Goal: Task Accomplishment & Management: Use online tool/utility

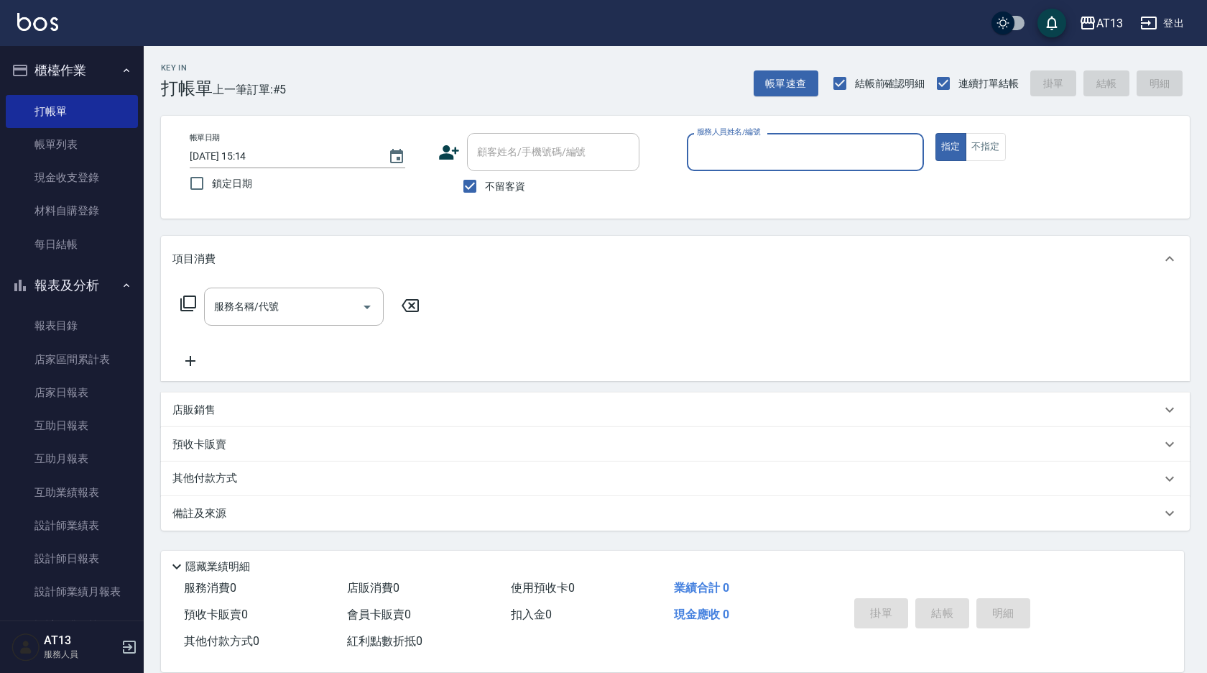
click at [716, 170] on div "服務人員姓名/編號" at bounding box center [805, 152] width 237 height 38
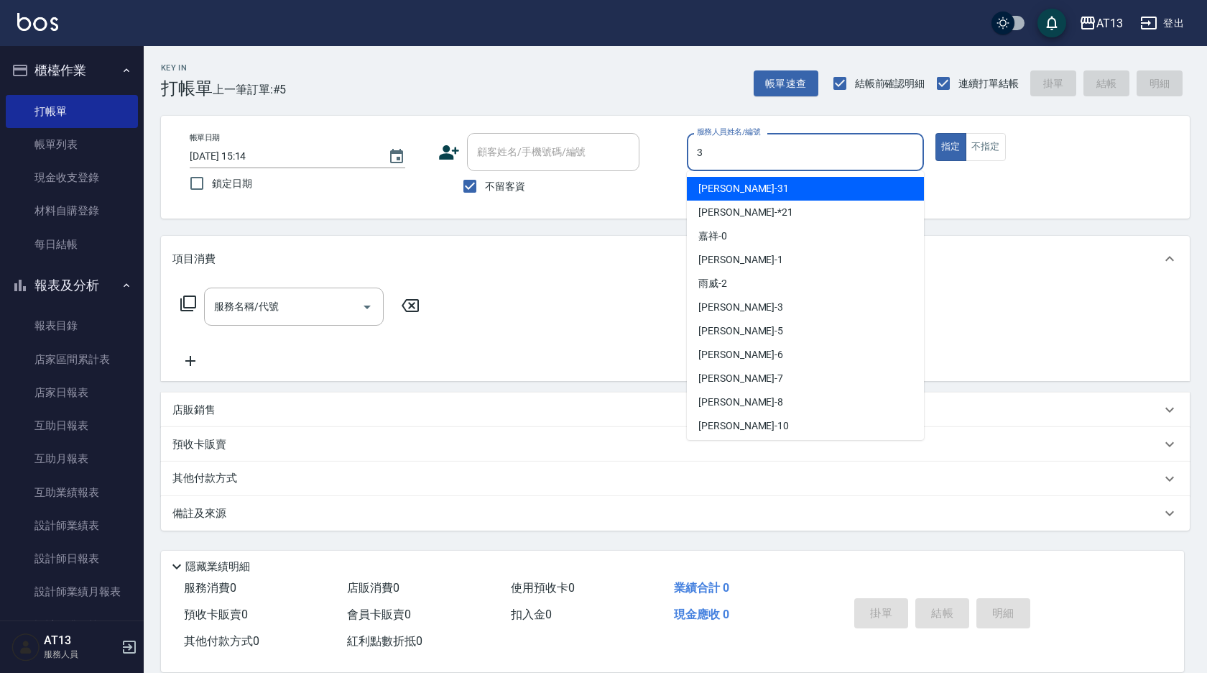
type input "[PERSON_NAME]-3"
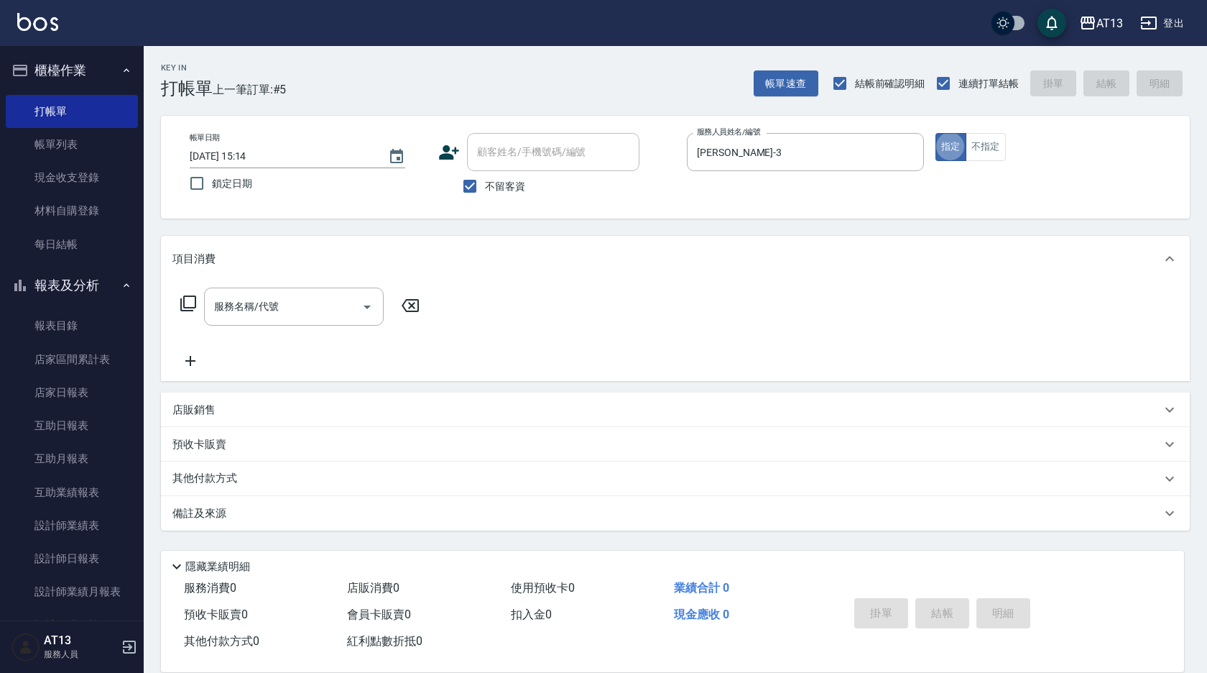
type button "true"
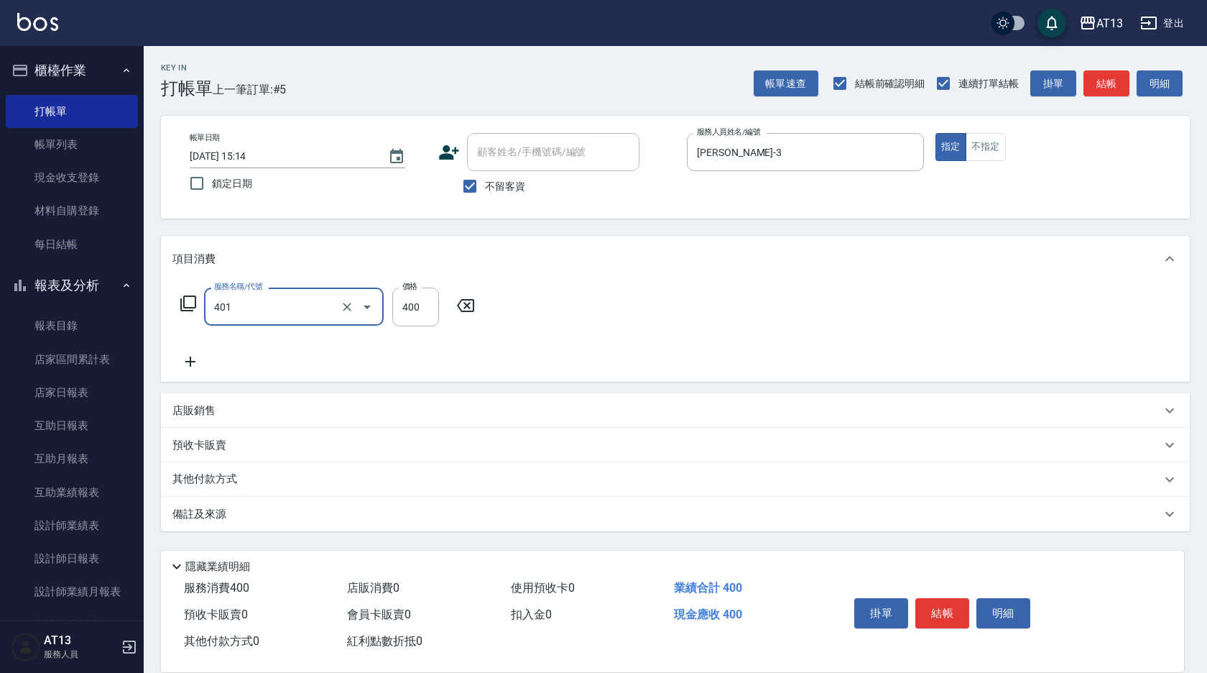
type input "剪髮(401)"
type input "300"
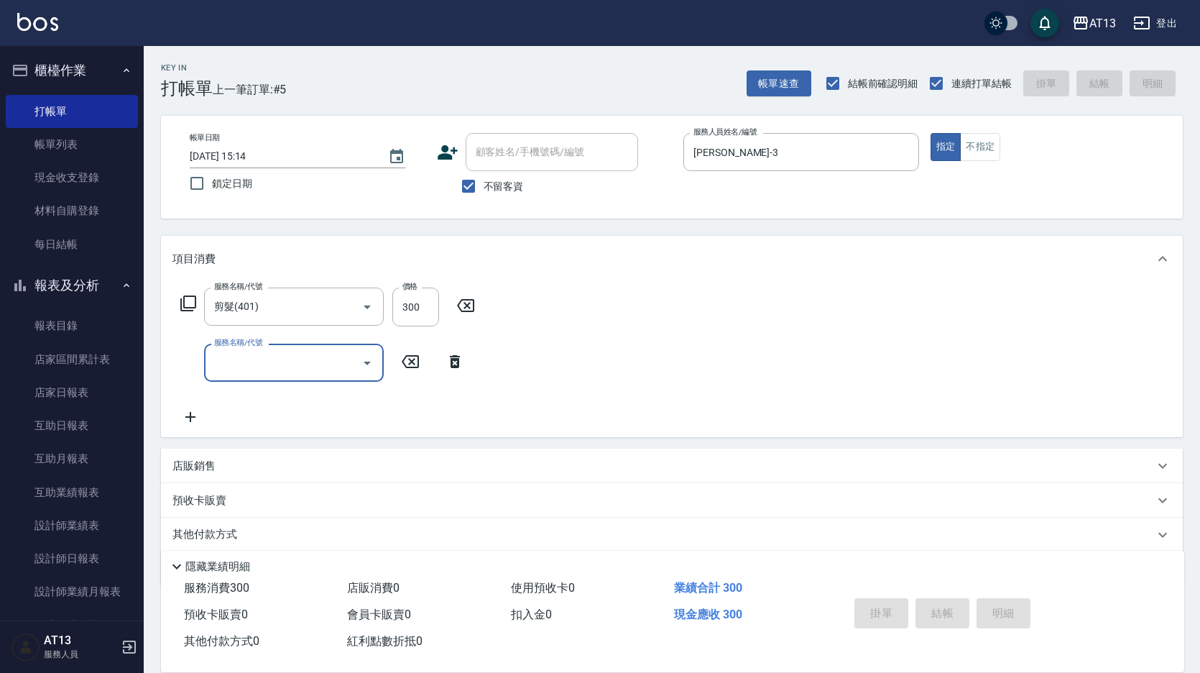
type input "[DATE] 17:58"
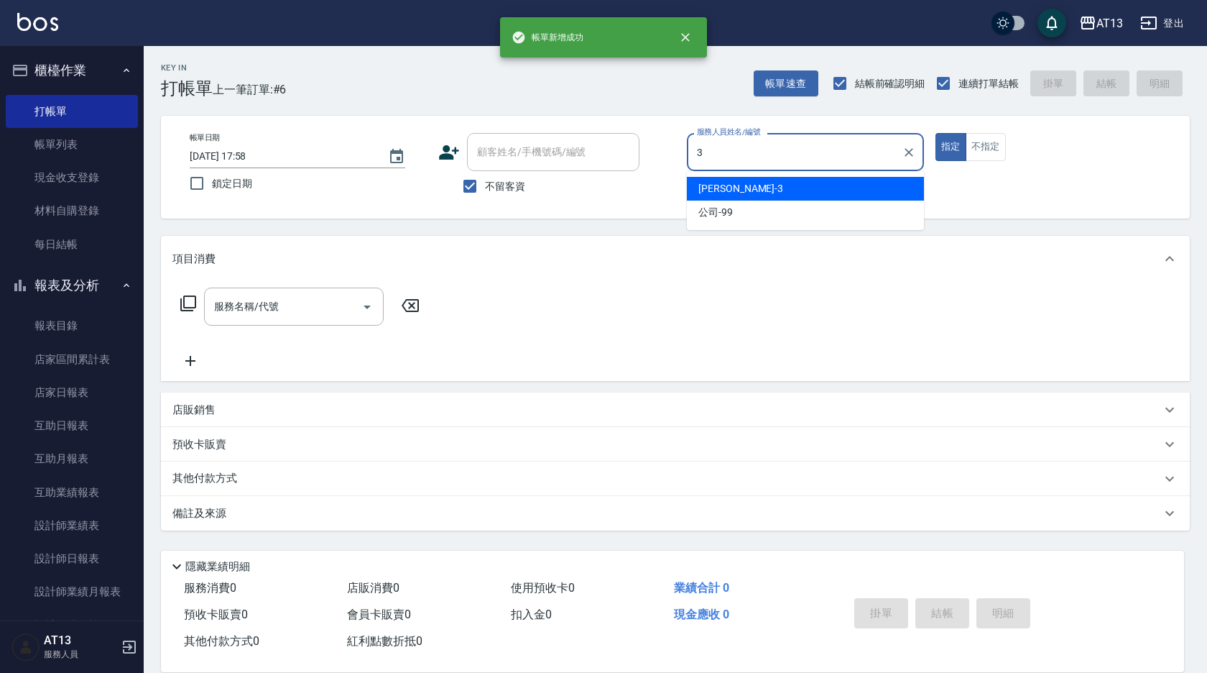
type input "[PERSON_NAME]-3"
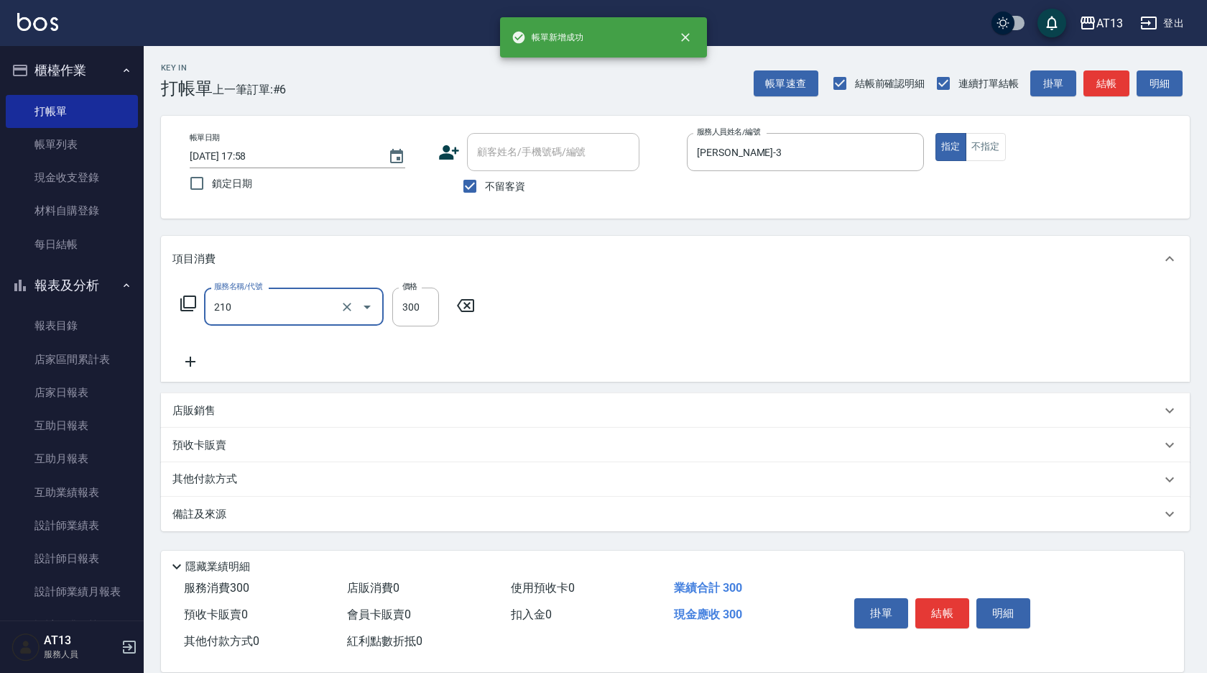
type input "[PERSON_NAME]洗髮精(210)"
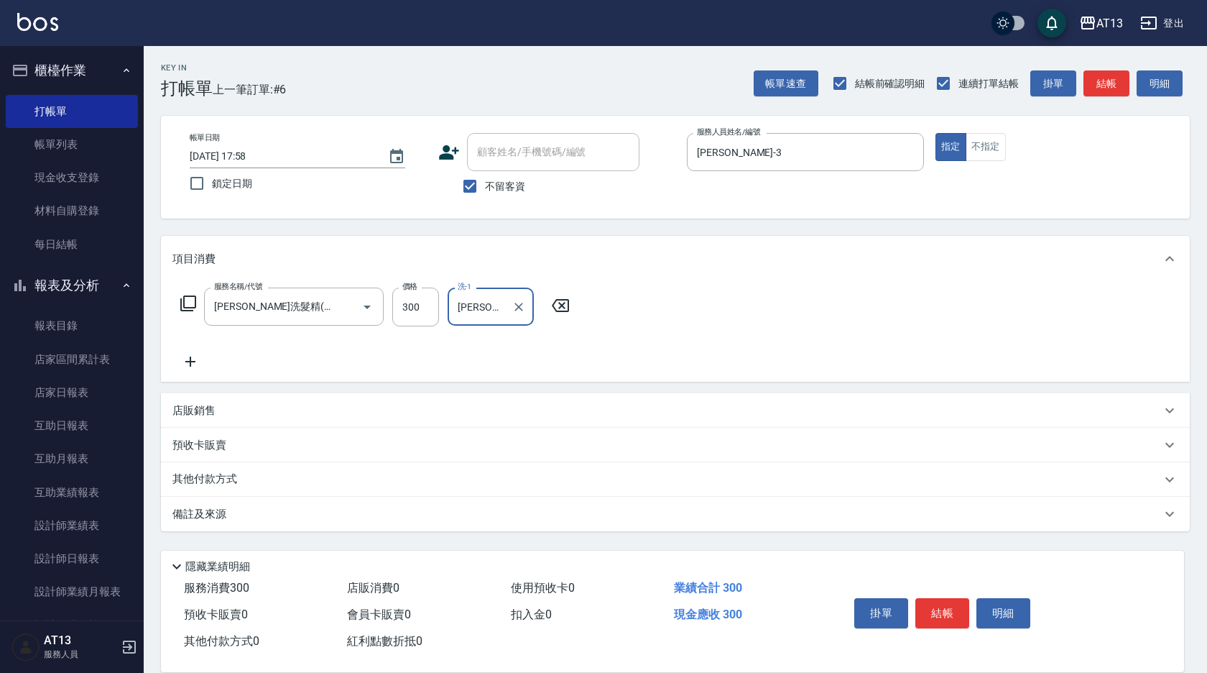
type input "[PERSON_NAME]-8"
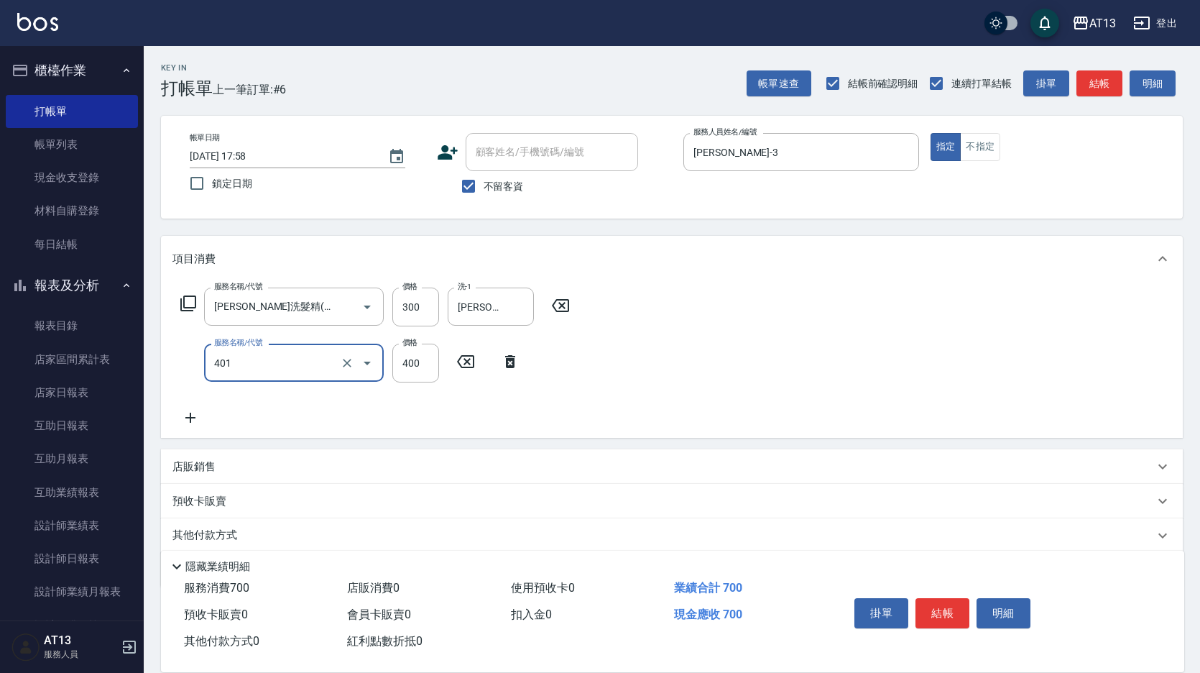
type input "剪髮(401)"
type input "300"
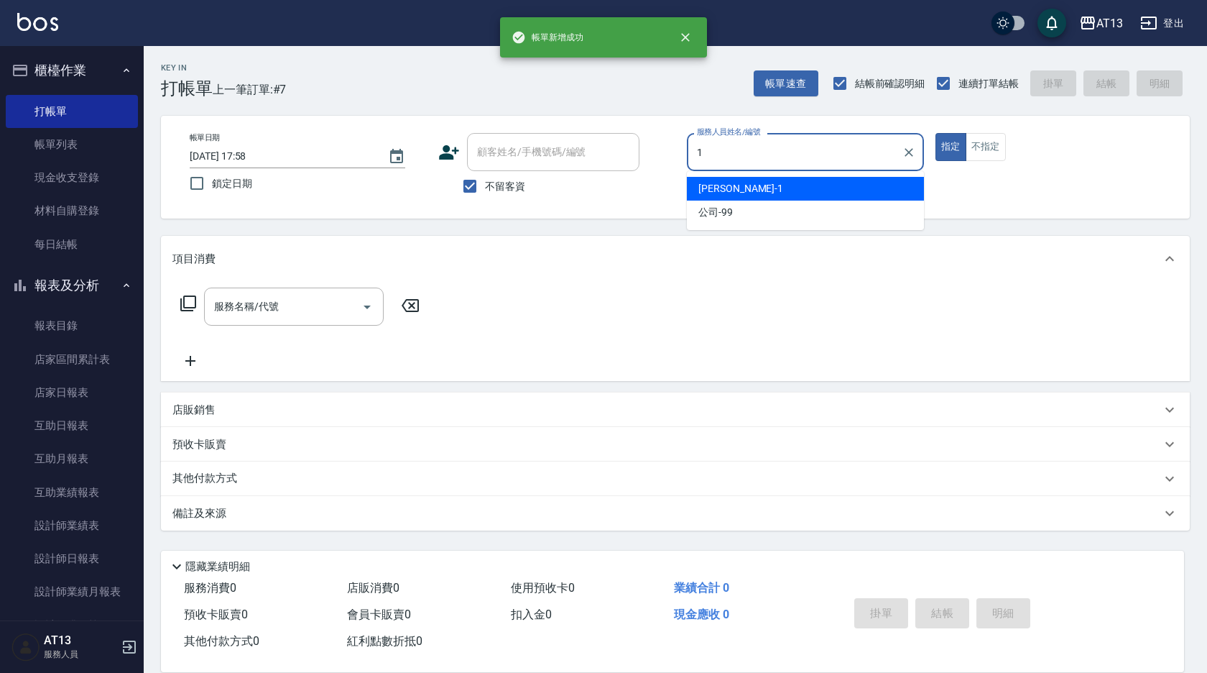
type input "[PERSON_NAME]-1"
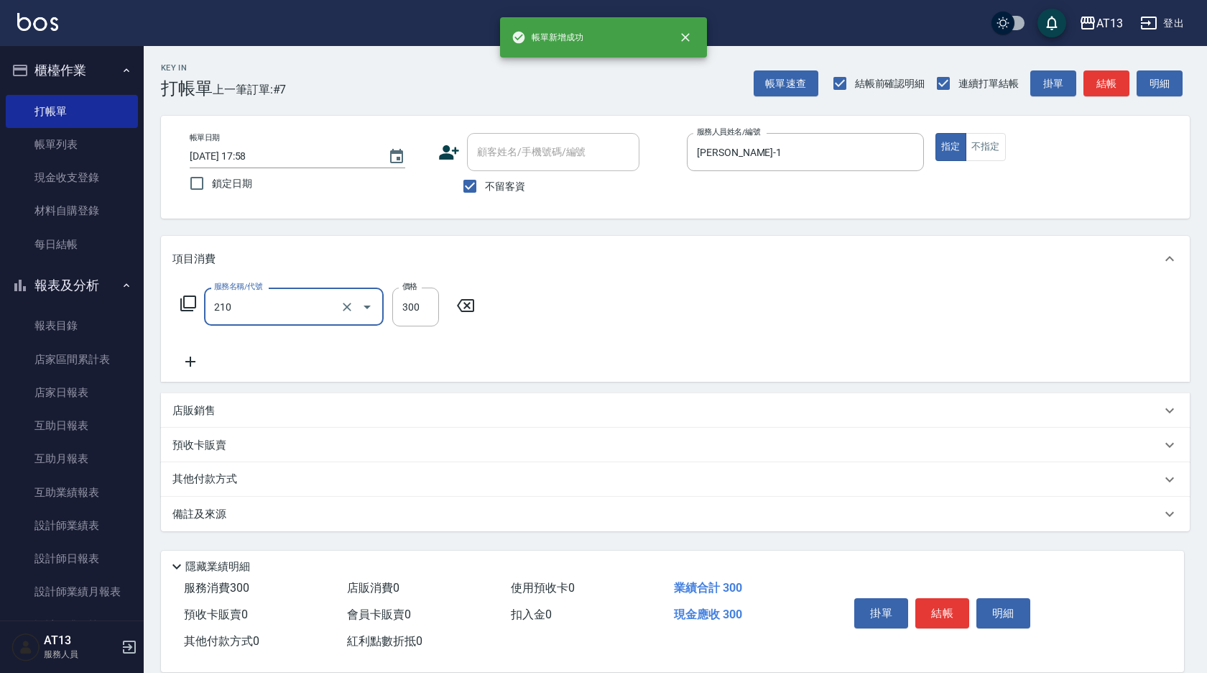
type input "[PERSON_NAME]洗髮精(210)"
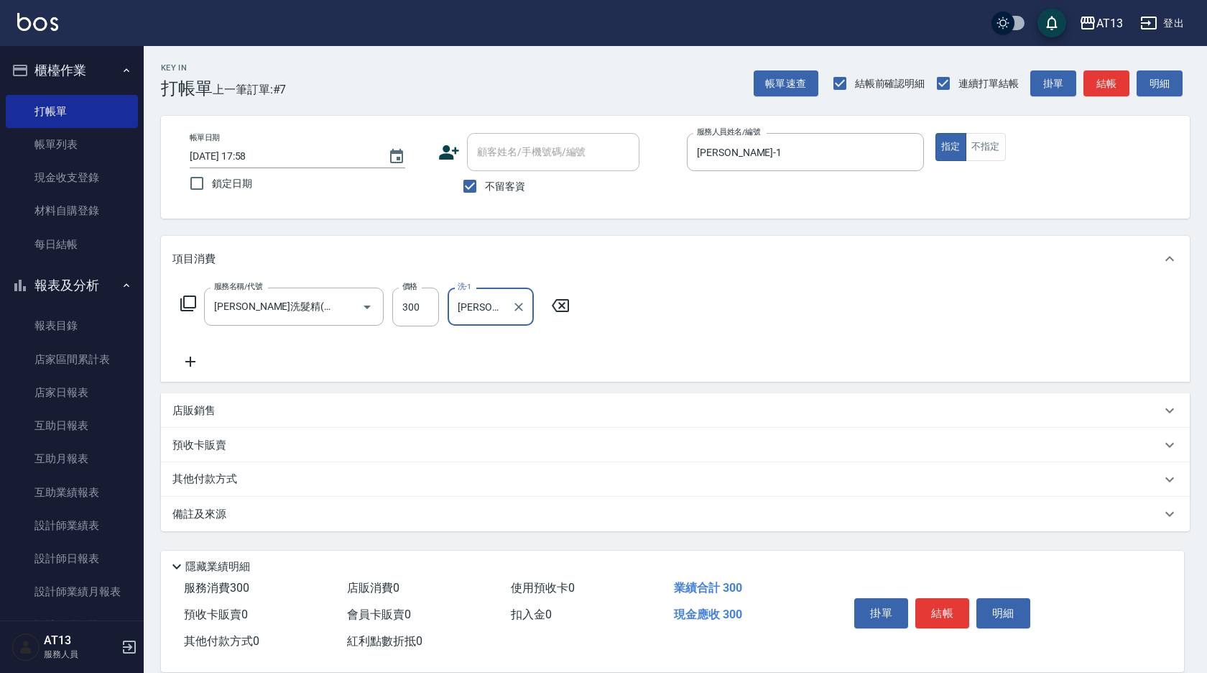
type input "[PERSON_NAME]-29"
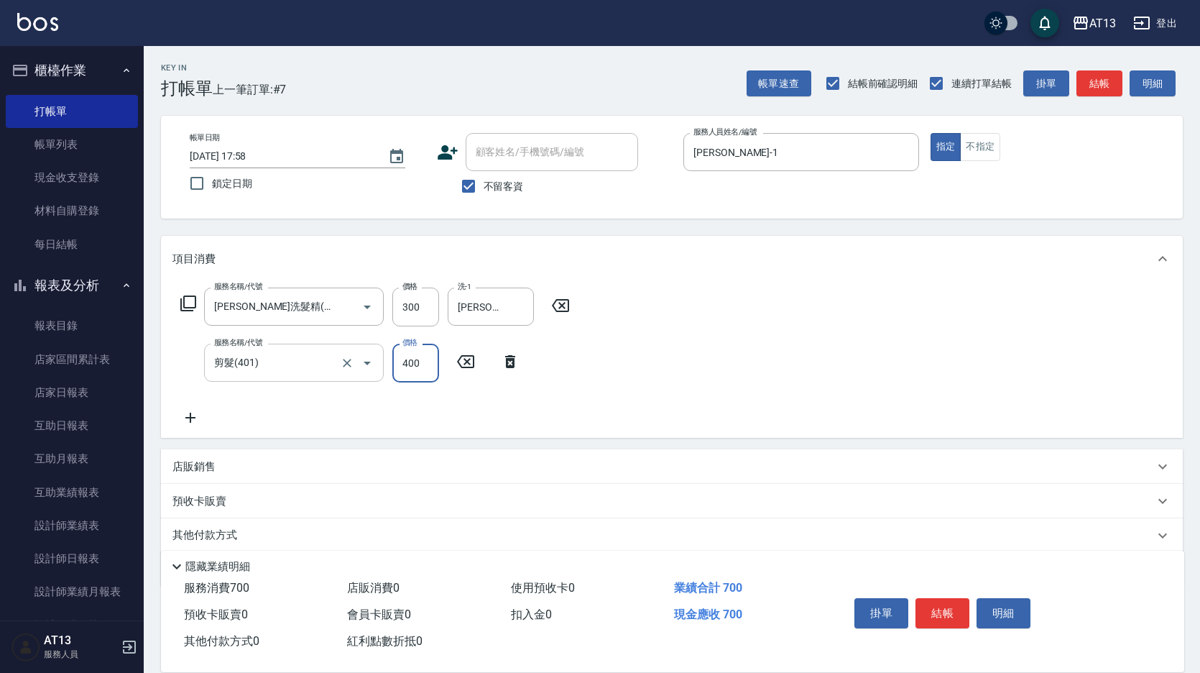
click at [243, 371] on input "剪髮(401)" at bounding box center [274, 362] width 126 height 25
type input "染髮(501)"
type input "1200"
type input "[PERSON_NAME]-29"
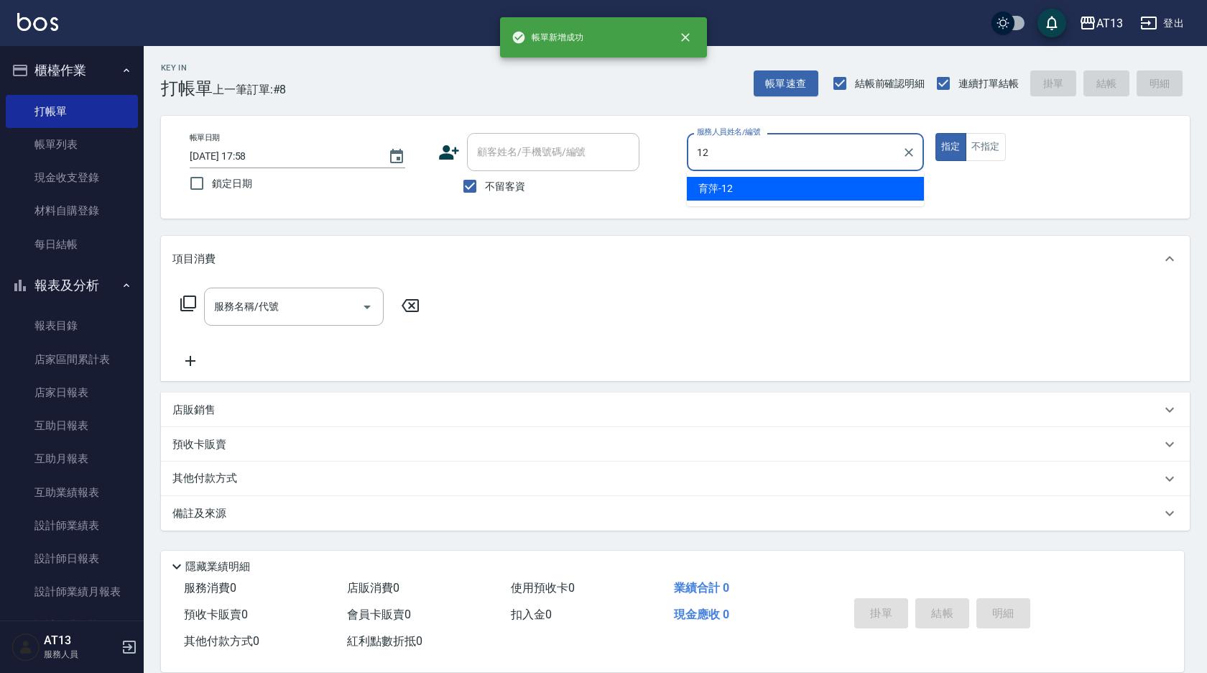
type input "育[PERSON_NAME]-12"
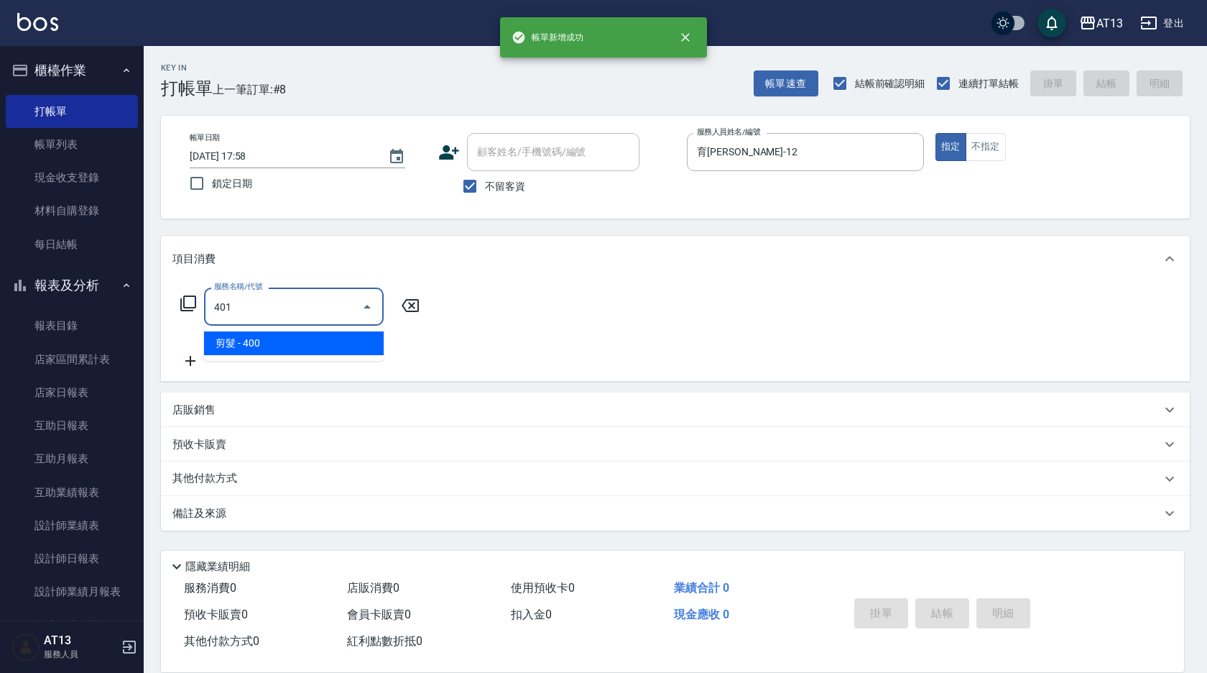
type input "剪髮(401)"
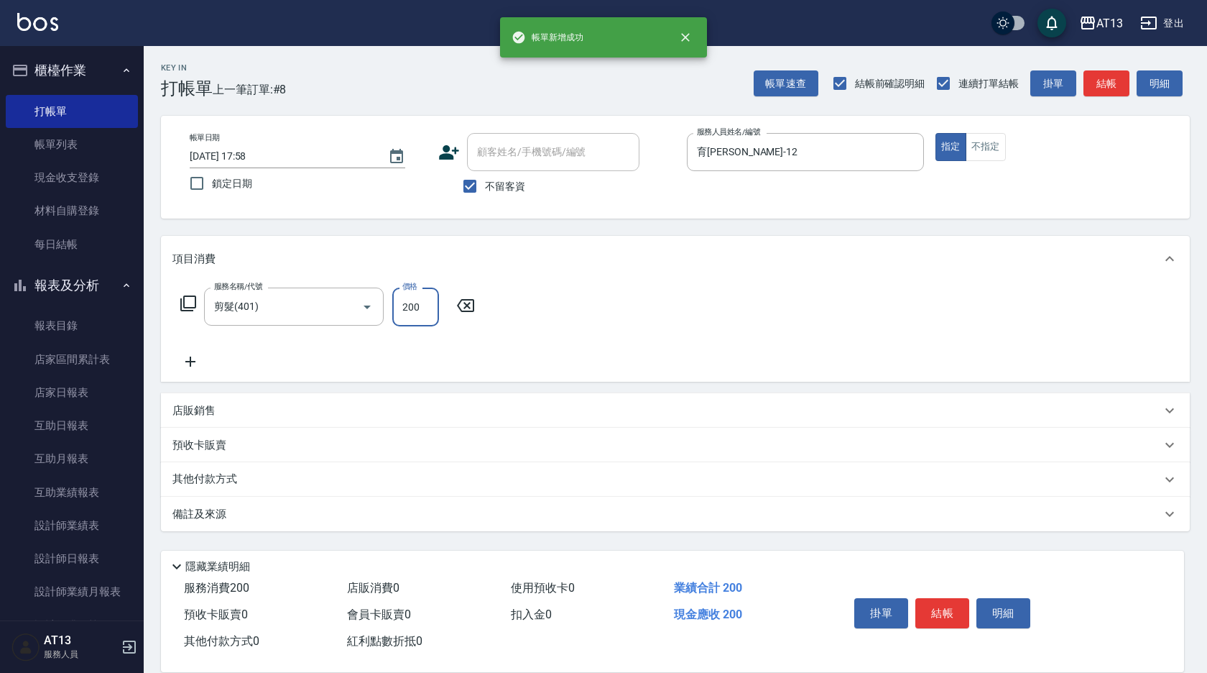
type input "200"
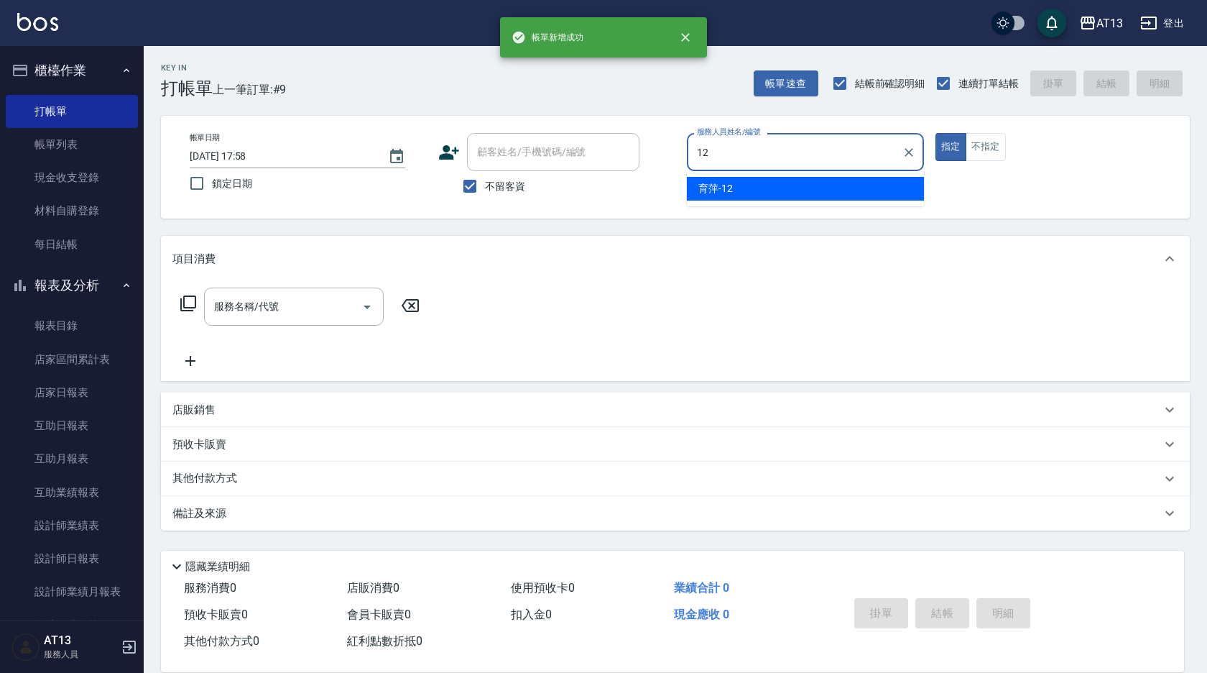
type input "育[PERSON_NAME]-12"
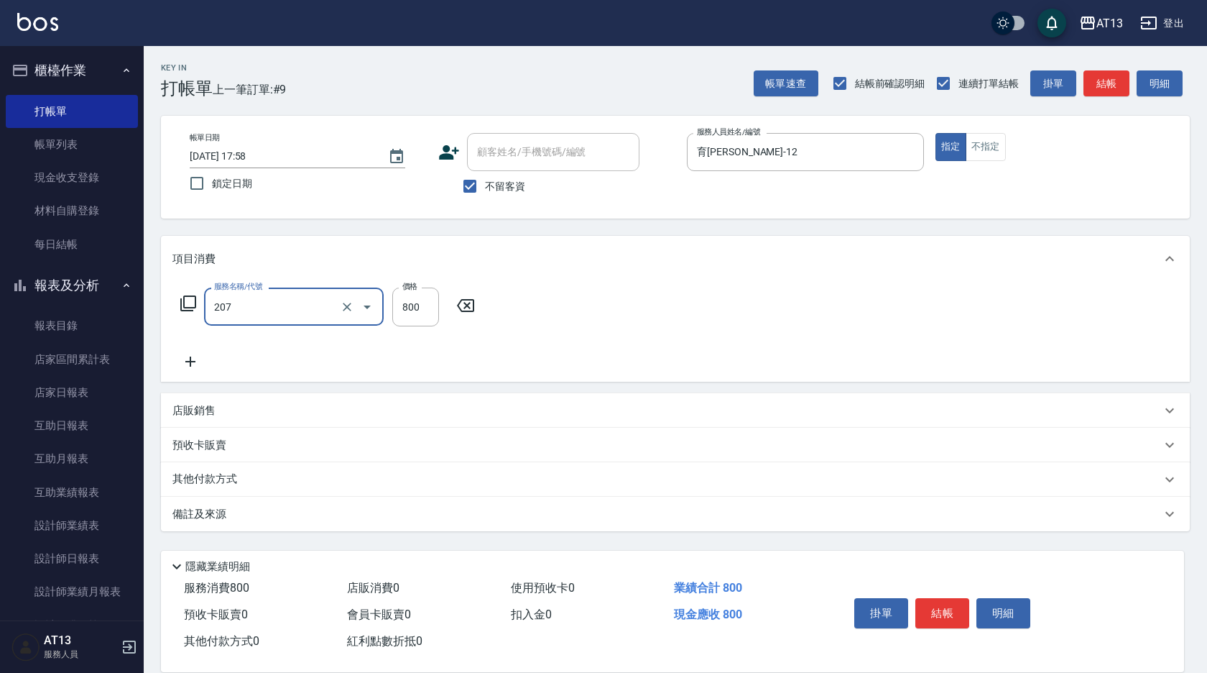
type input "清潔洗(207)"
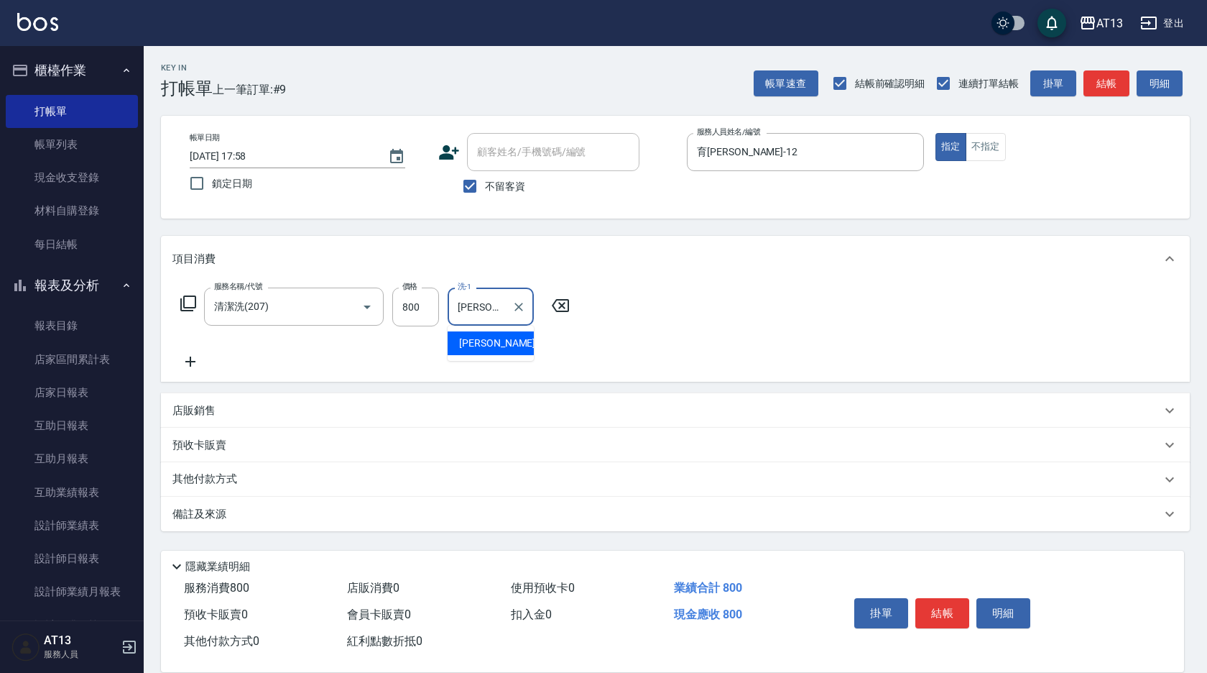
type input "[PERSON_NAME]-24"
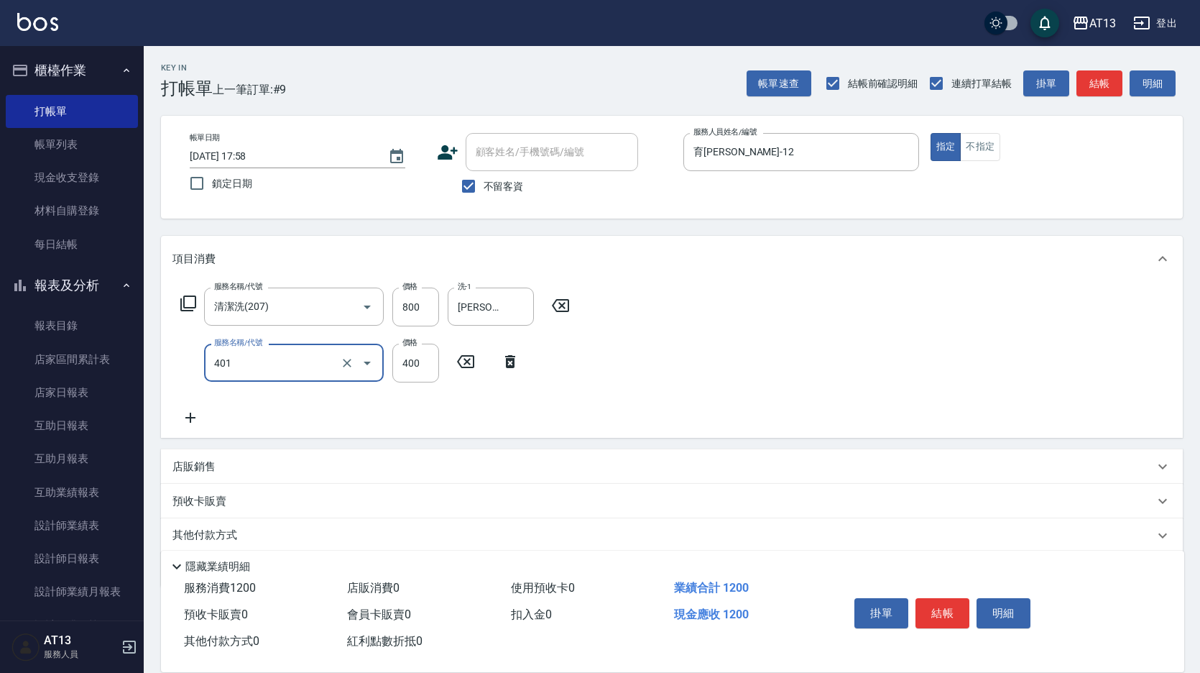
type input "剪髮(401)"
type input "200"
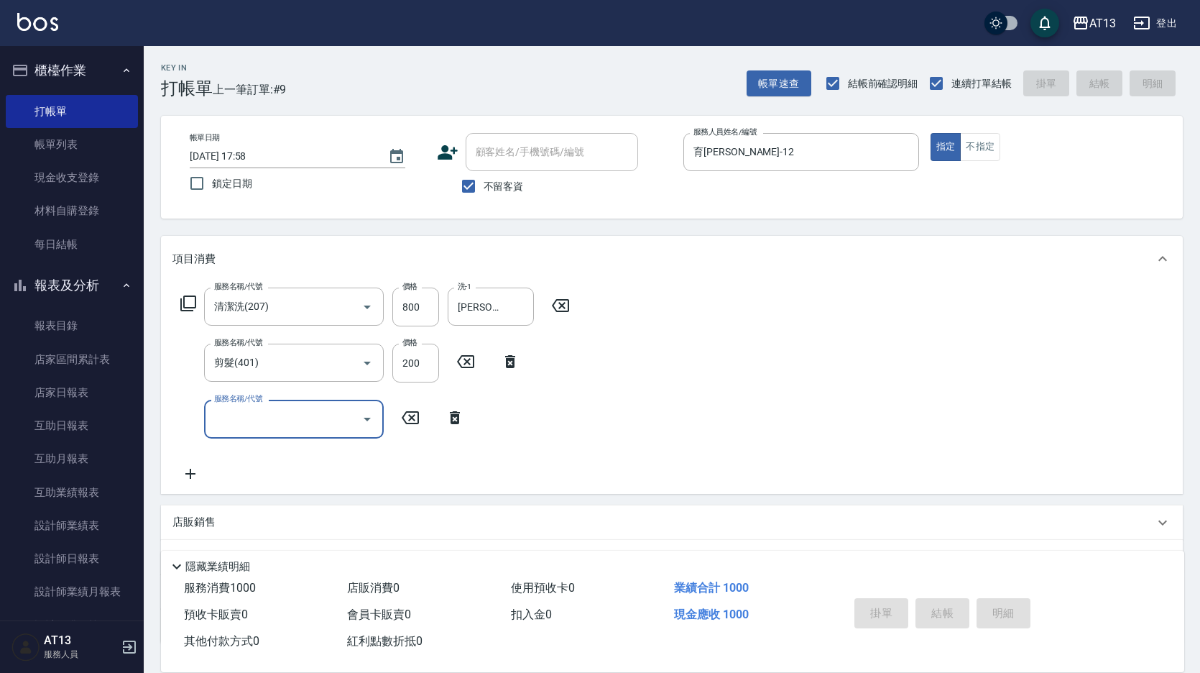
type input "[DATE] 17:59"
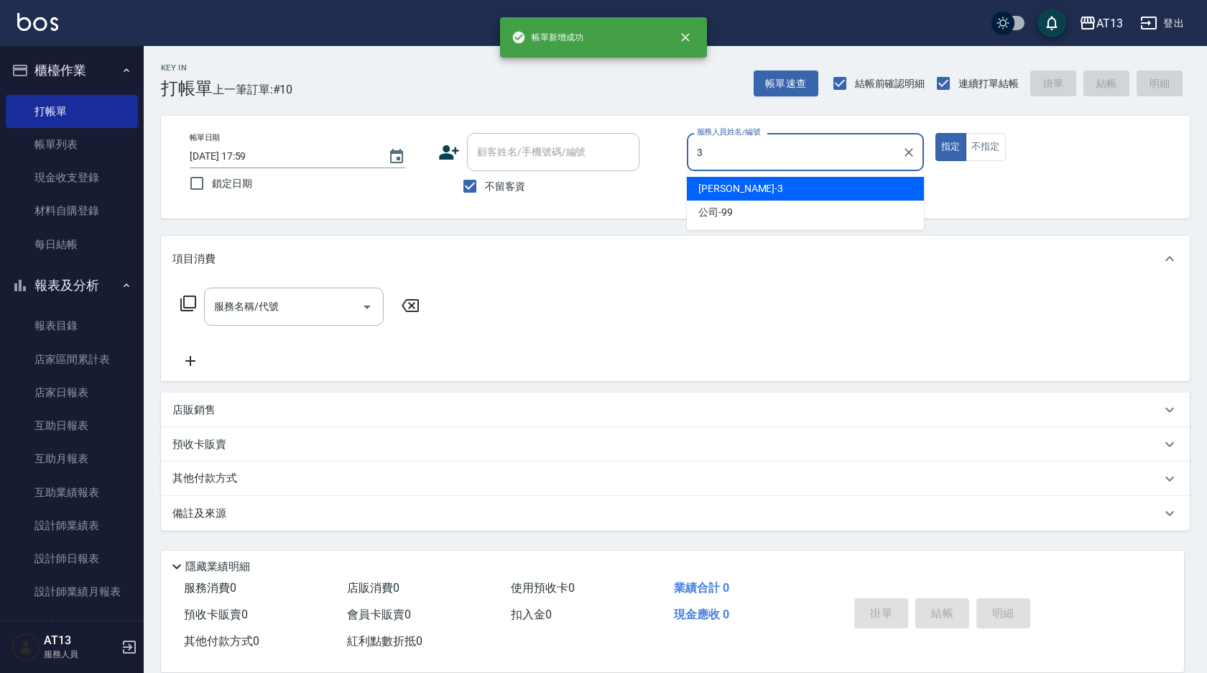
type input "[PERSON_NAME]-3"
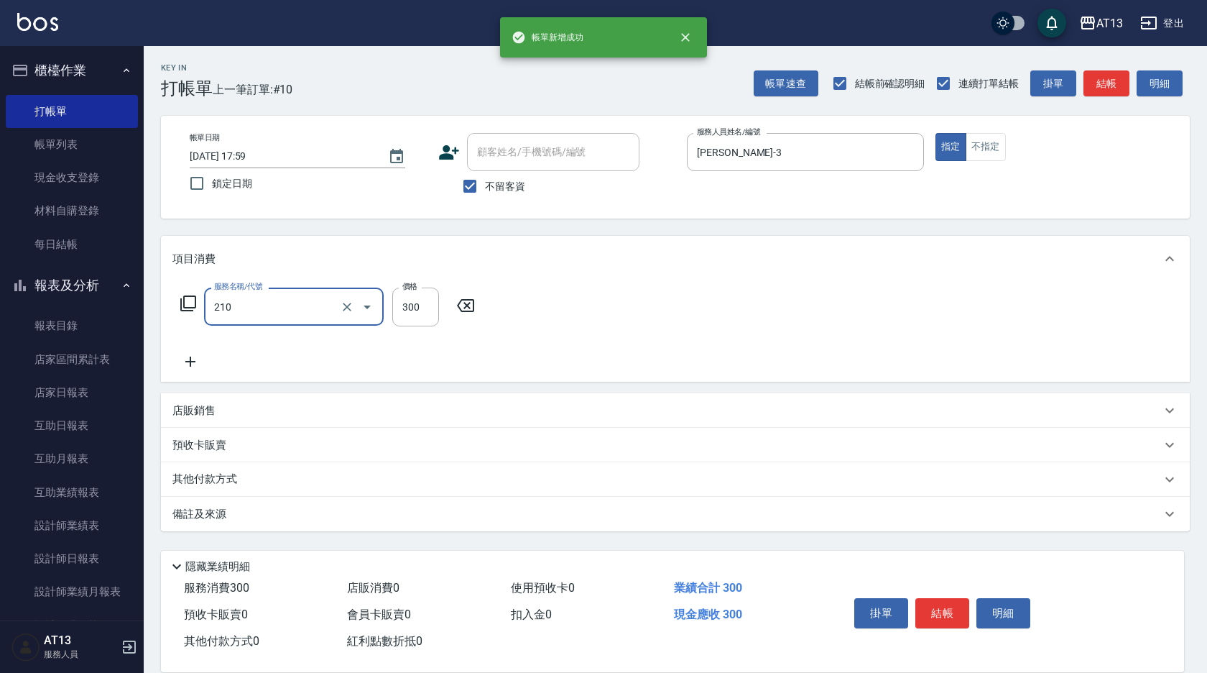
type input "[PERSON_NAME]洗髮精(210)"
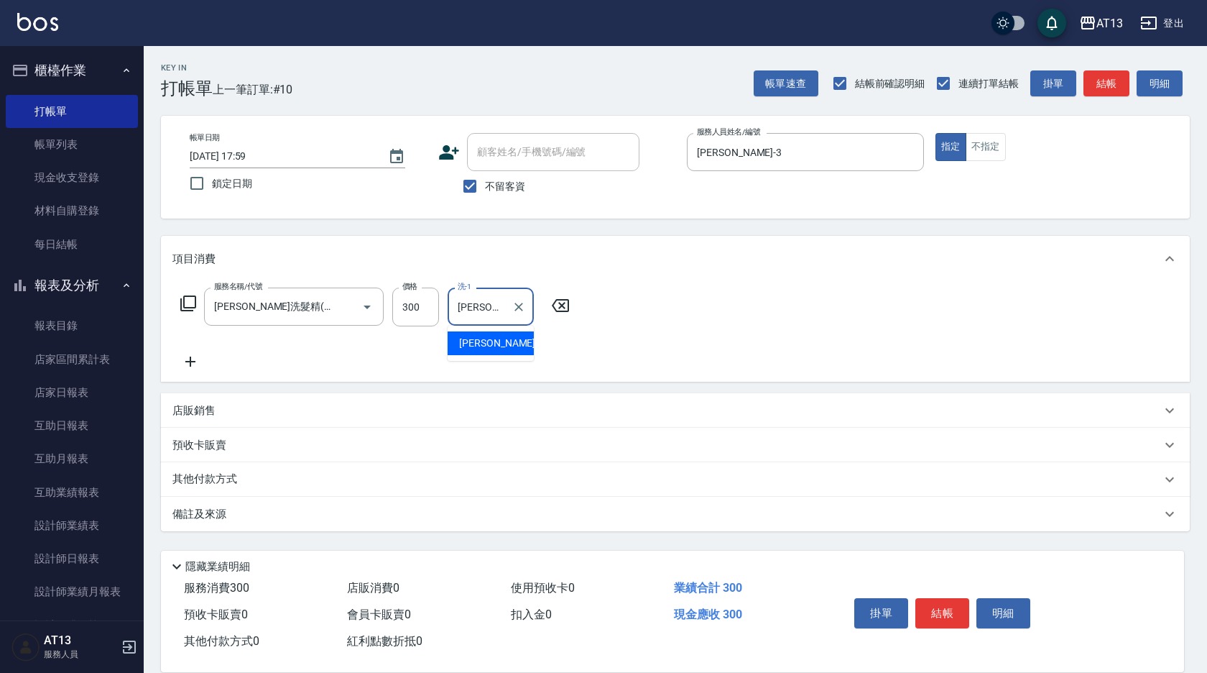
type input "[PERSON_NAME]-11"
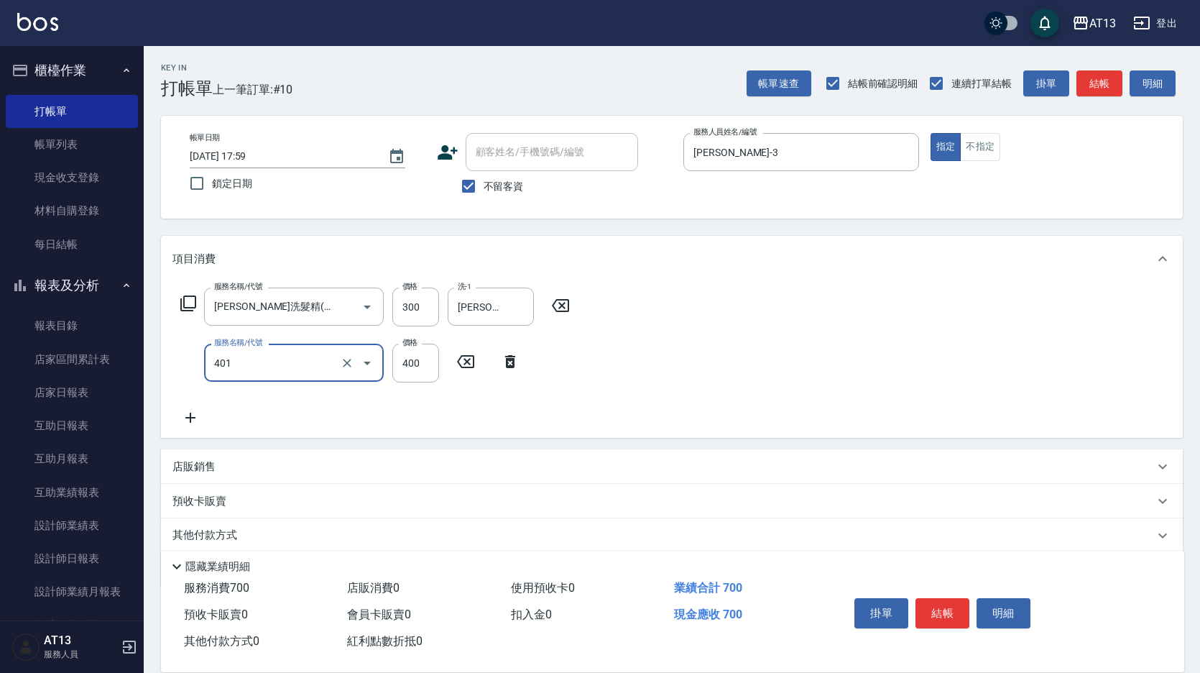
type input "剪髮(401)"
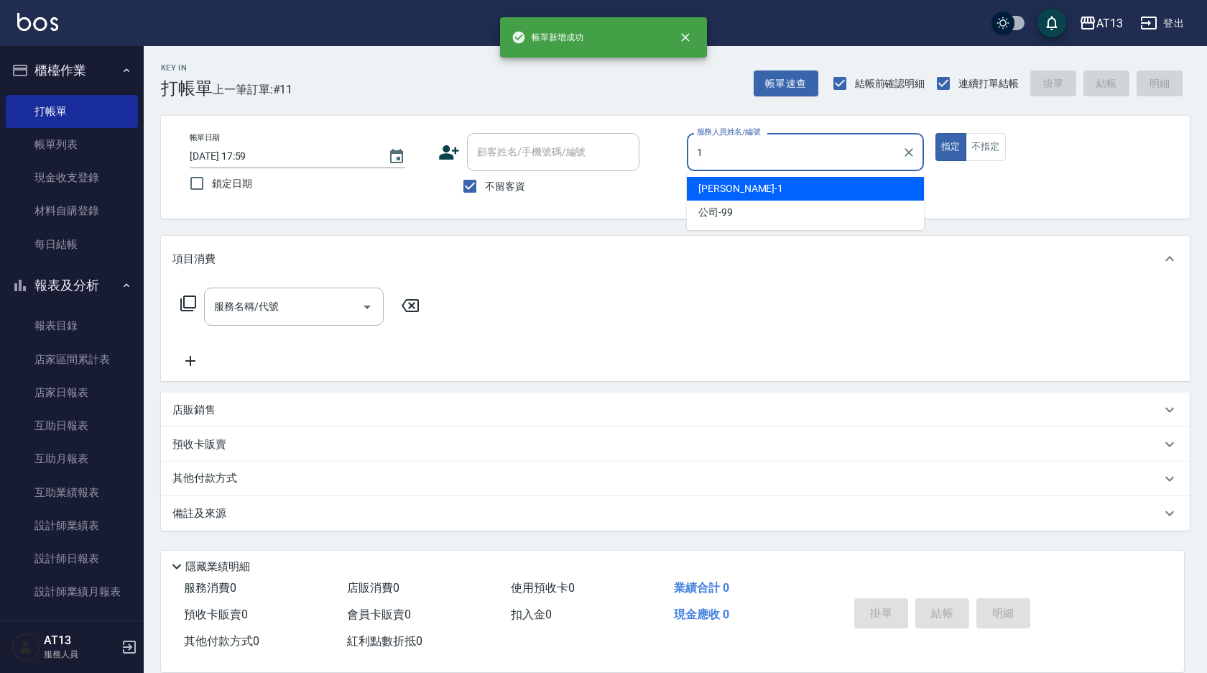
type input "[PERSON_NAME]-1"
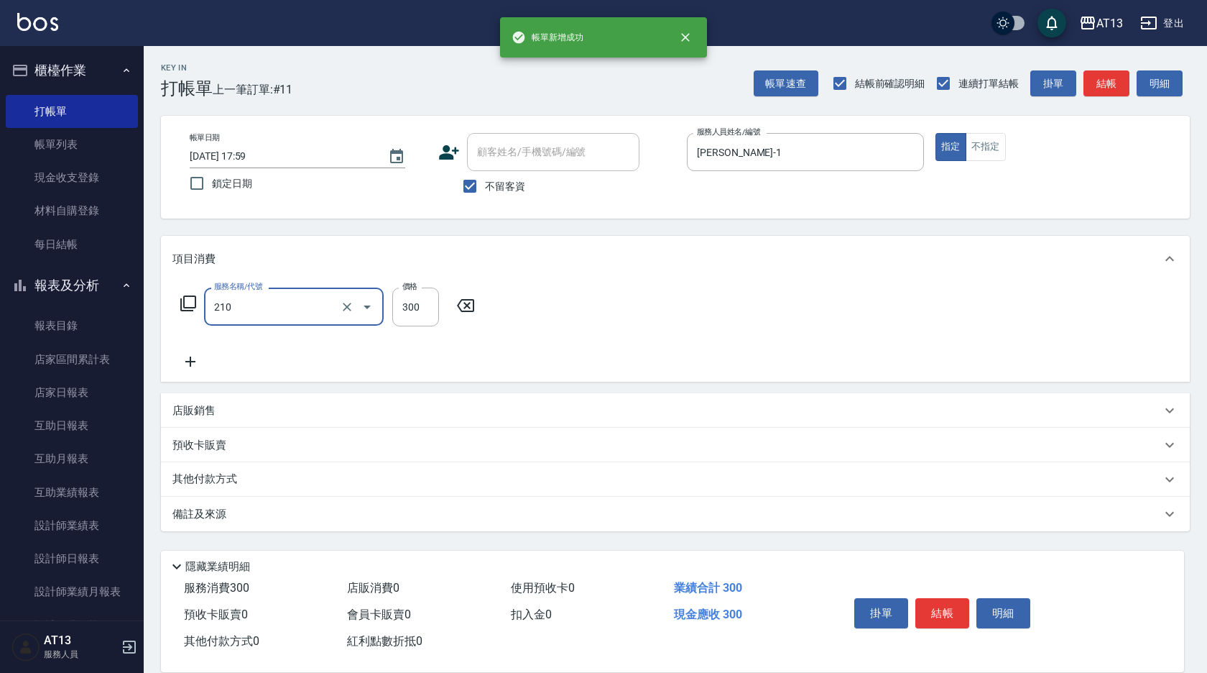
type input "[PERSON_NAME]洗髮精(210)"
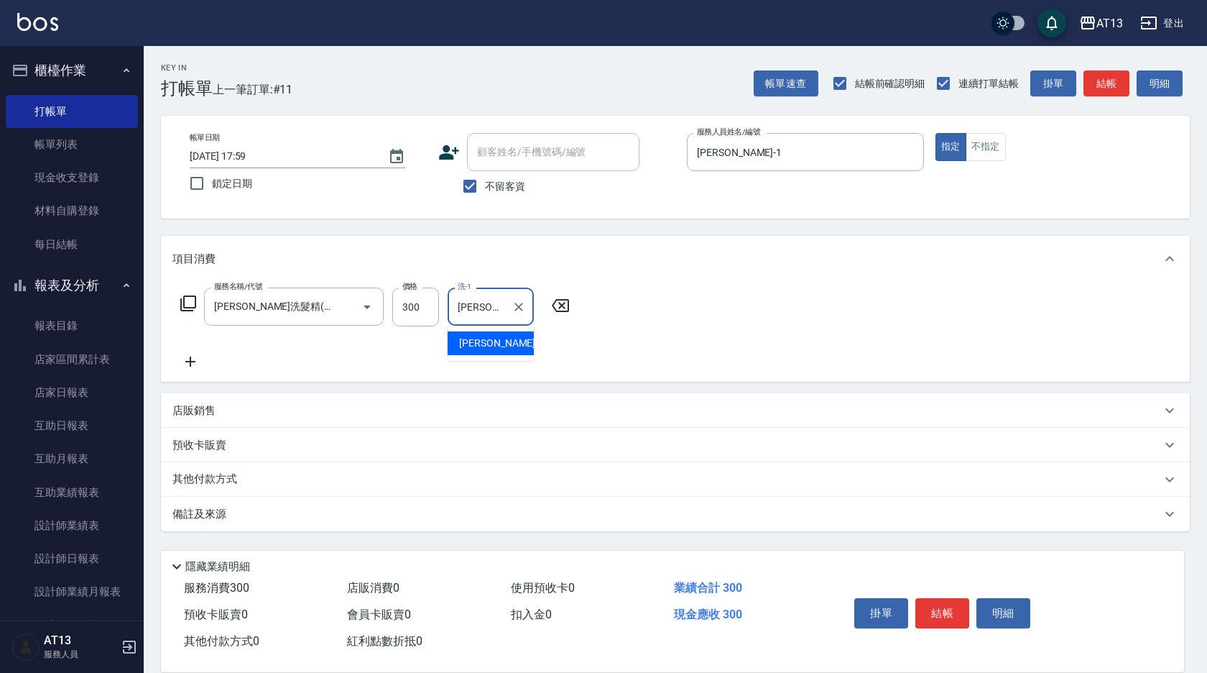
type input "[PERSON_NAME]-29"
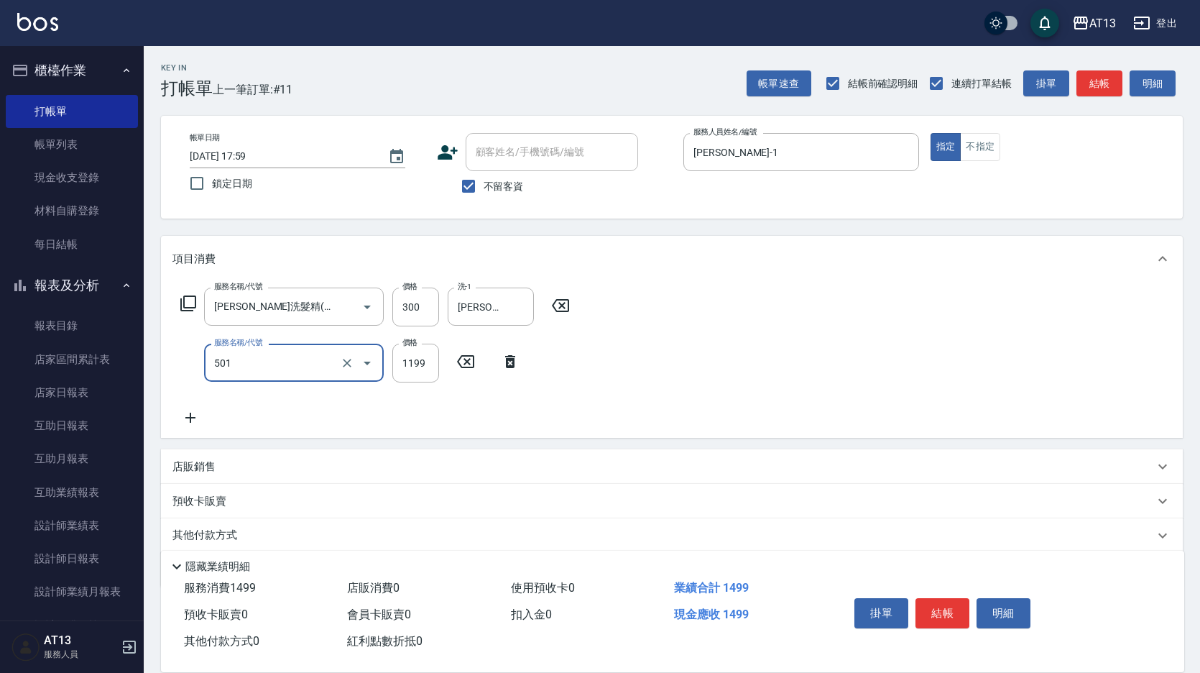
type input "染髮(501)"
type input "1000"
type input "[PERSON_NAME]-29"
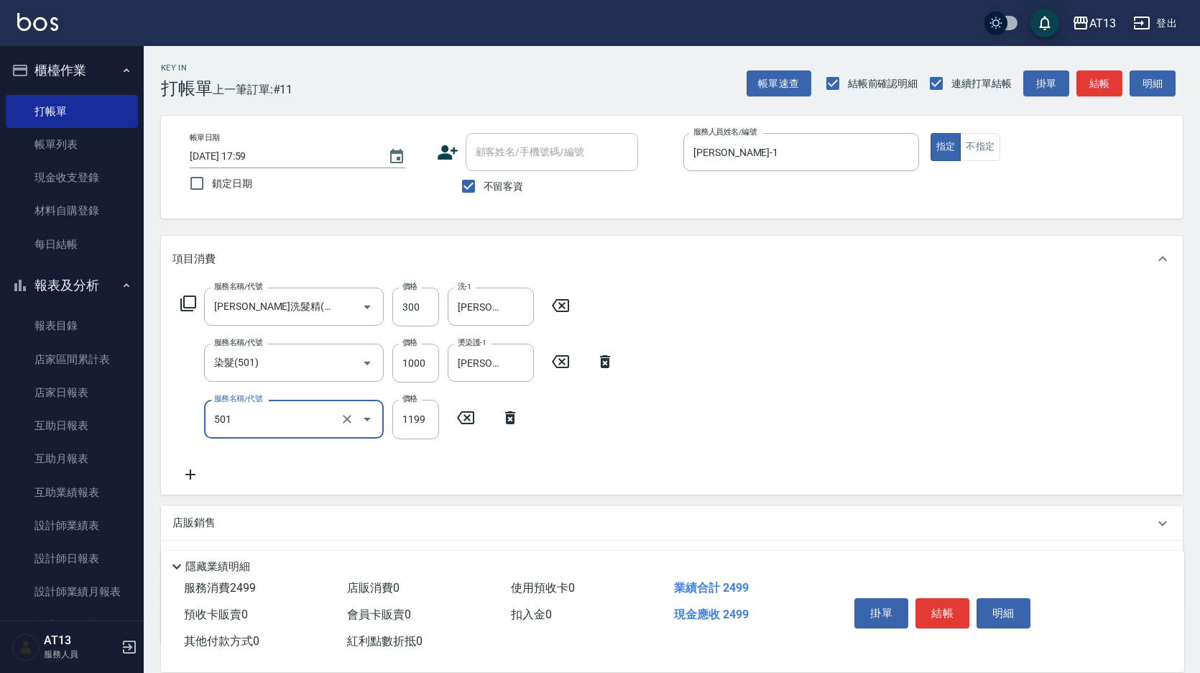
type input "染髮(501)"
type input "1000"
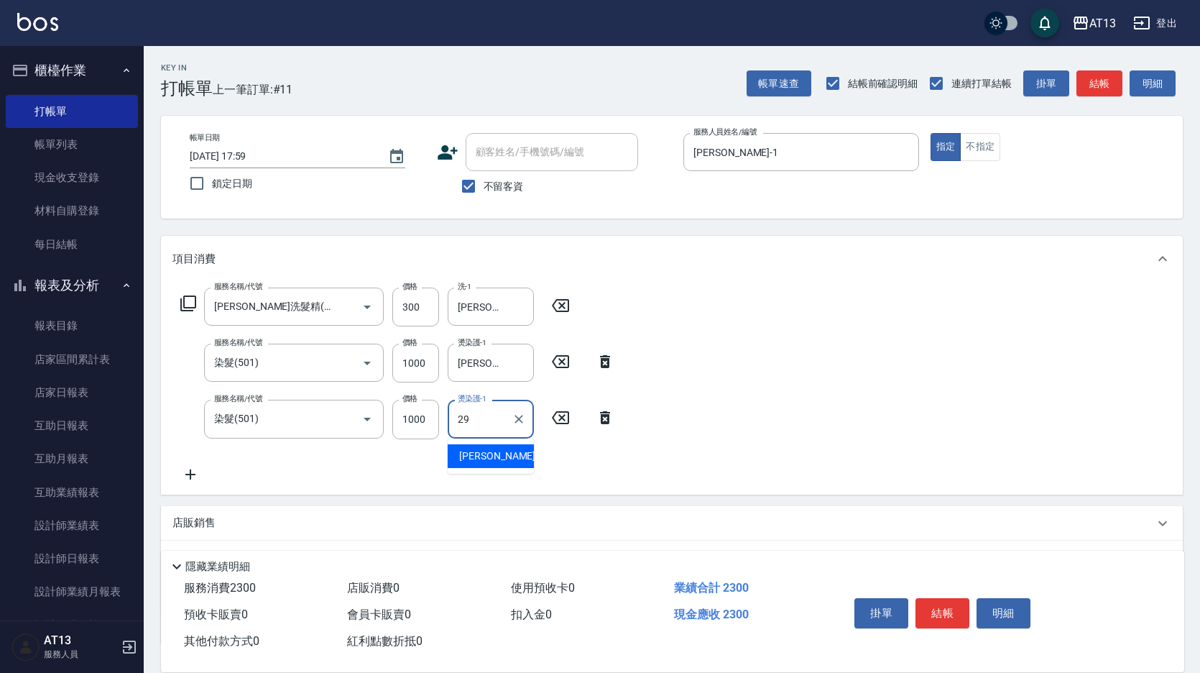
type input "[PERSON_NAME]-29"
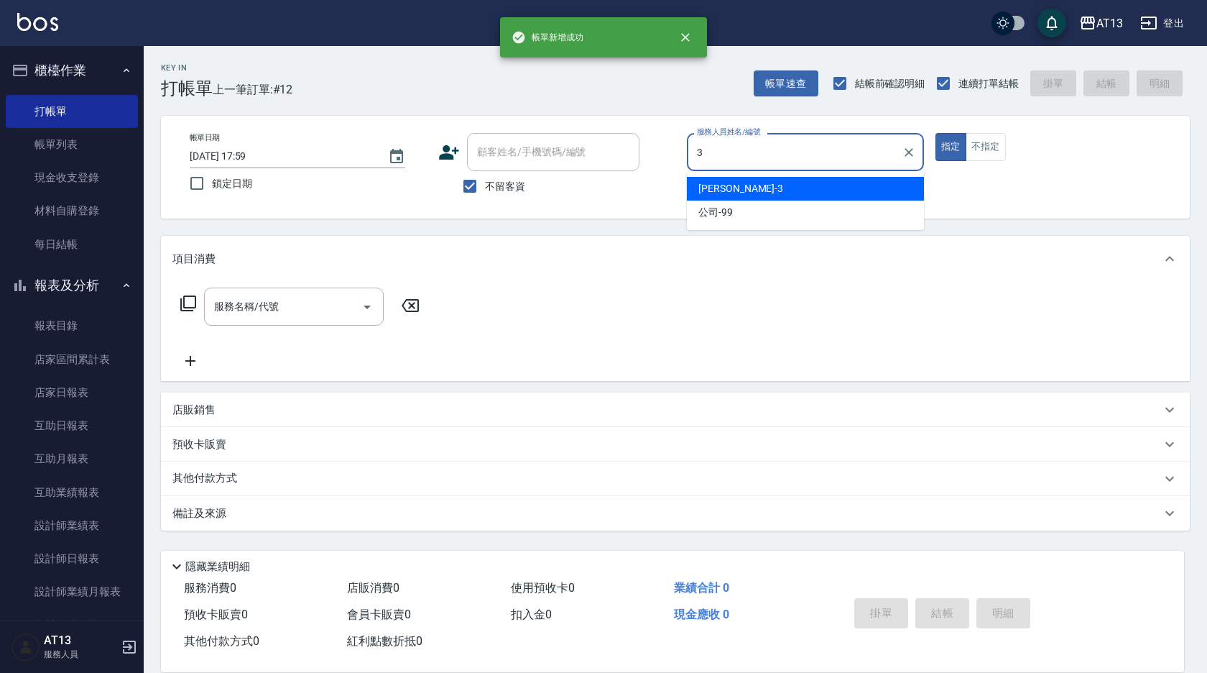
type input "[PERSON_NAME]-3"
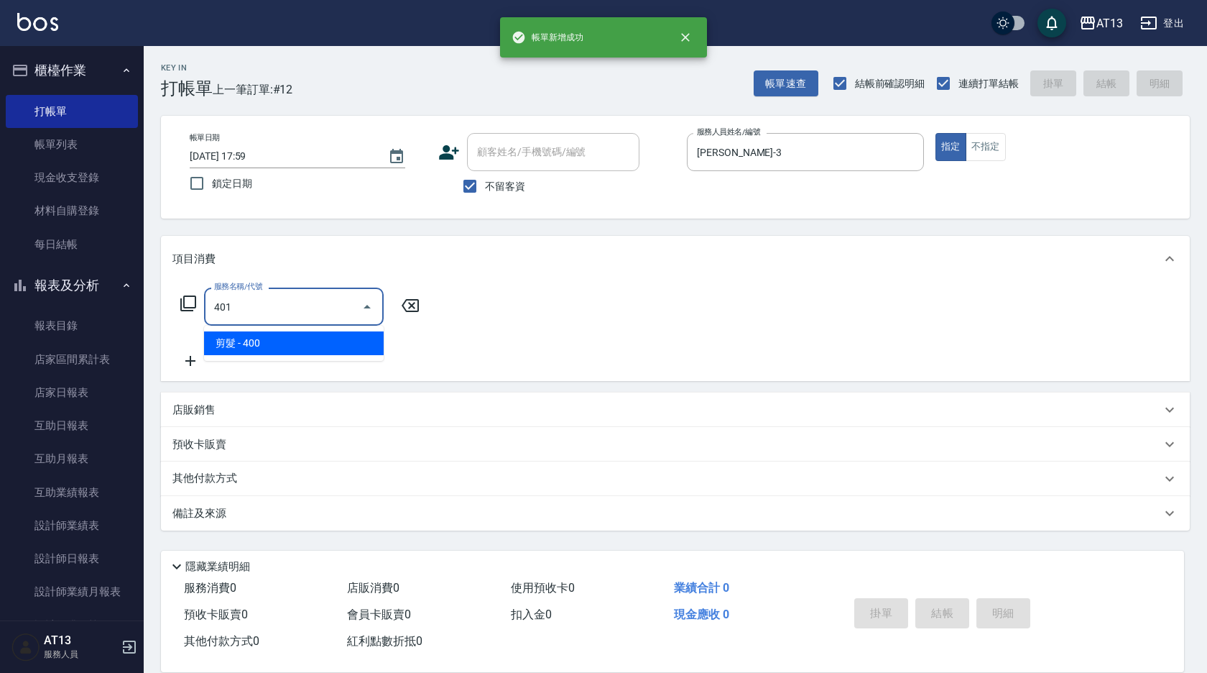
type input "剪髮(401)"
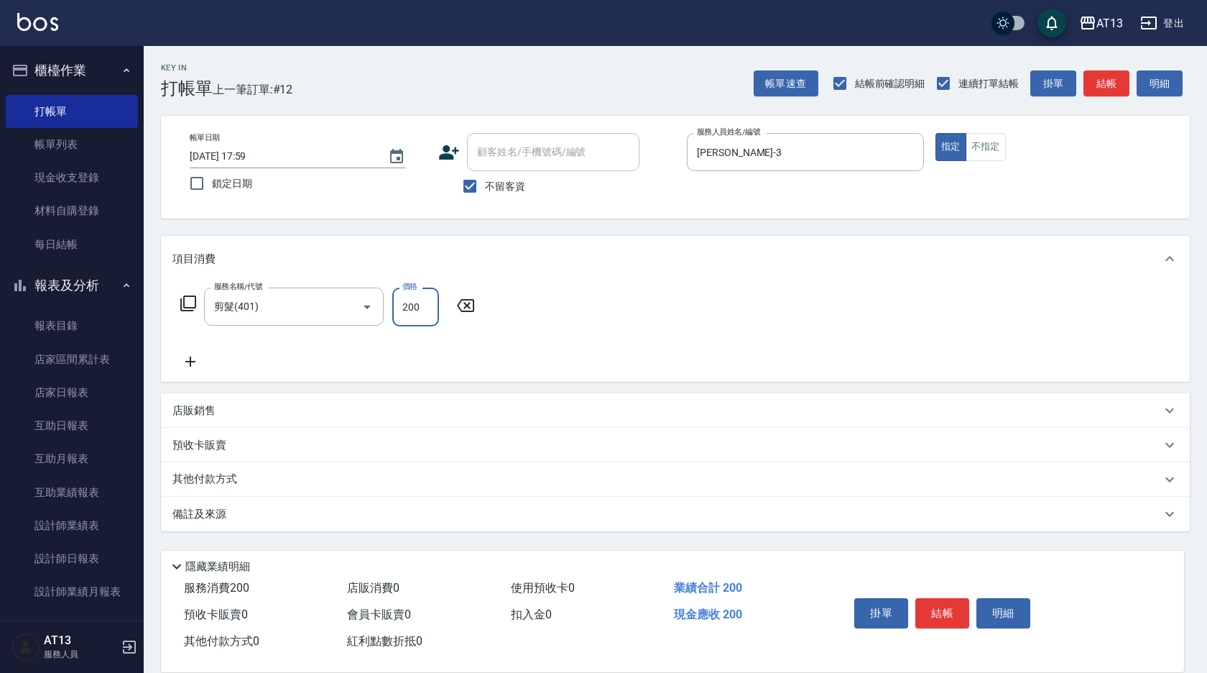
type input "200"
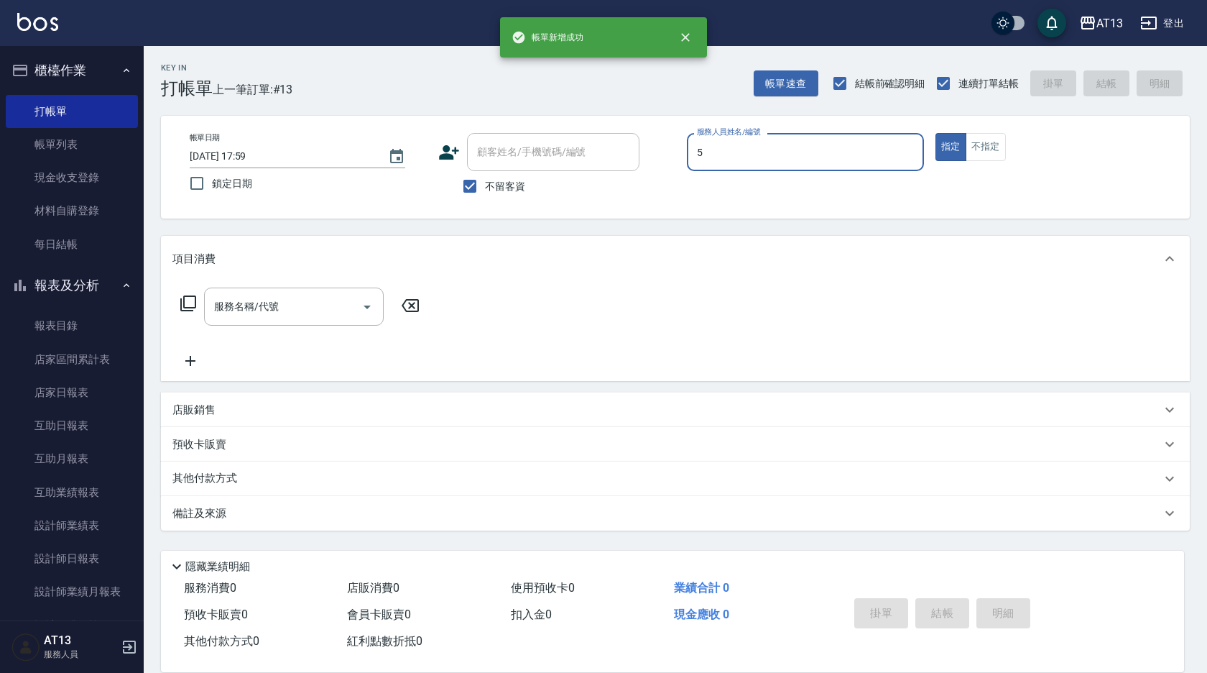
type input "[PERSON_NAME]-5"
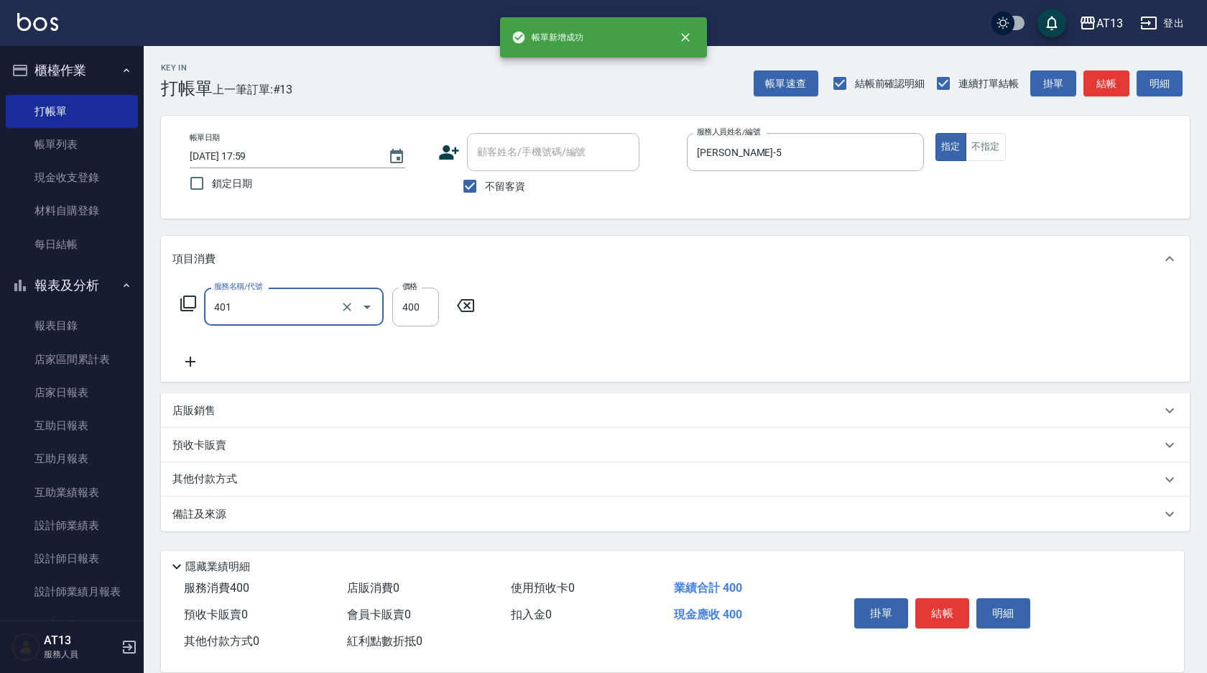
type input "剪髮(401)"
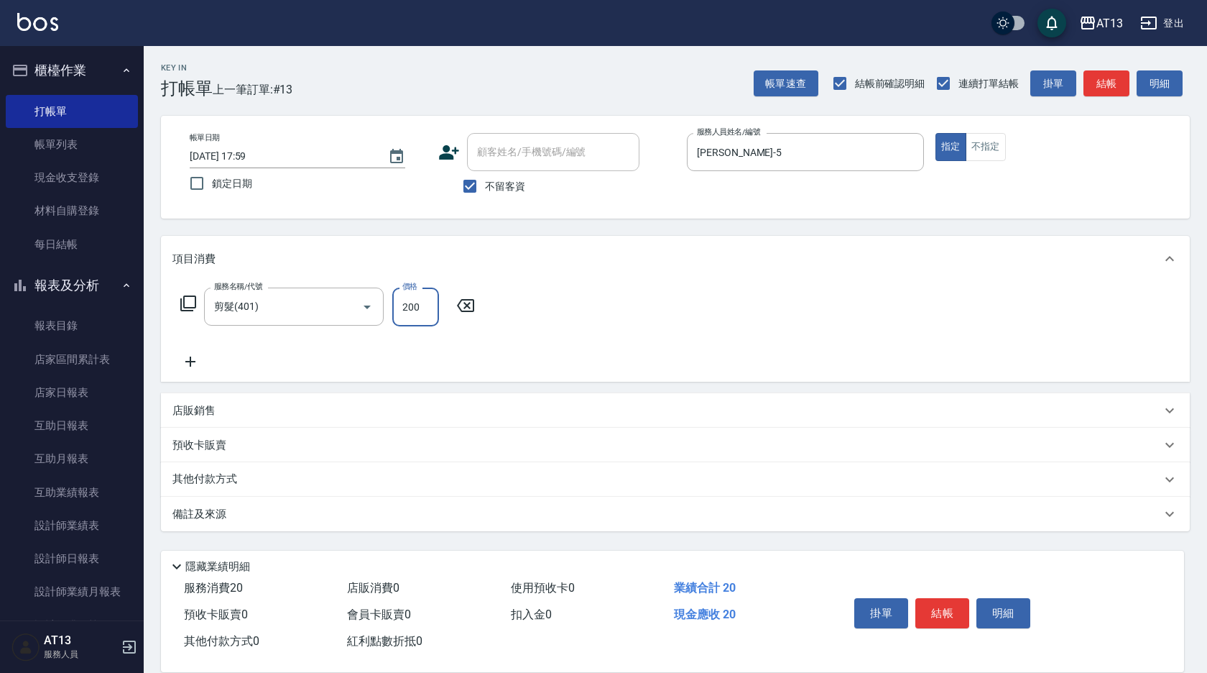
type input "200"
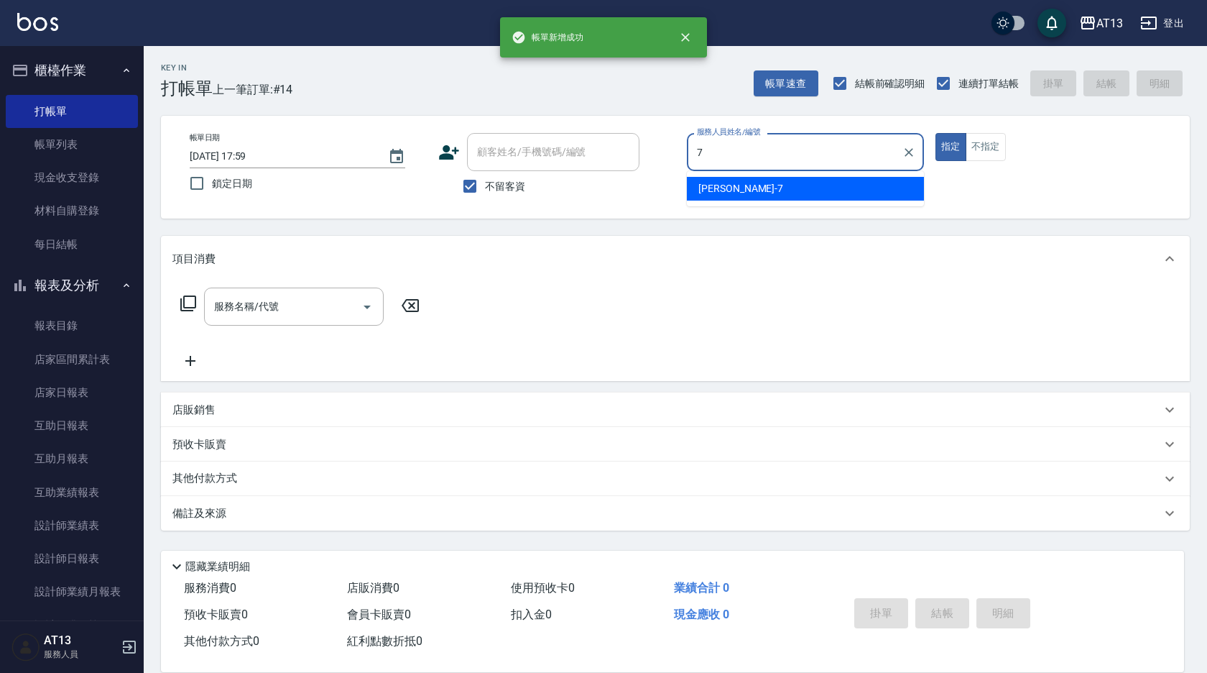
type input "[PERSON_NAME]-7"
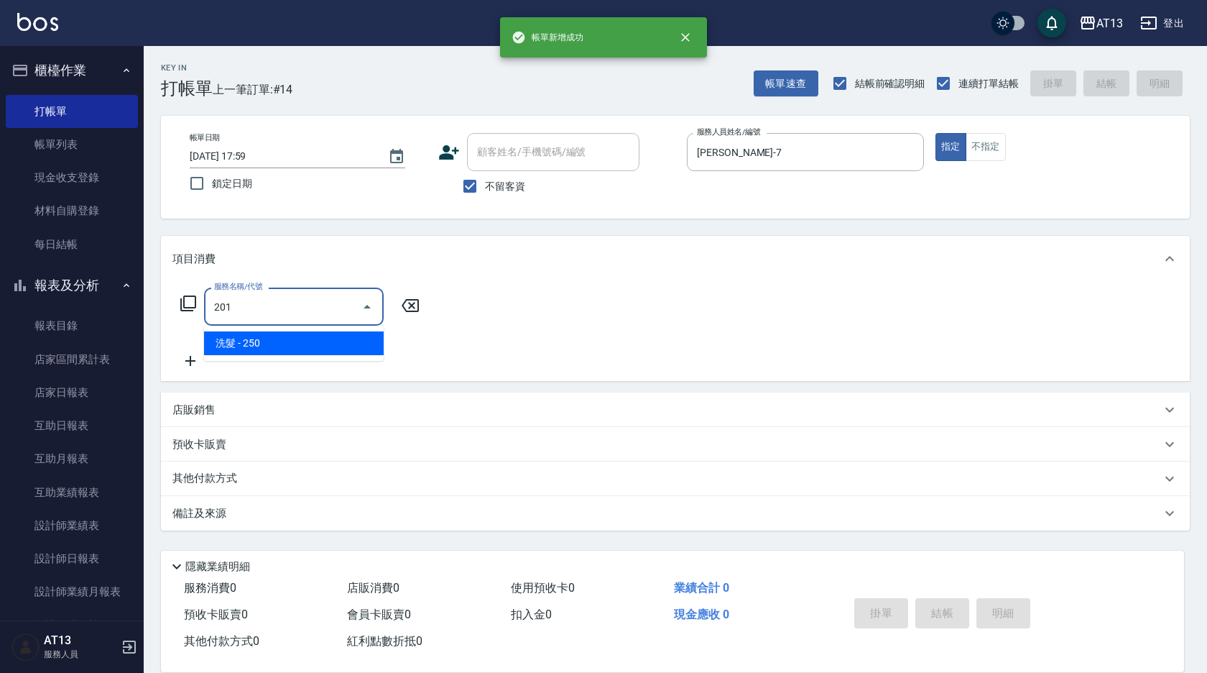
type input "洗髮(201)"
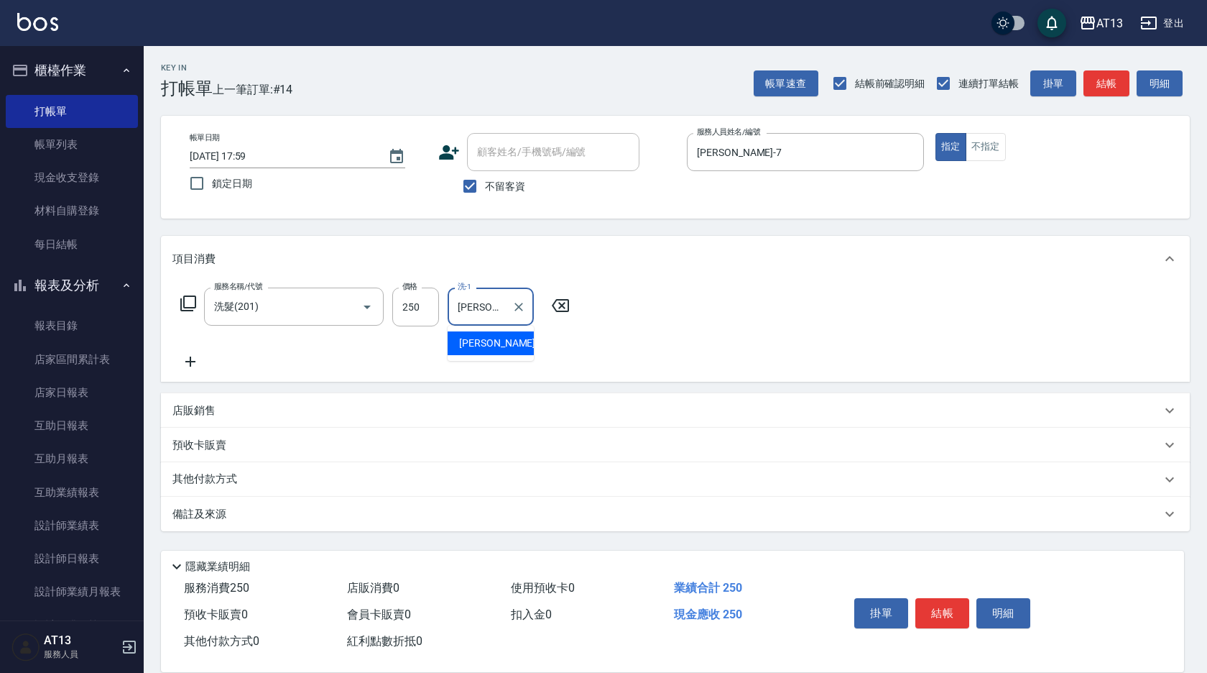
type input "[PERSON_NAME]-7"
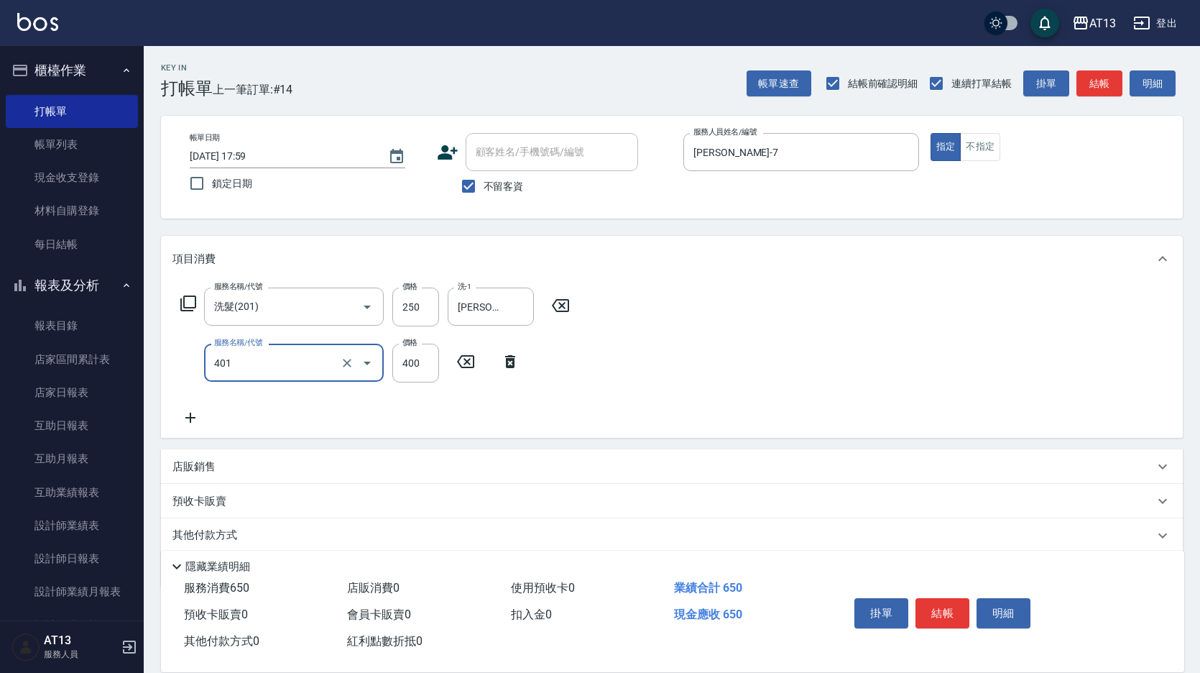
type input "剪髮(401)"
type input "200"
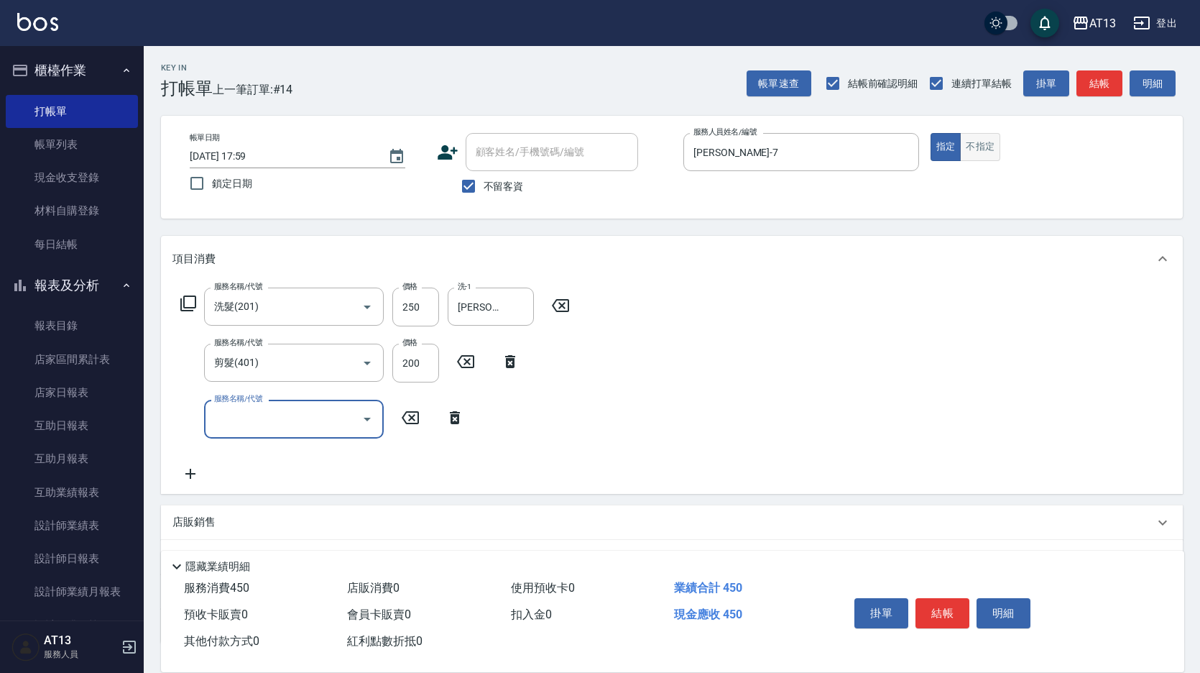
click at [991, 149] on button "不指定" at bounding box center [980, 147] width 40 height 28
type button "false"
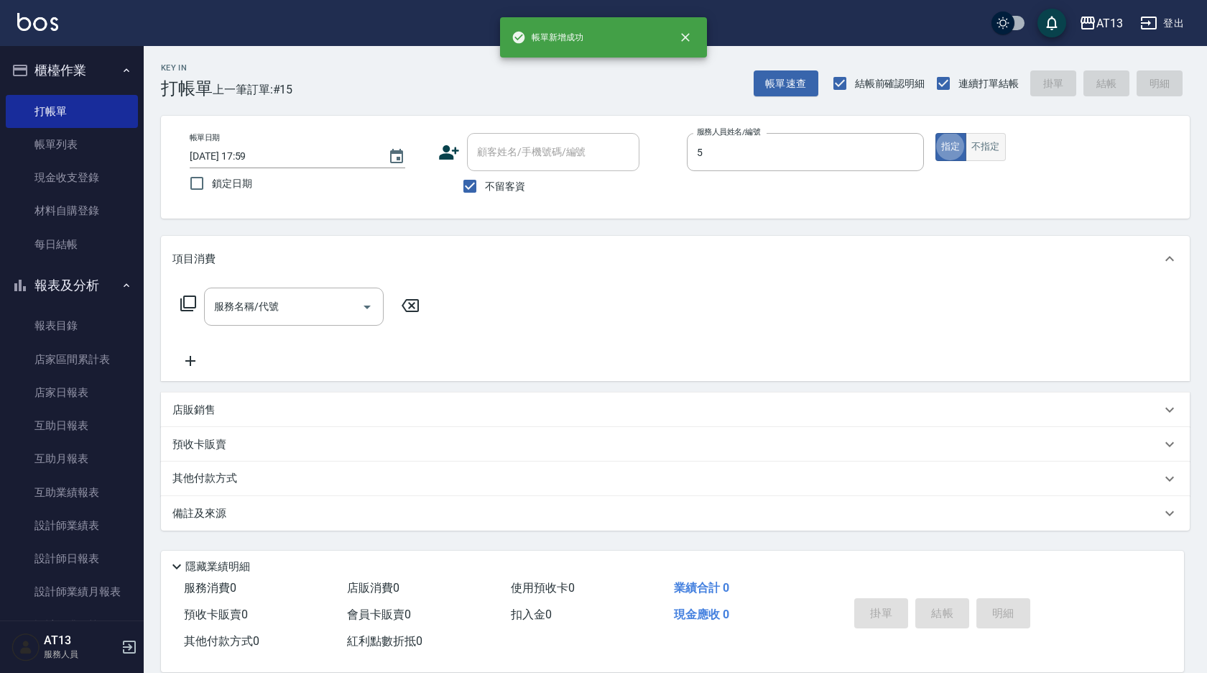
type input "[PERSON_NAME]-5"
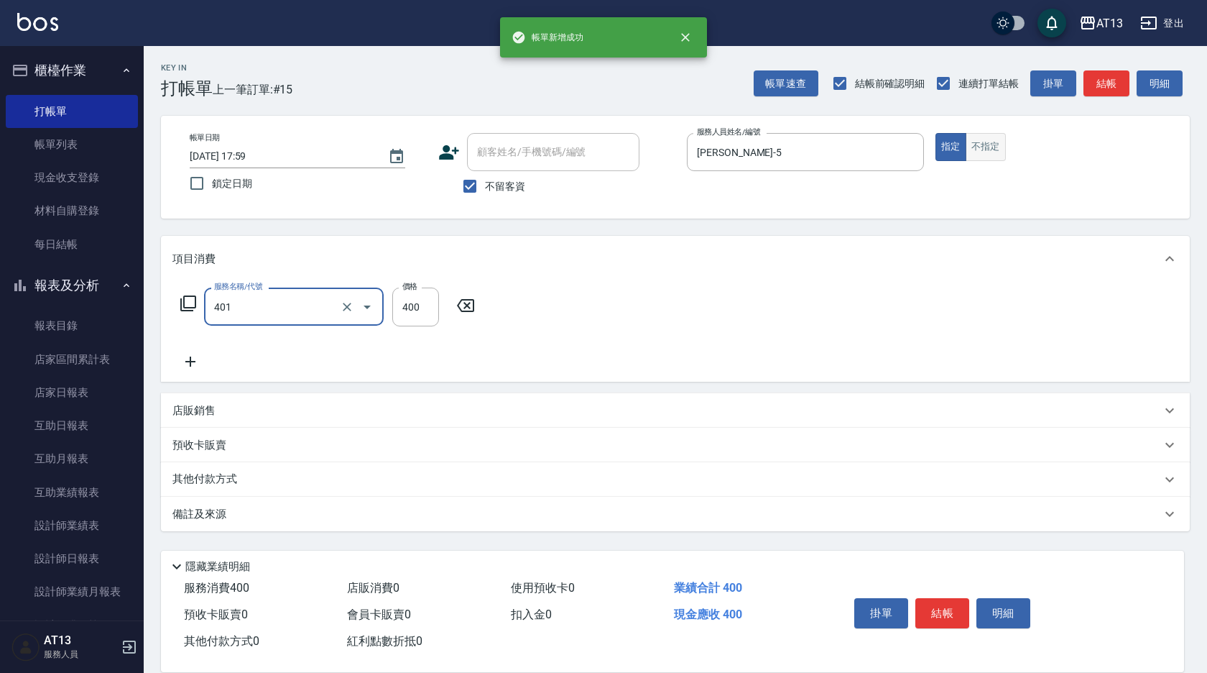
type input "剪髮(401)"
type input "200"
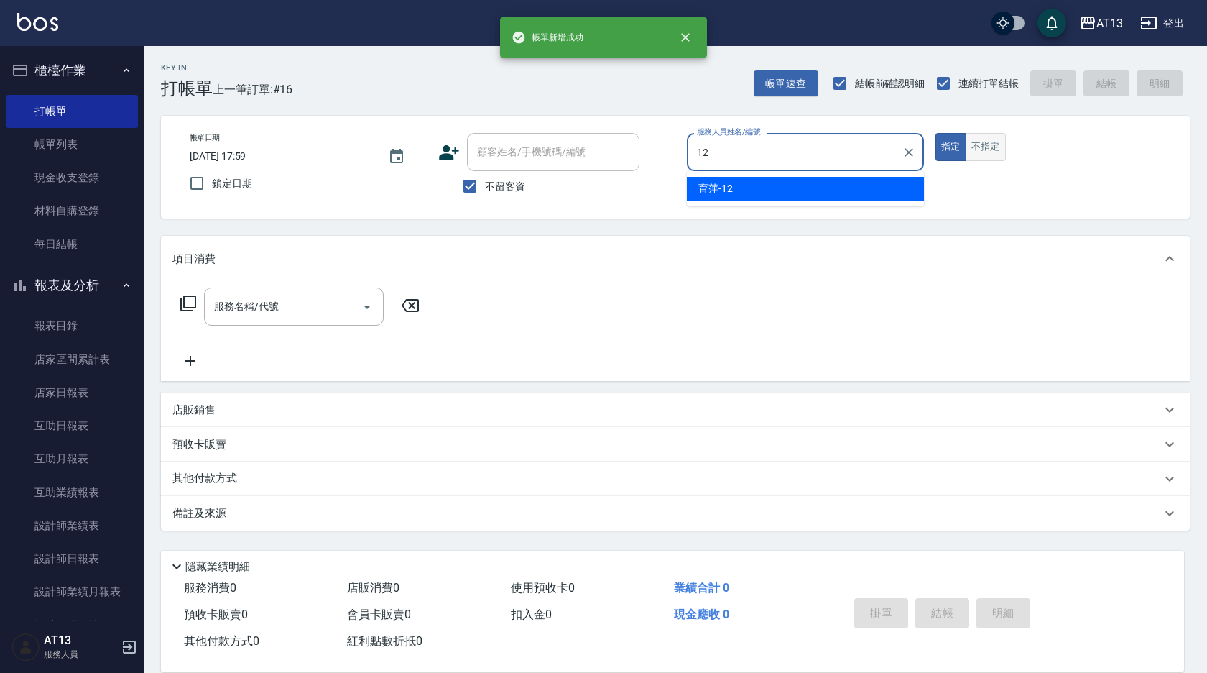
type input "育[PERSON_NAME]-12"
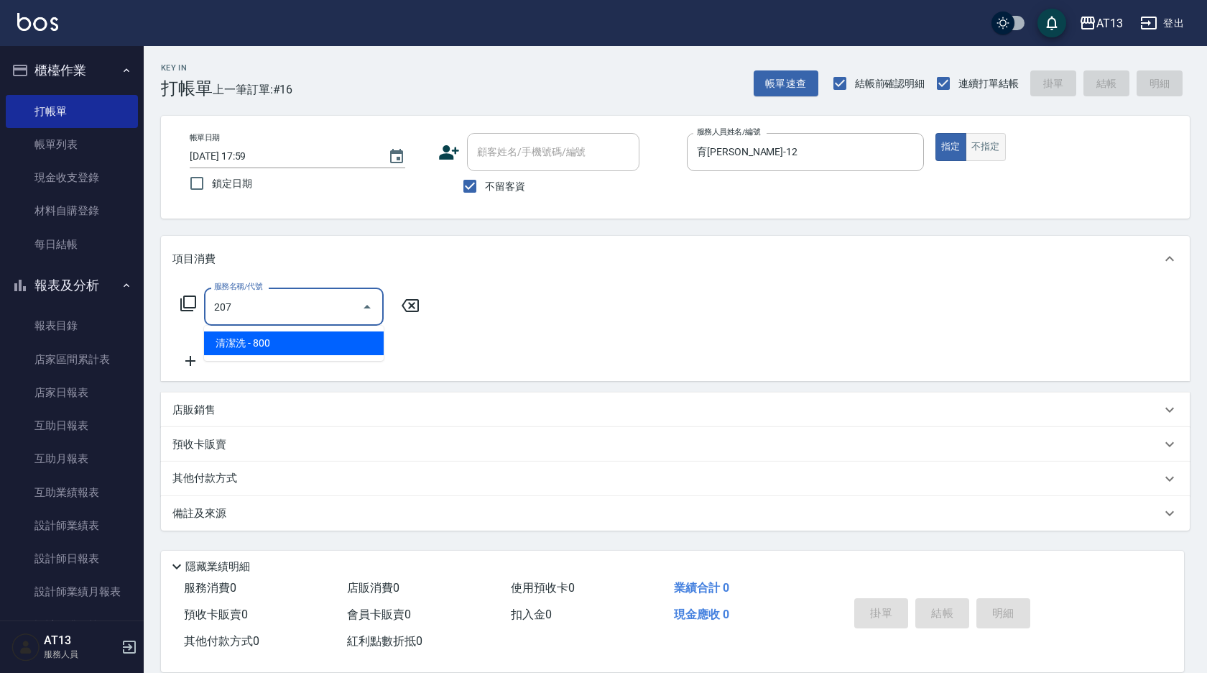
type input "清潔洗(207)"
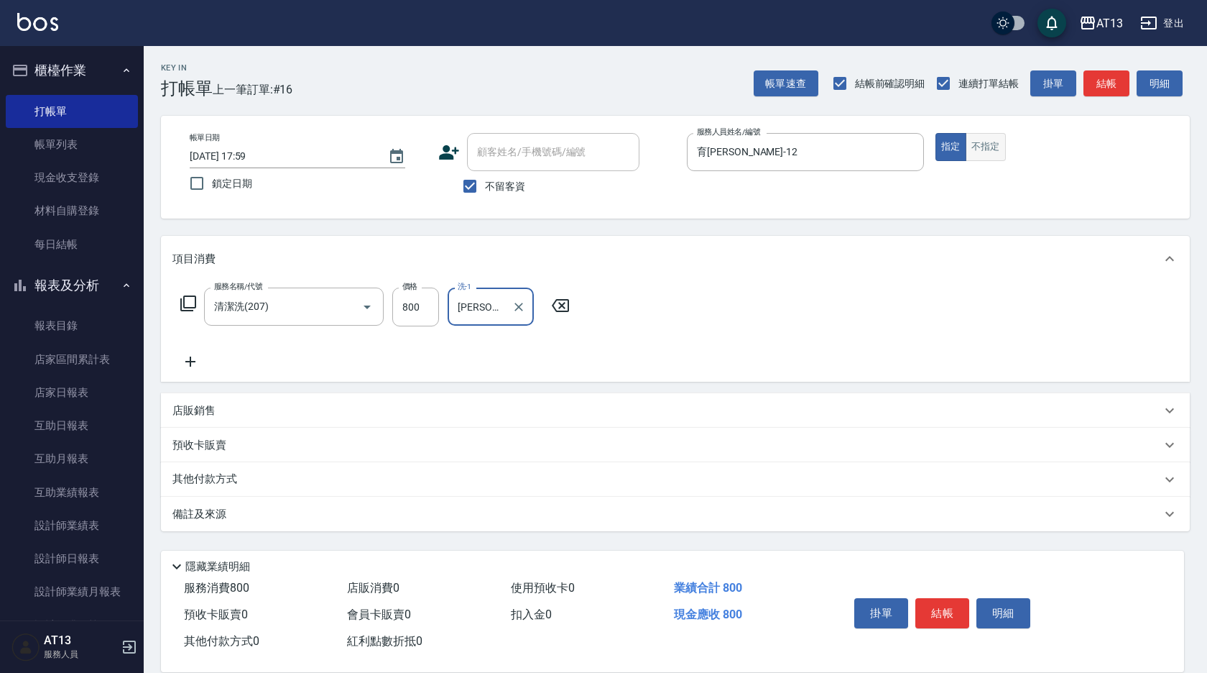
type input "[PERSON_NAME]-24"
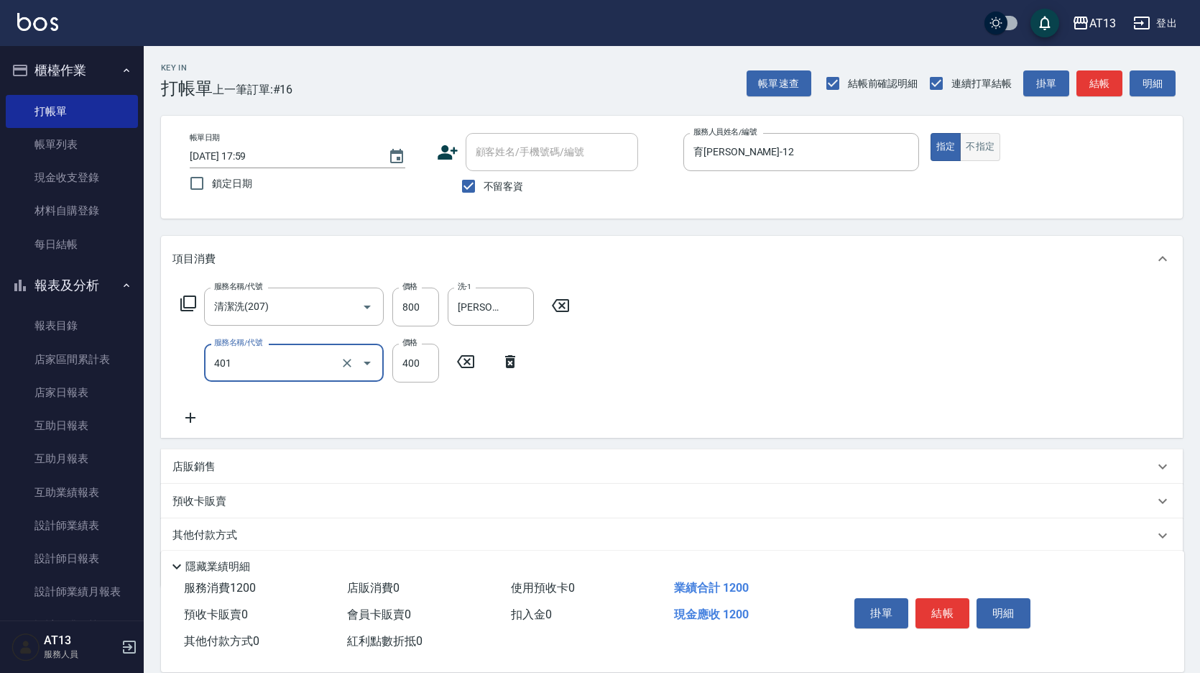
type input "剪髮(401)"
type input "500"
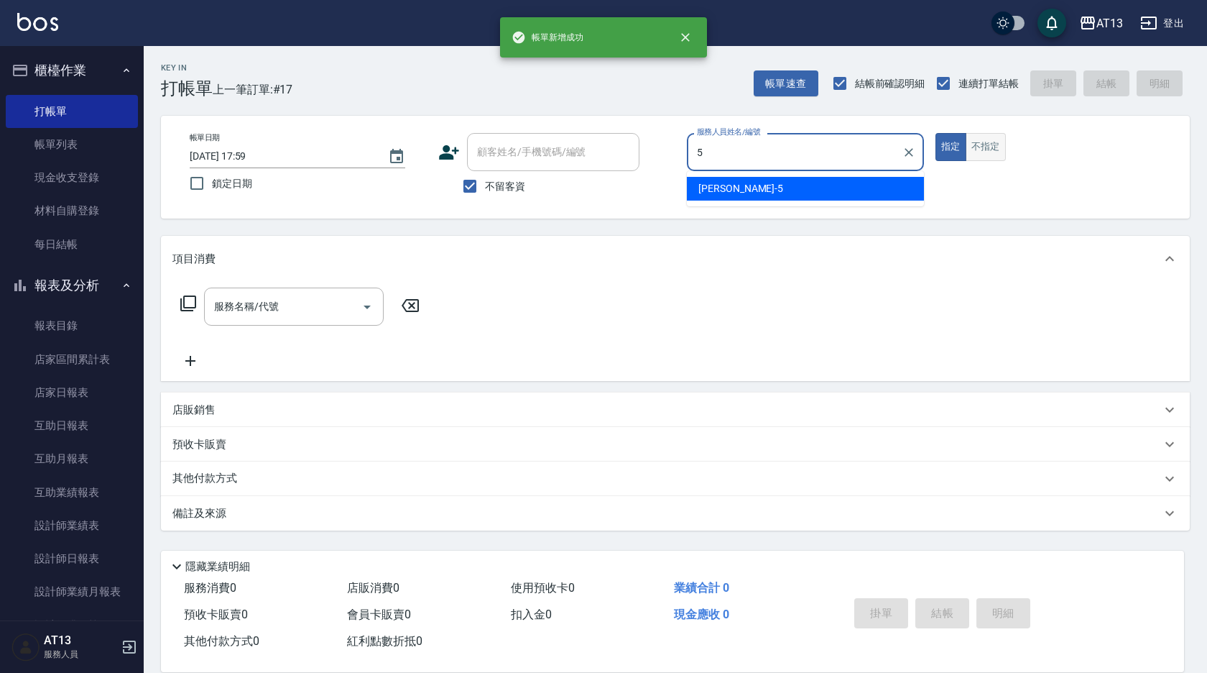
type input "[PERSON_NAME]-5"
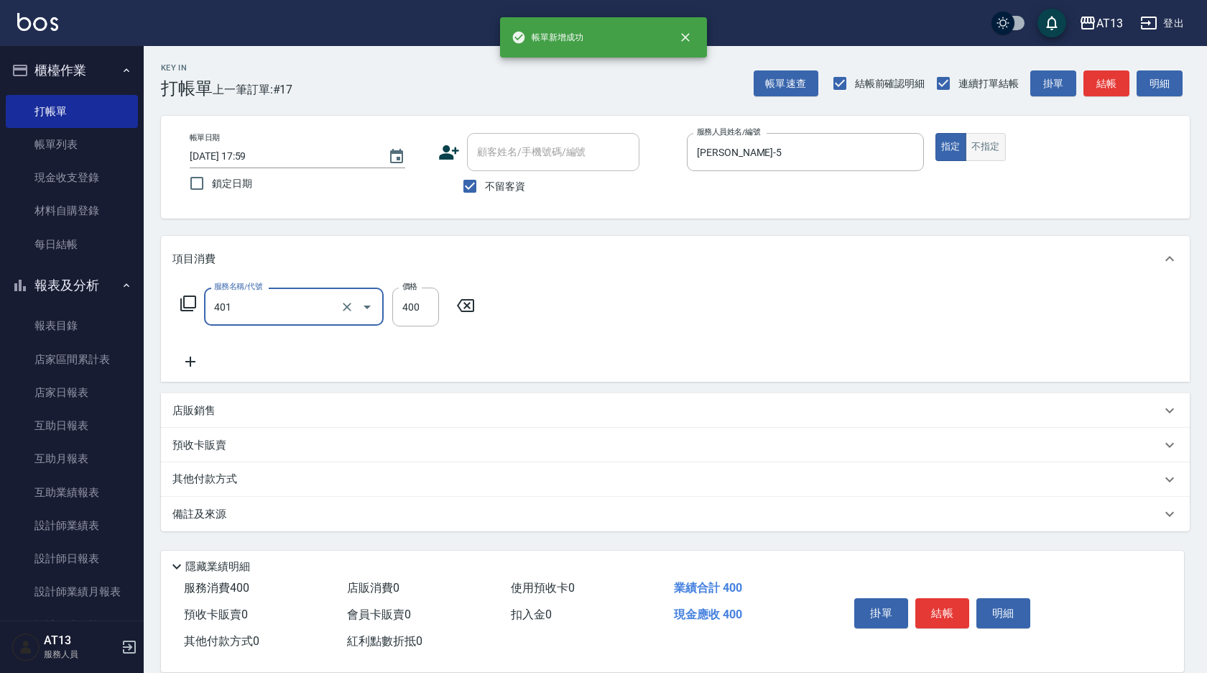
type input "剪髮(401)"
type input "150"
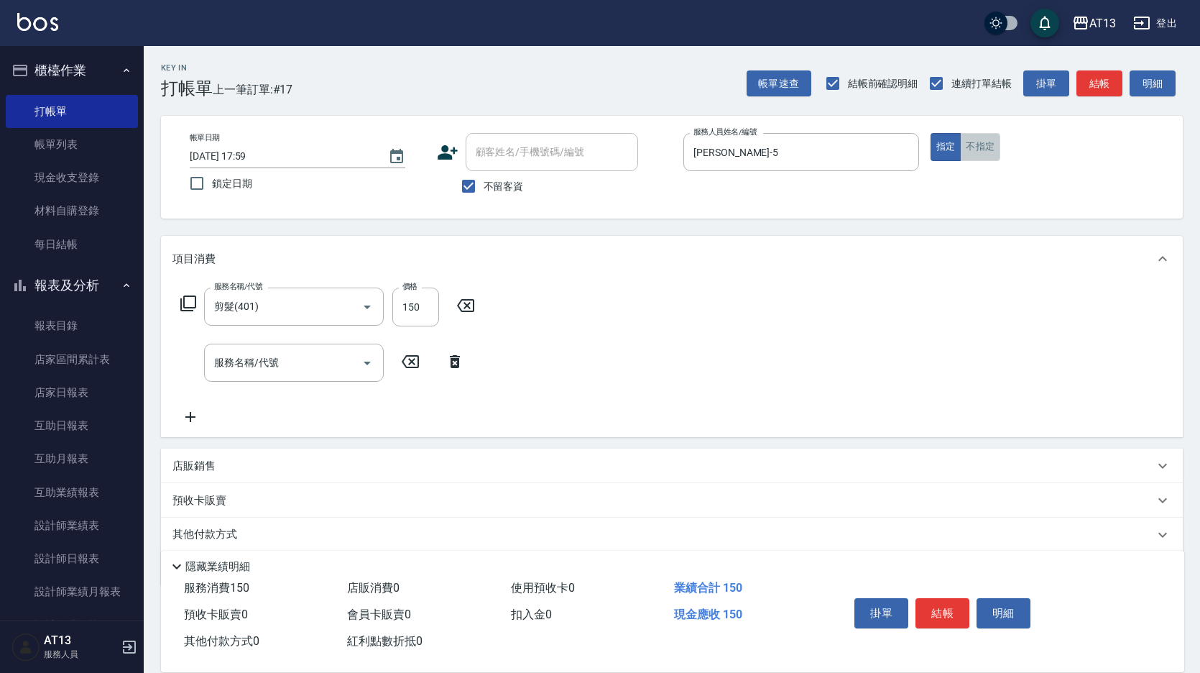
click at [988, 158] on button "不指定" at bounding box center [980, 147] width 40 height 28
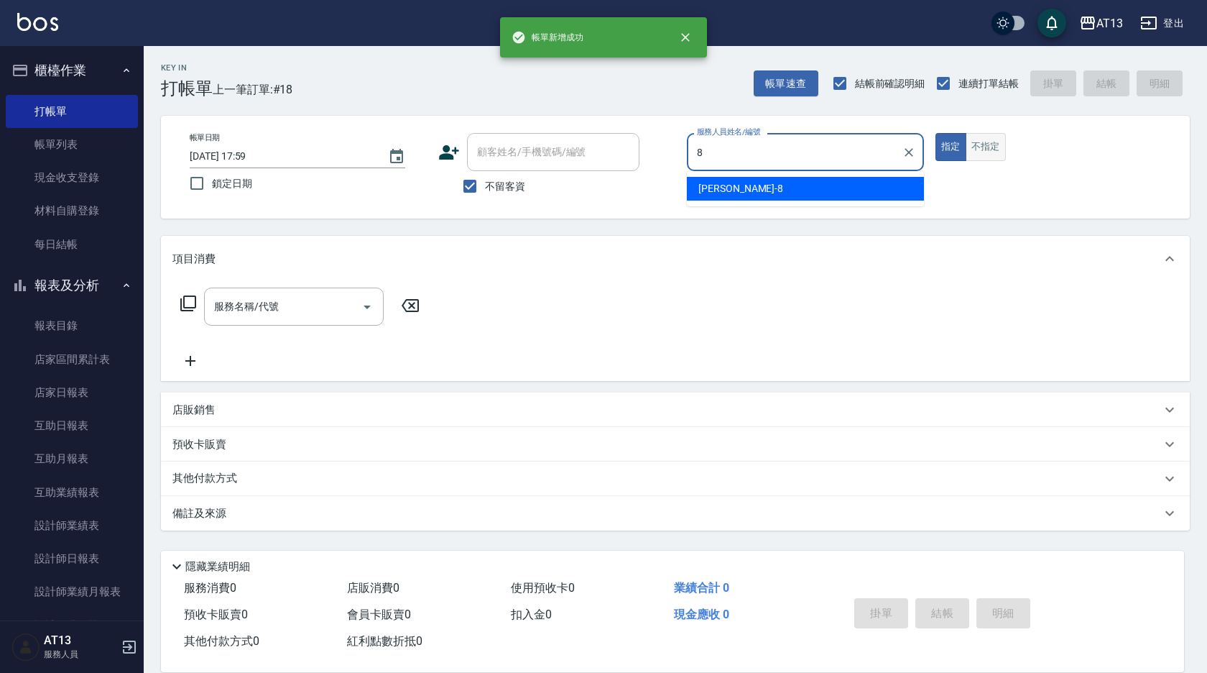
type input "[PERSON_NAME]-8"
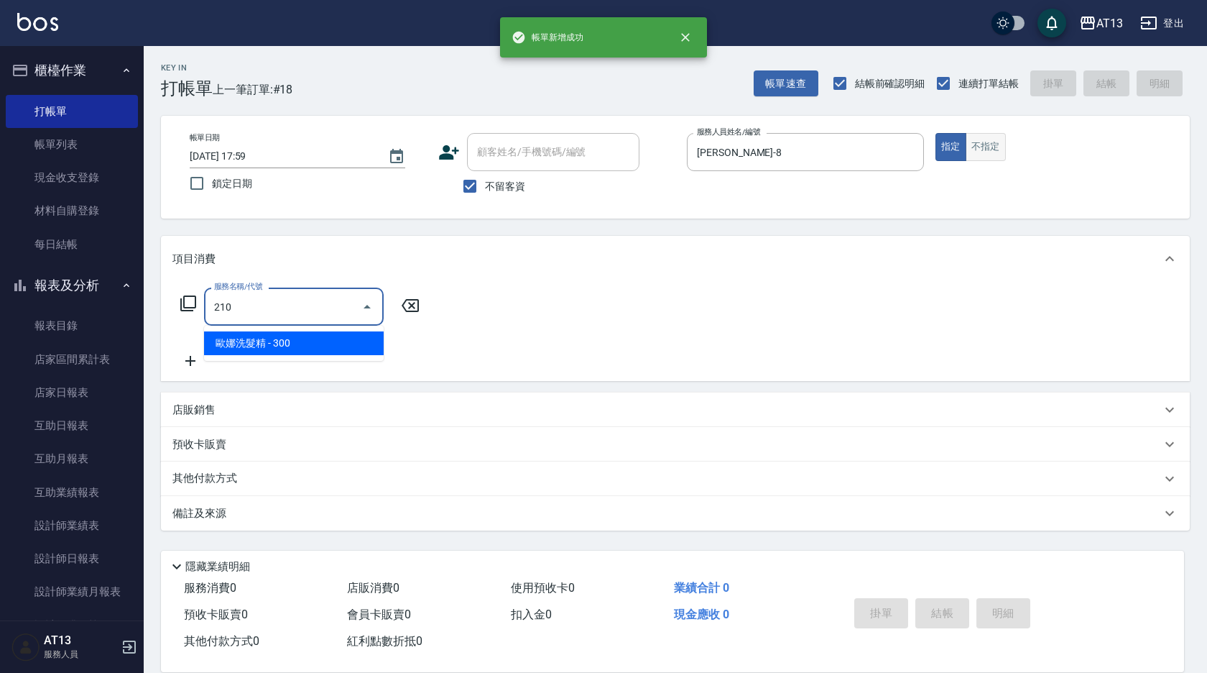
type input "[PERSON_NAME]洗髮精(210)"
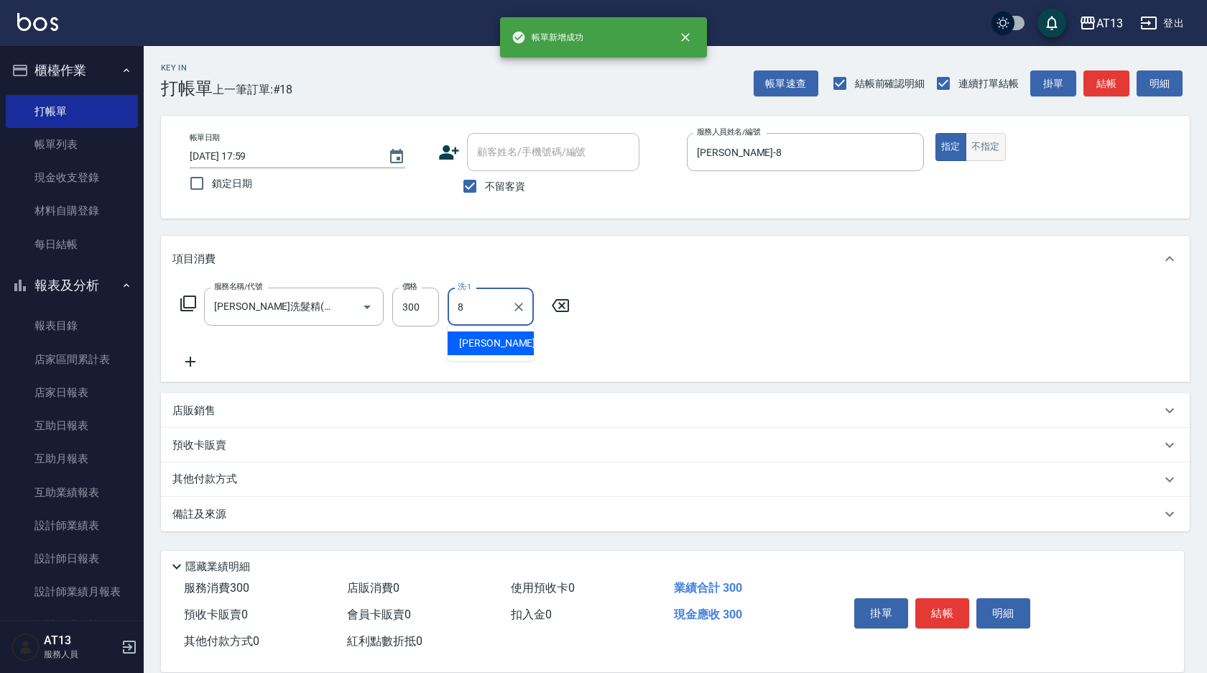
type input "[PERSON_NAME]-8"
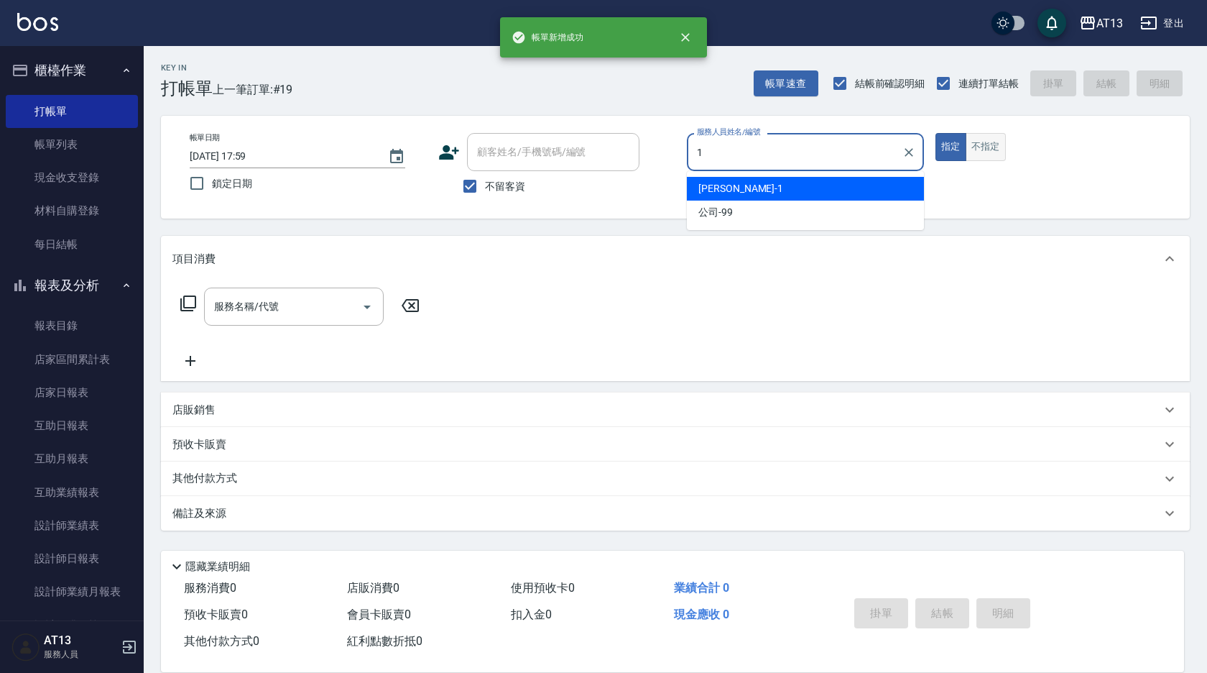
type input "[PERSON_NAME]-1"
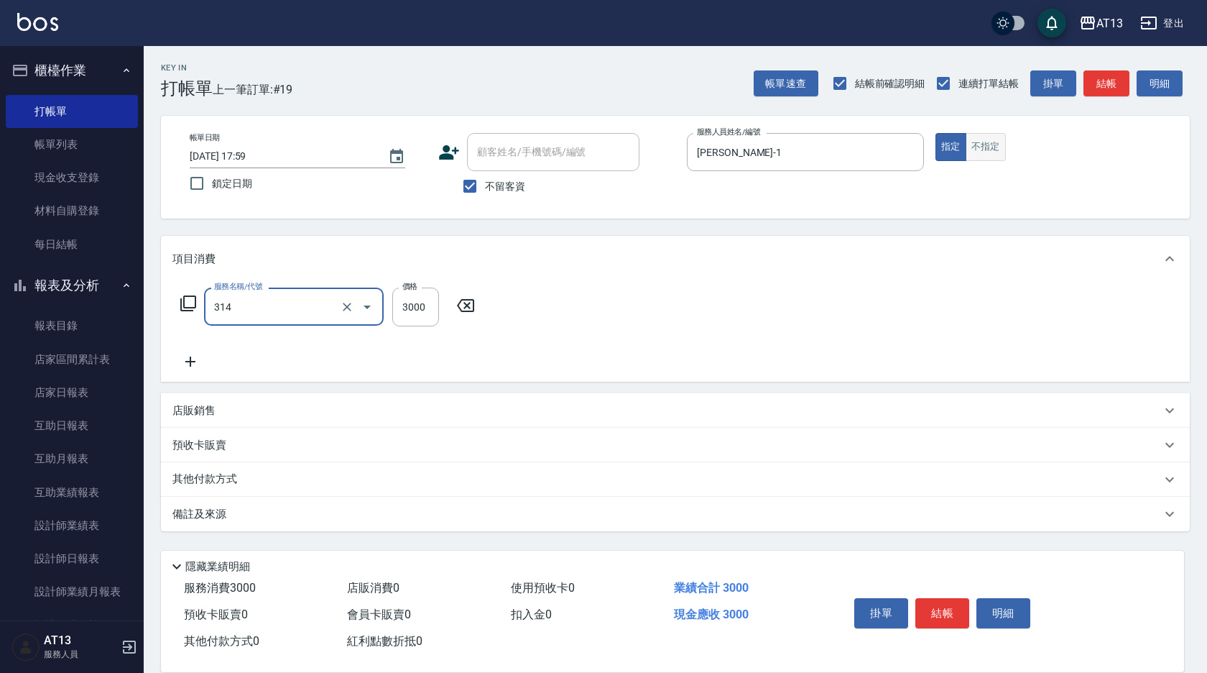
type input "CYA水質感2500UP(314)"
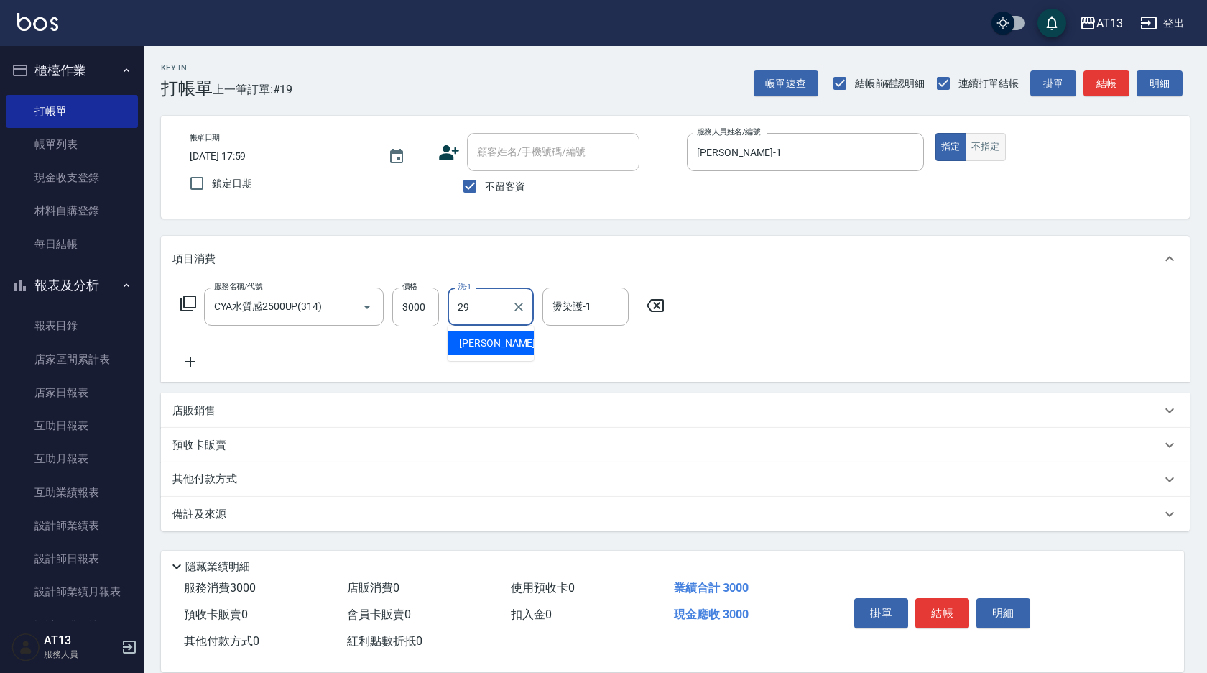
type input "[PERSON_NAME]-29"
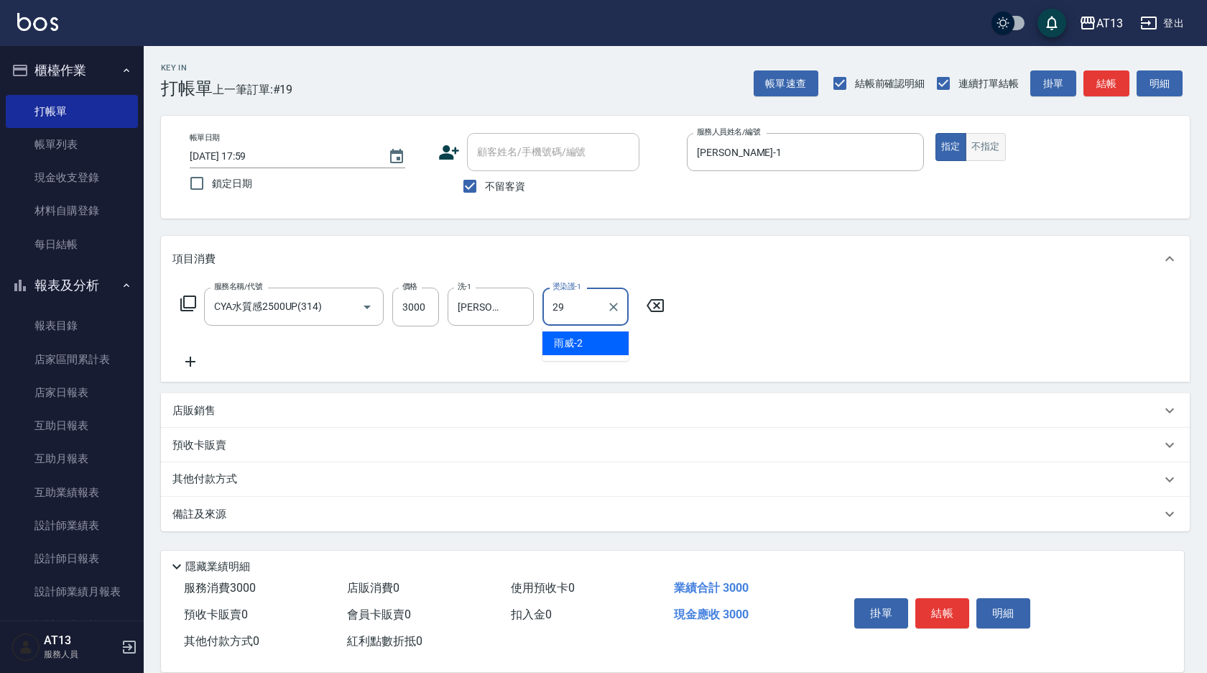
type input "[PERSON_NAME]-29"
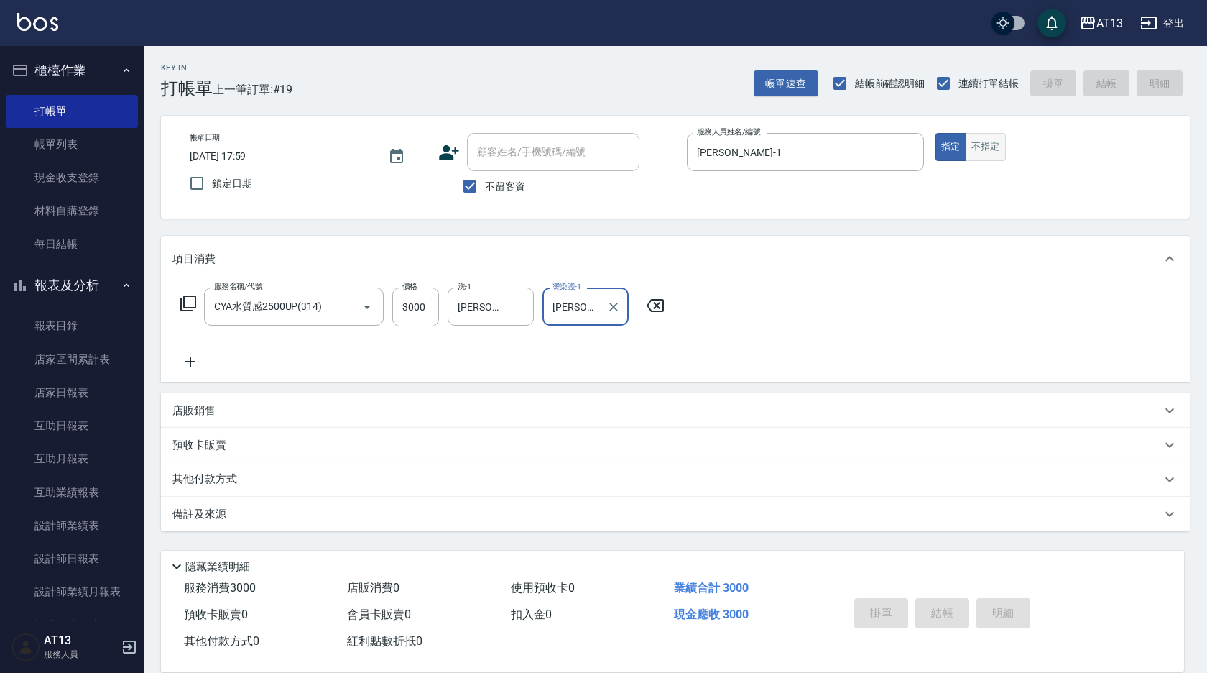
type input "[DATE] 18:00"
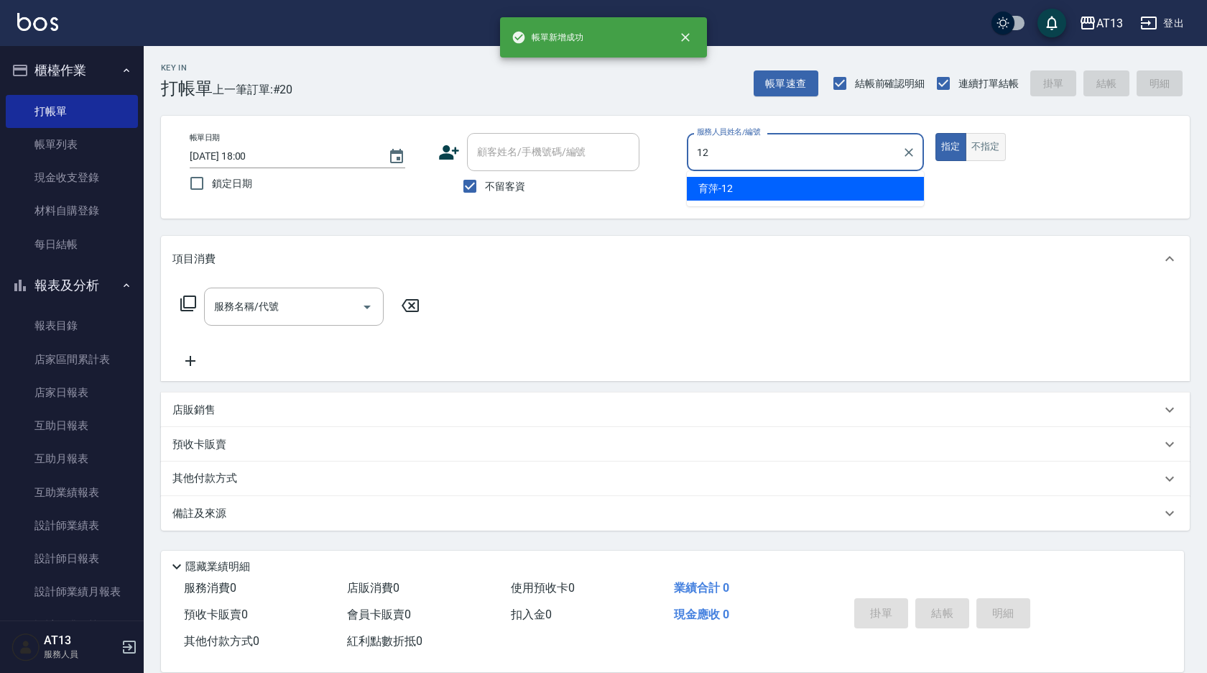
type input "育[PERSON_NAME]-12"
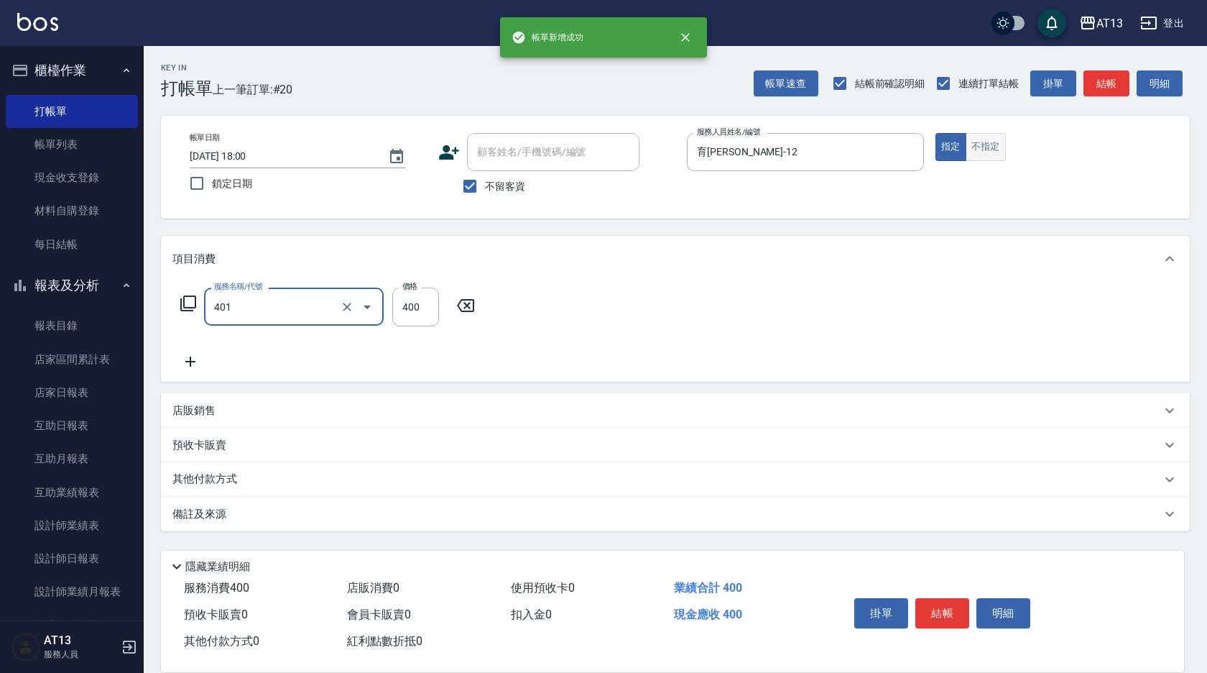
type input "剪髮(401)"
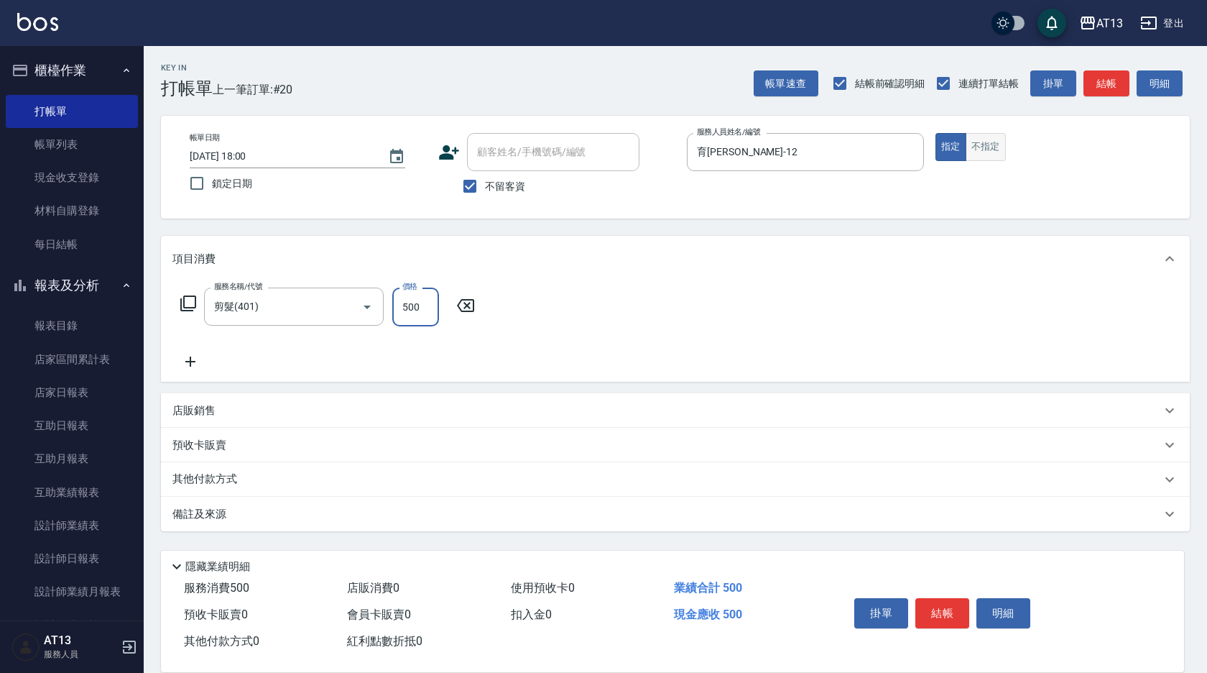
type input "500"
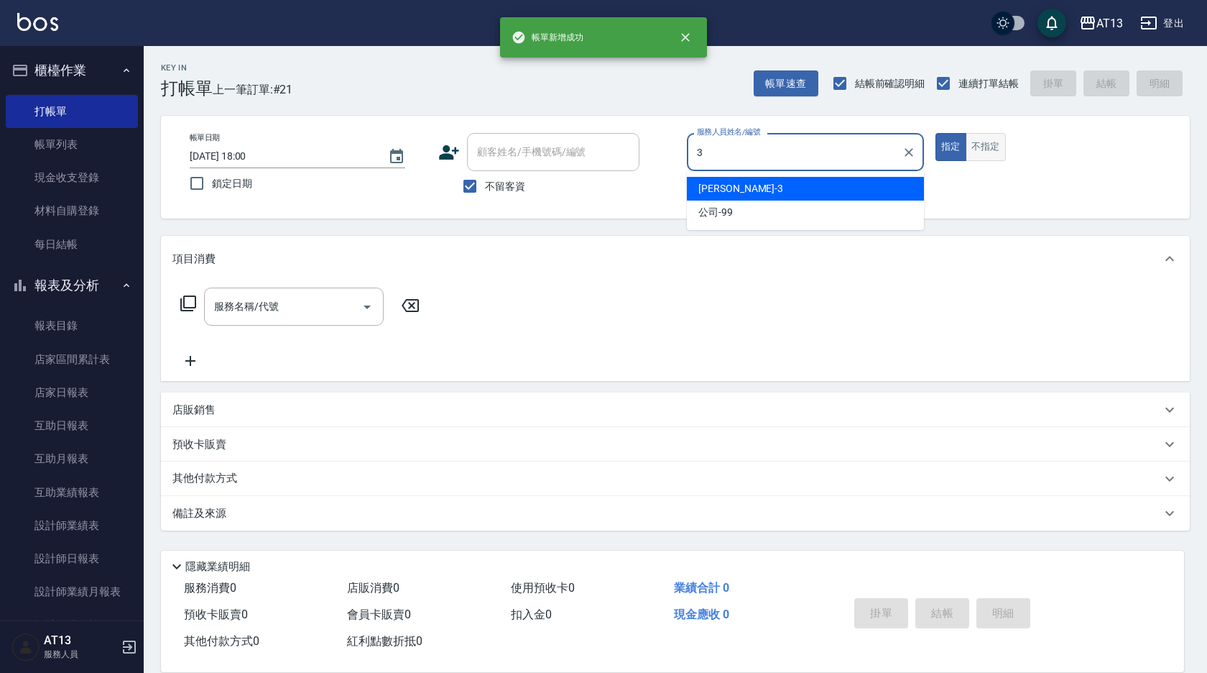
type input "[PERSON_NAME]-3"
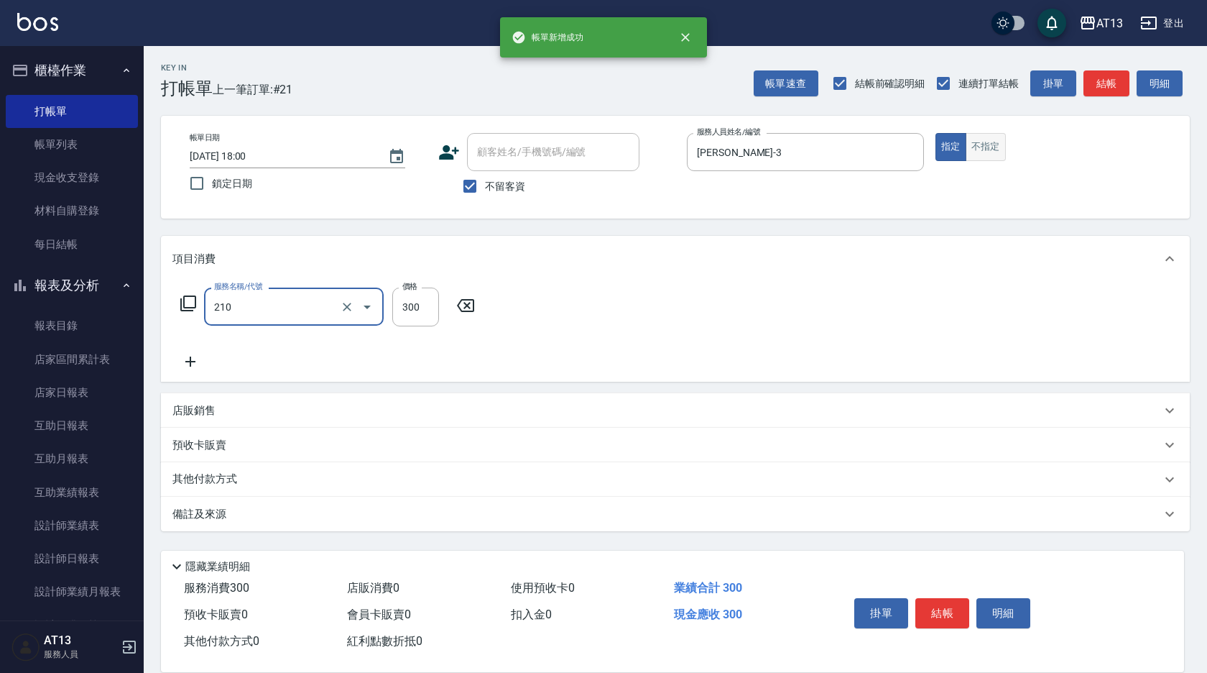
type input "[PERSON_NAME]洗髮精(210)"
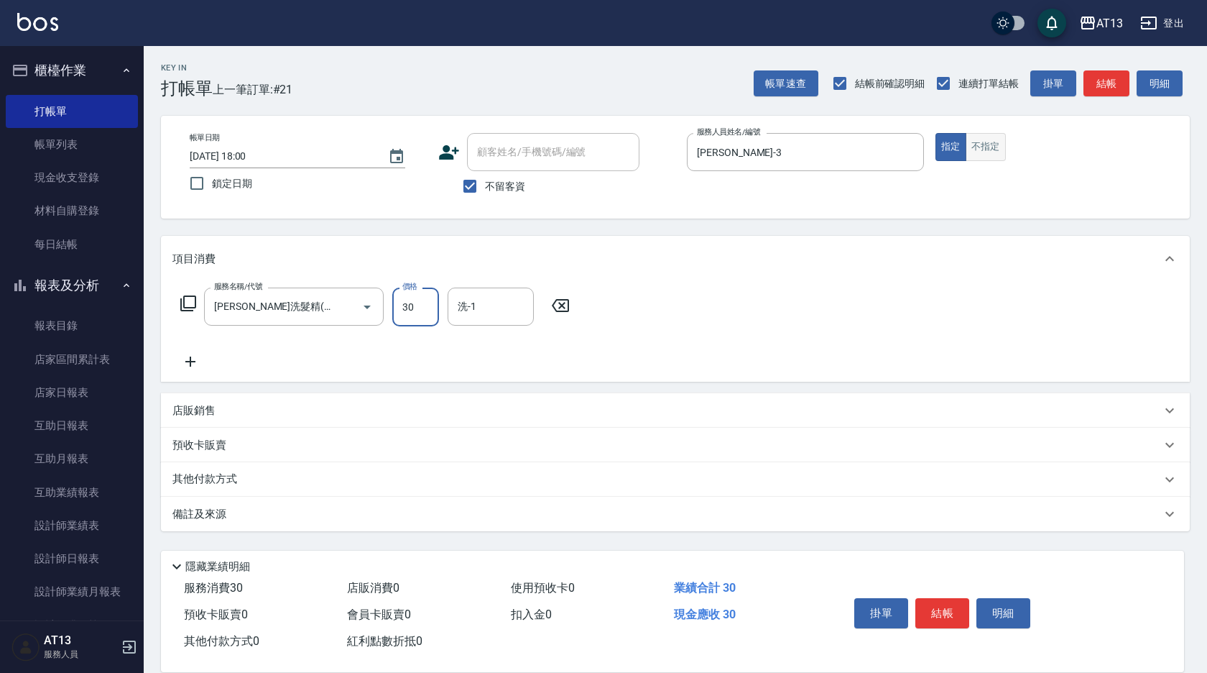
type input "300"
type input "[PERSON_NAME]-11"
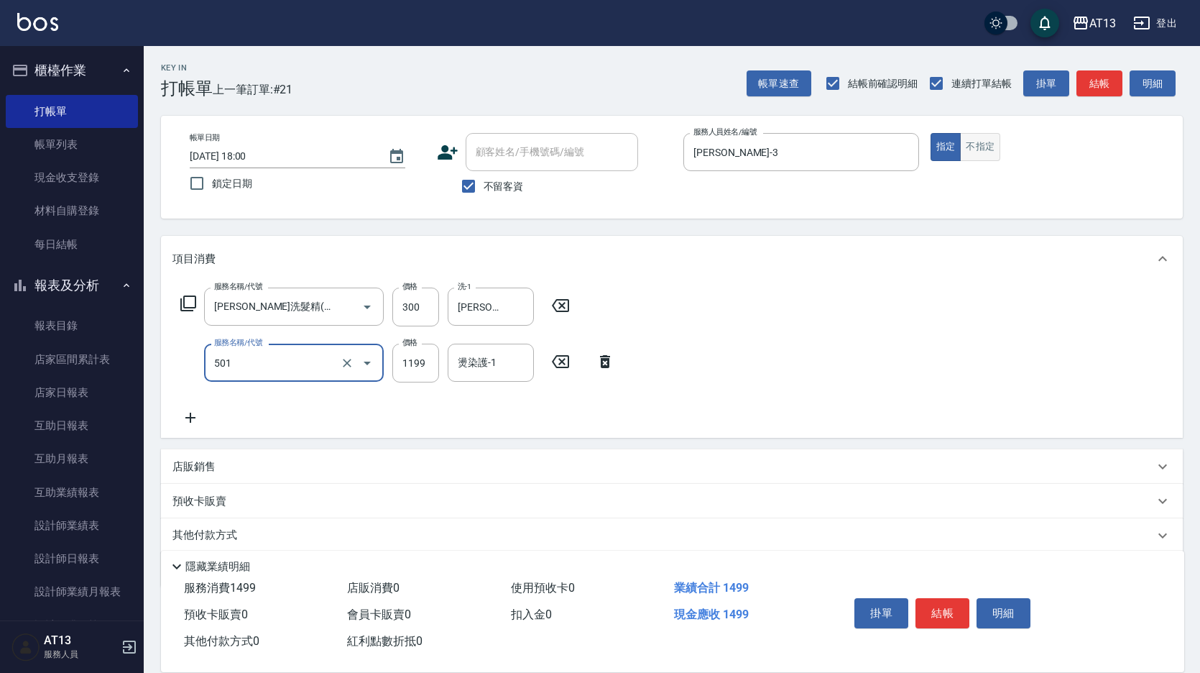
type input "染髮(501)"
type input "1000"
type input "[PERSON_NAME]-11"
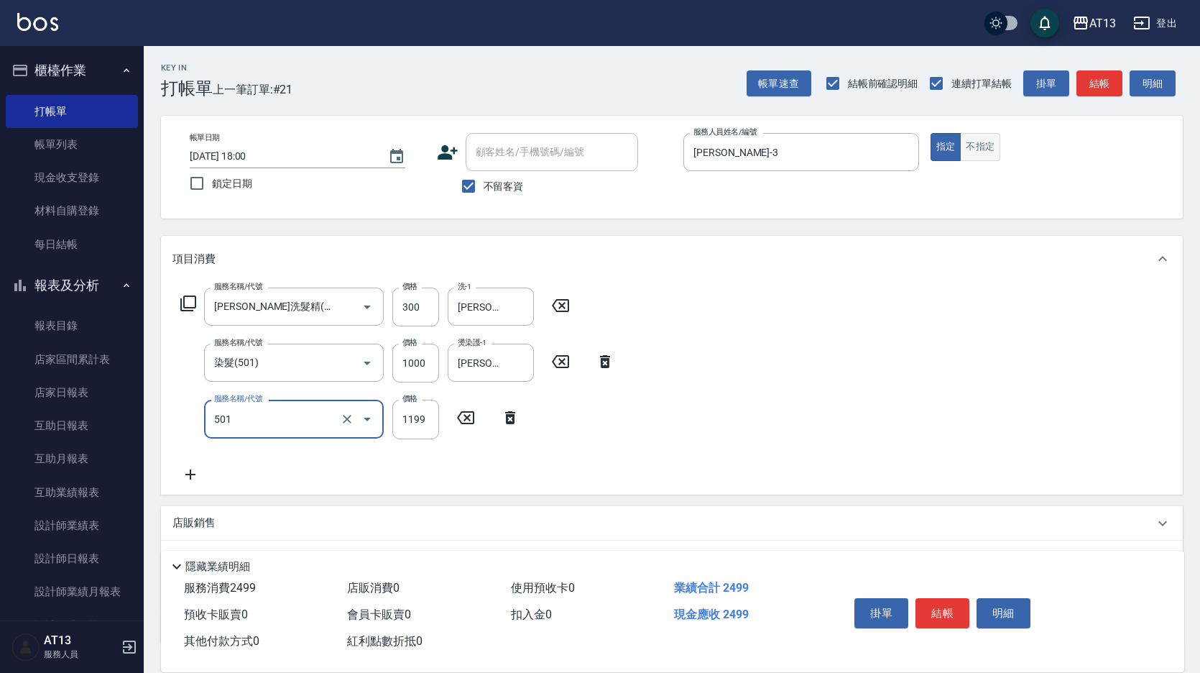
type input "染髮(501)"
type input "1800"
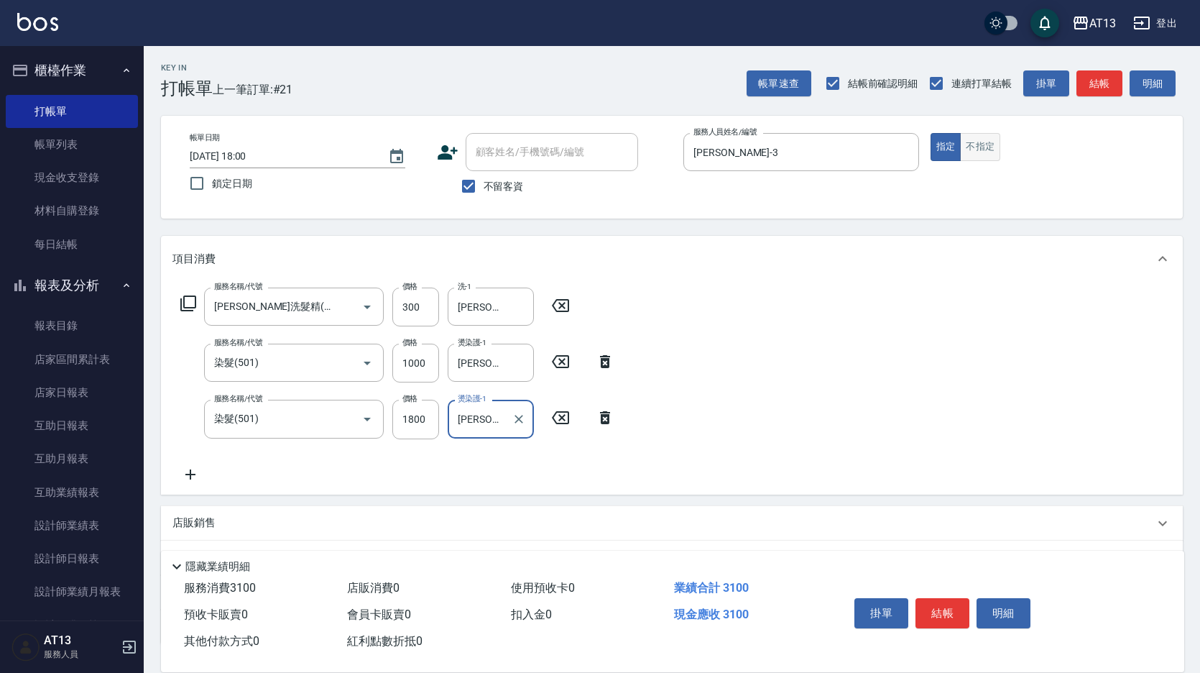
type input "[PERSON_NAME]-11"
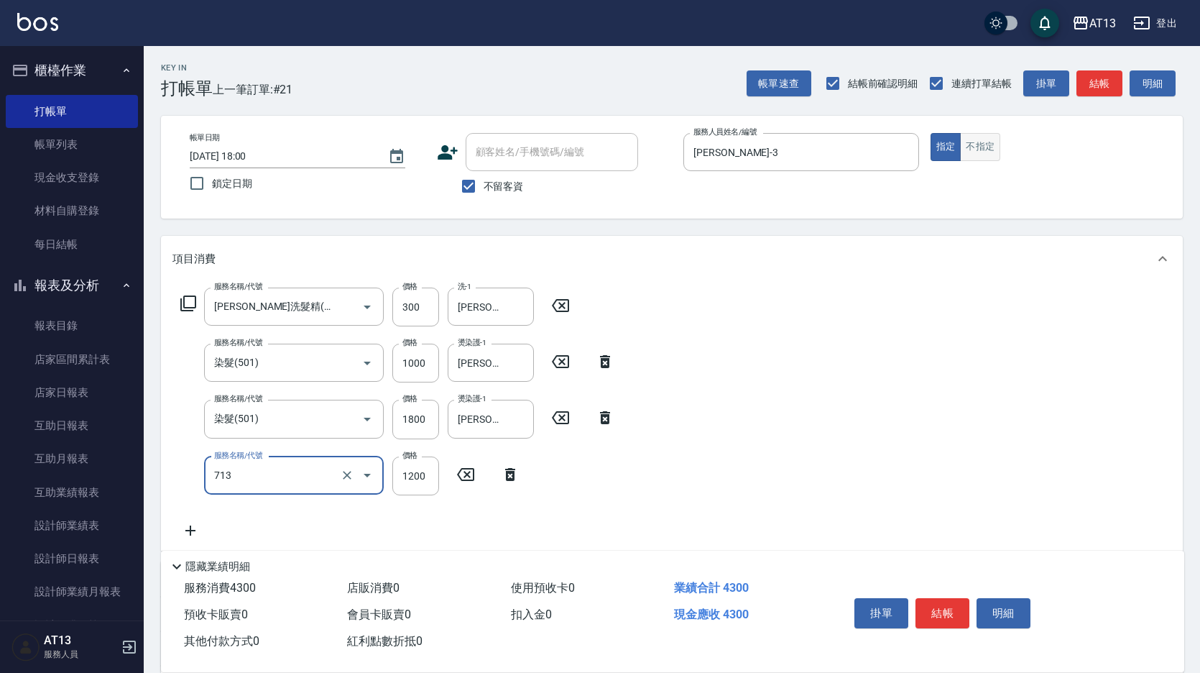
type input "水樣結構式1200(713)"
type input "840"
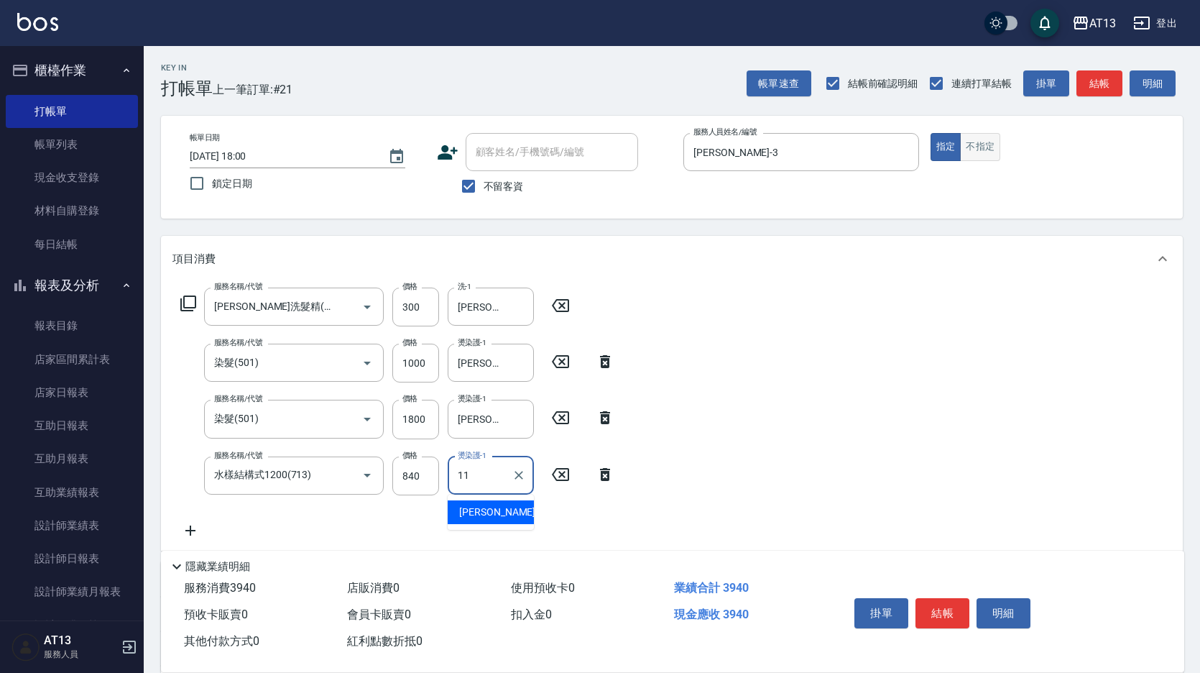
type input "[PERSON_NAME]-11"
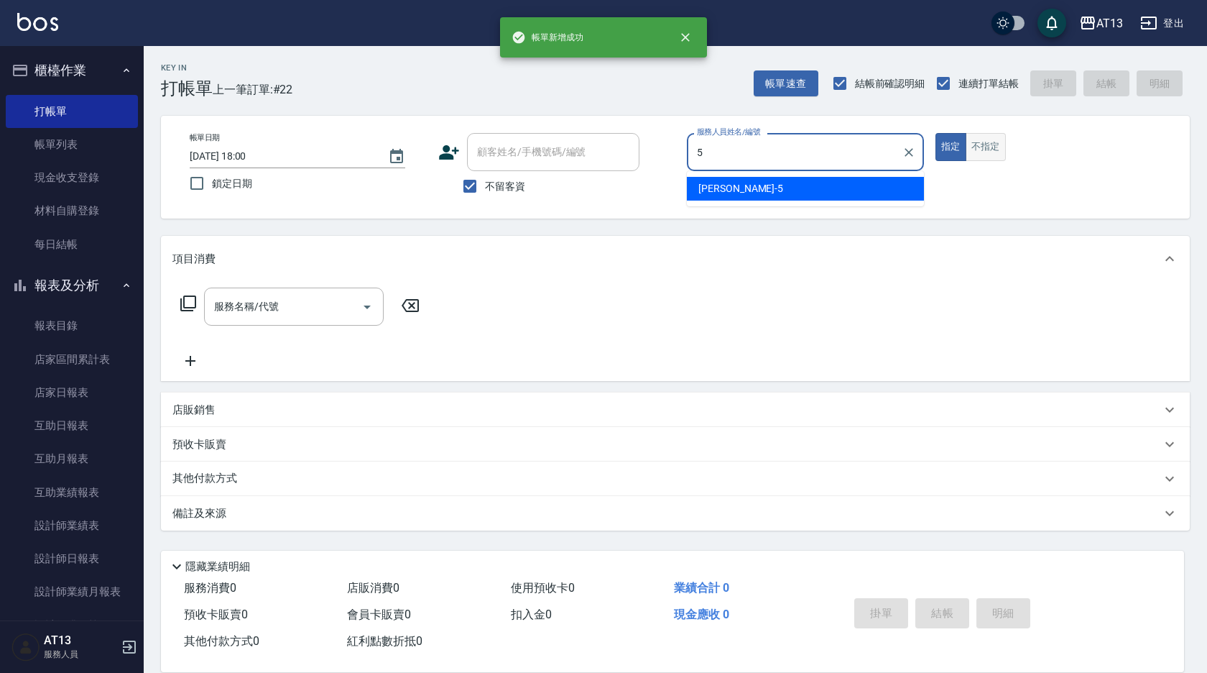
type input "[PERSON_NAME]-5"
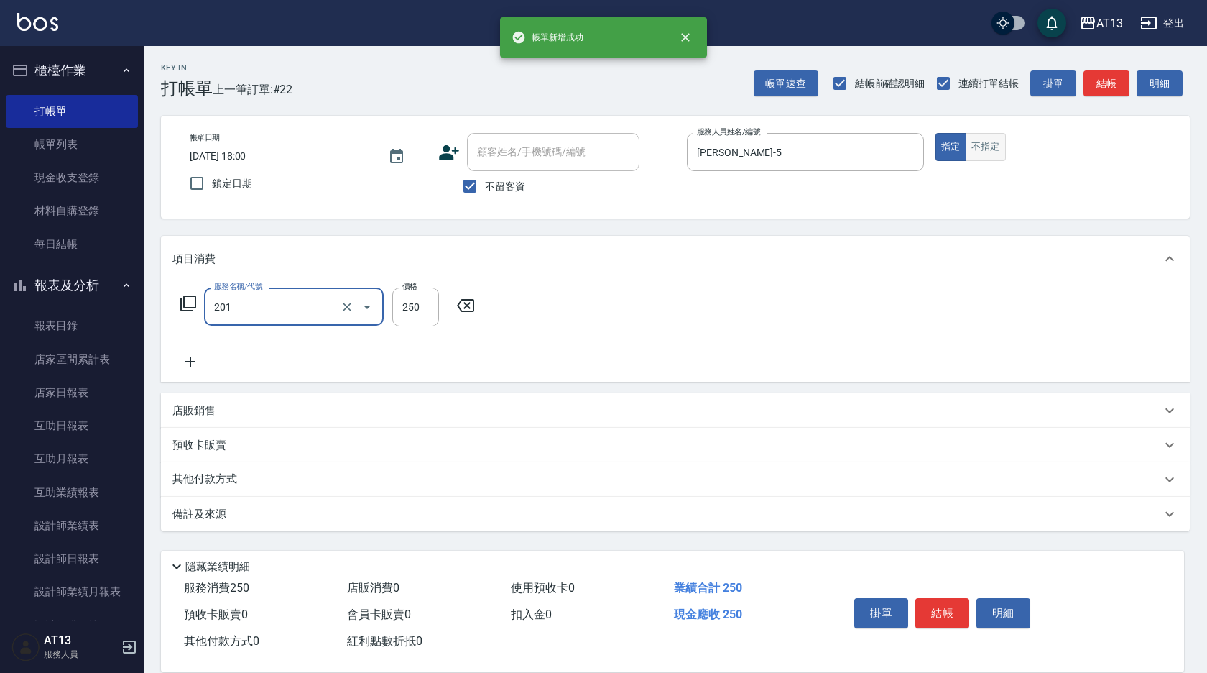
type input "洗髮(201)"
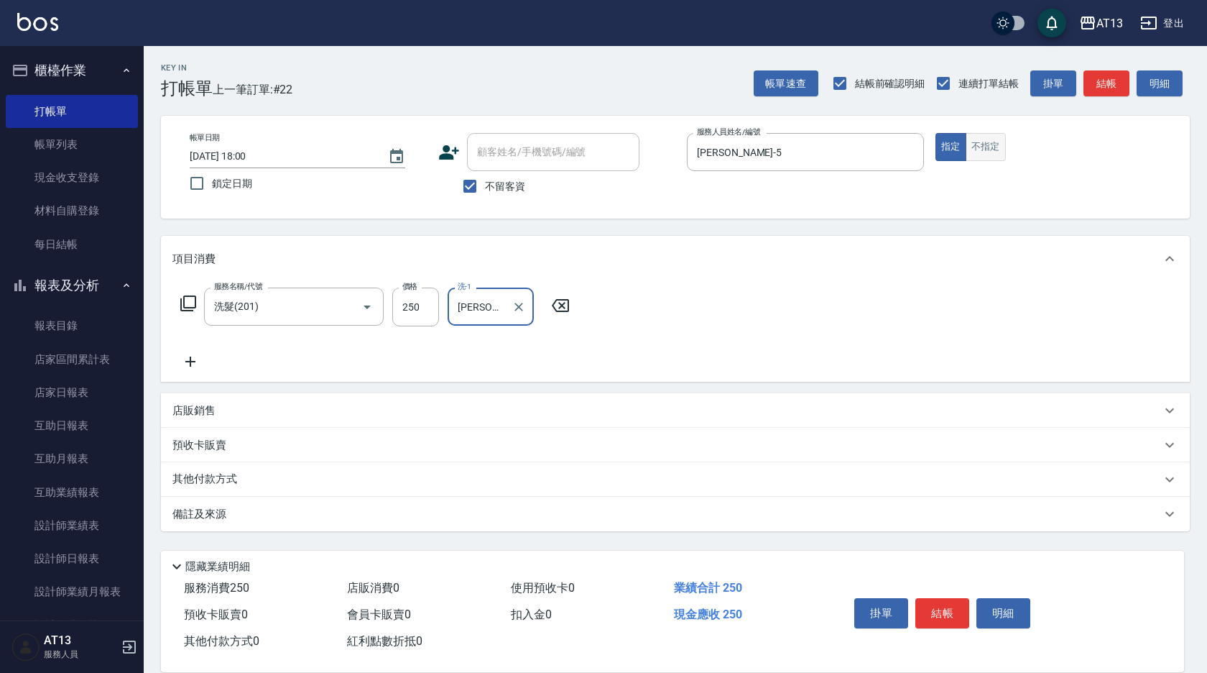
type input "[PERSON_NAME]-5"
click at [981, 142] on button "不指定" at bounding box center [986, 147] width 40 height 28
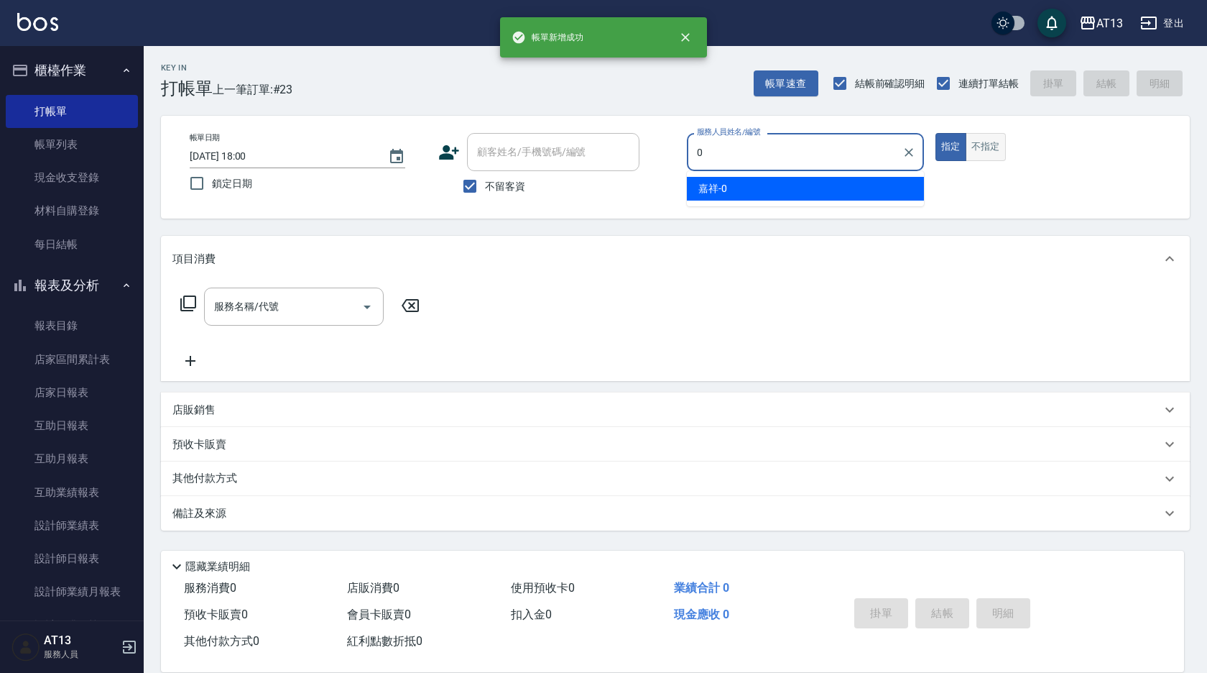
type input "嘉祥-0"
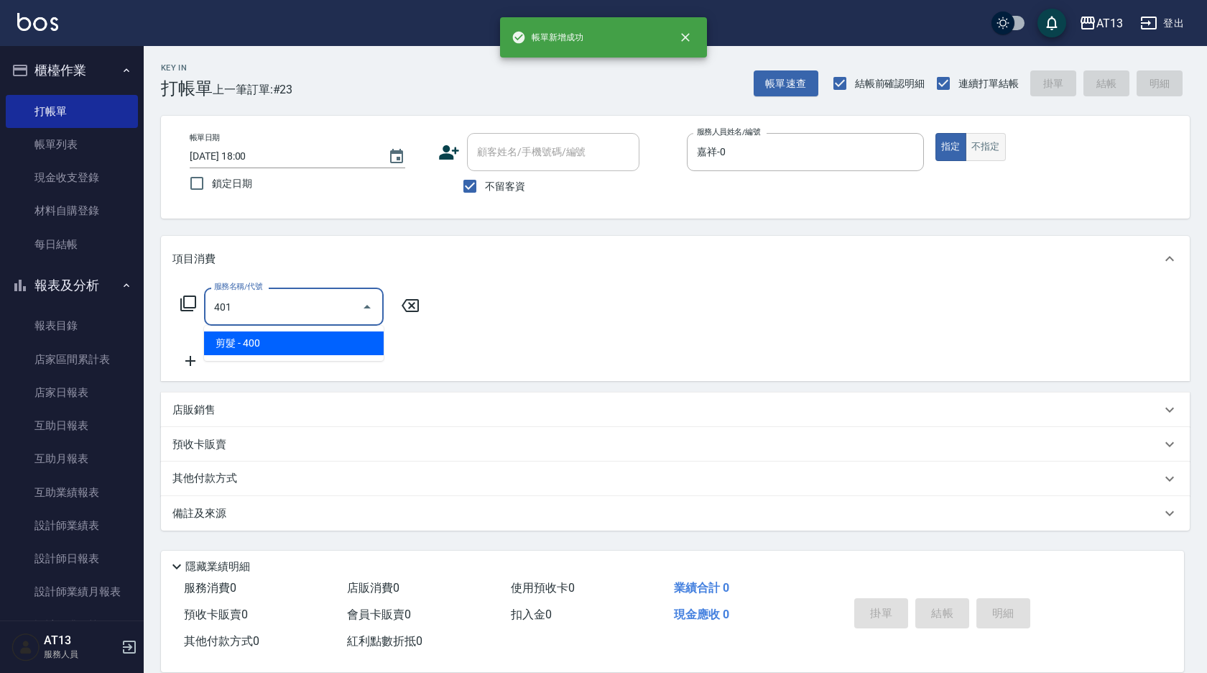
type input "剪髮(401)"
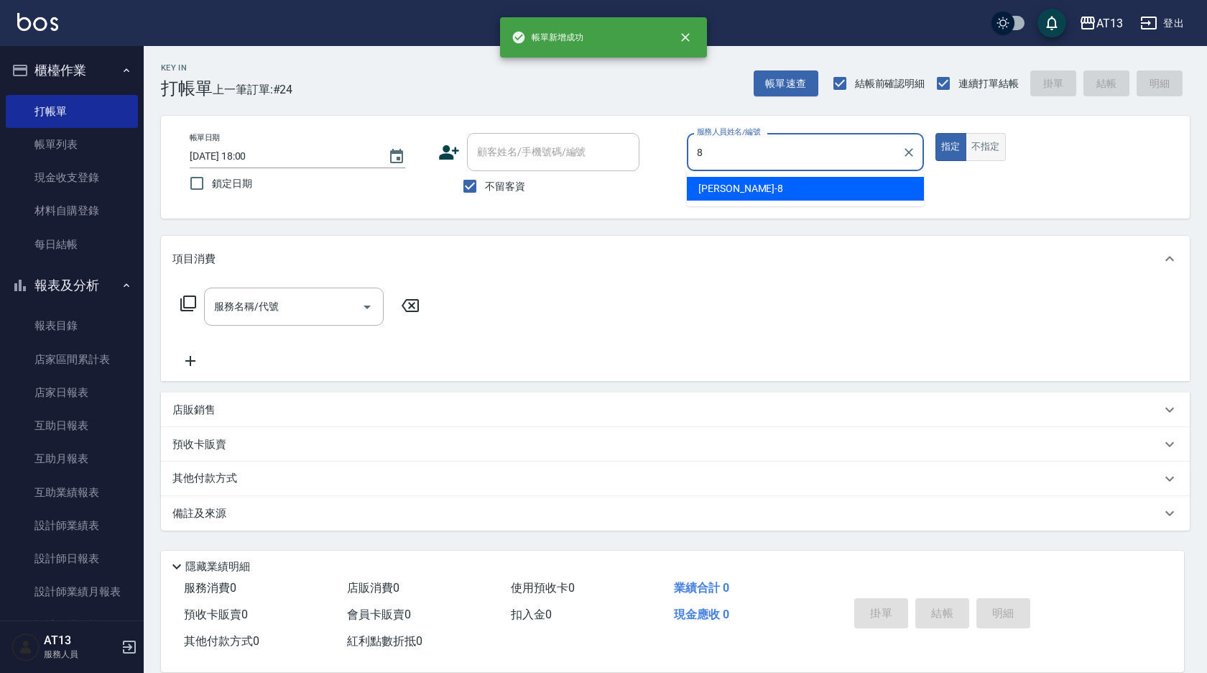
type input "[PERSON_NAME]-8"
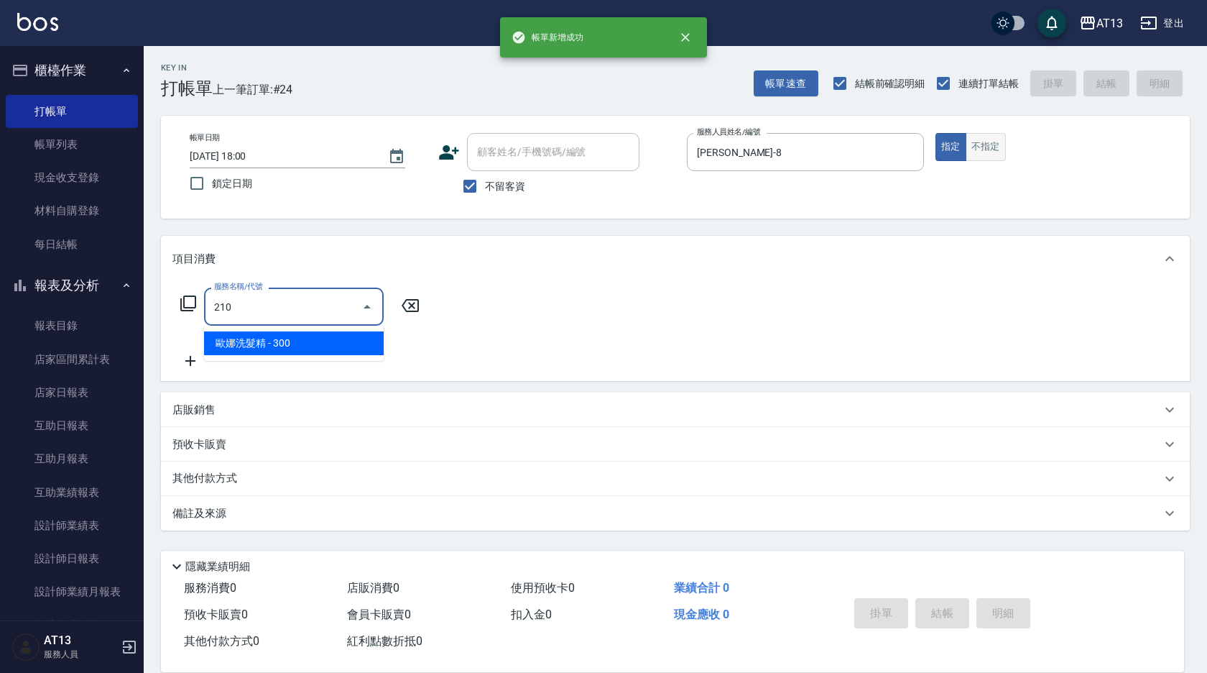
type input "[PERSON_NAME]洗髮精(210)"
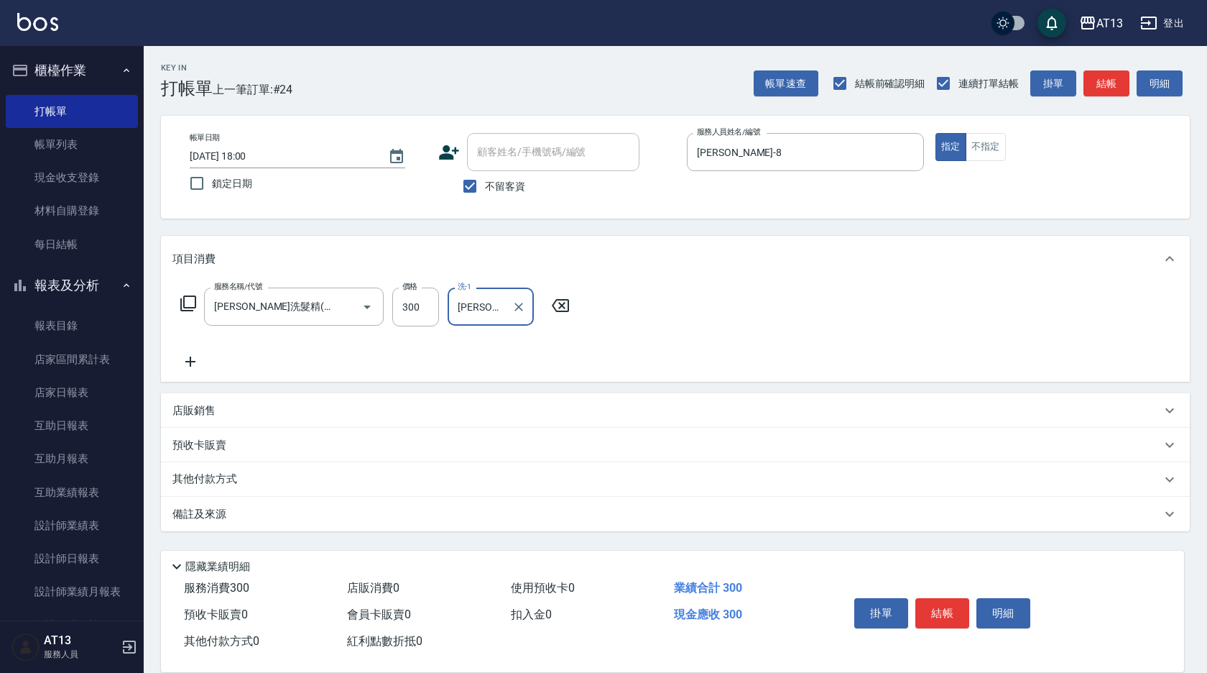
type input "[PERSON_NAME]-8"
click at [992, 132] on div "帳單日期 [DATE] 18:00 鎖定日期 顧客姓名/手機號碼/編號 顧客姓名/手機號碼/編號 不留客資 服務人員姓名/編號 [PERSON_NAME]-8…" at bounding box center [675, 167] width 1029 height 103
click at [992, 139] on button "不指定" at bounding box center [986, 147] width 40 height 28
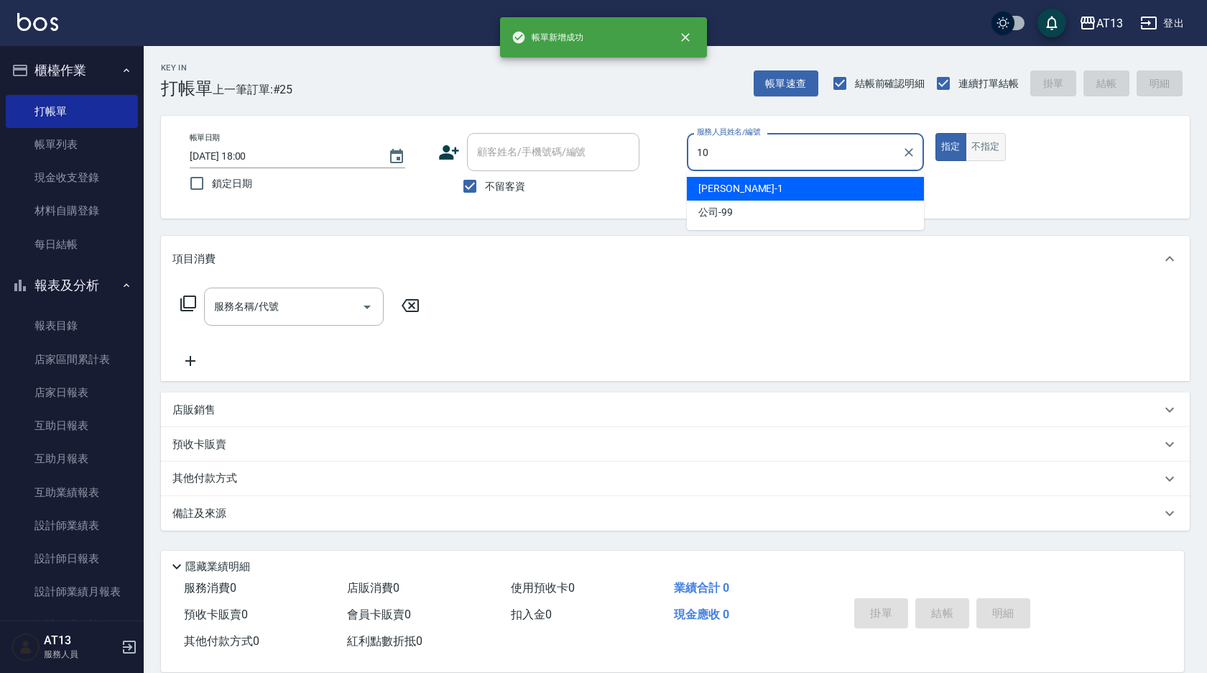
type input "[PERSON_NAME]-10"
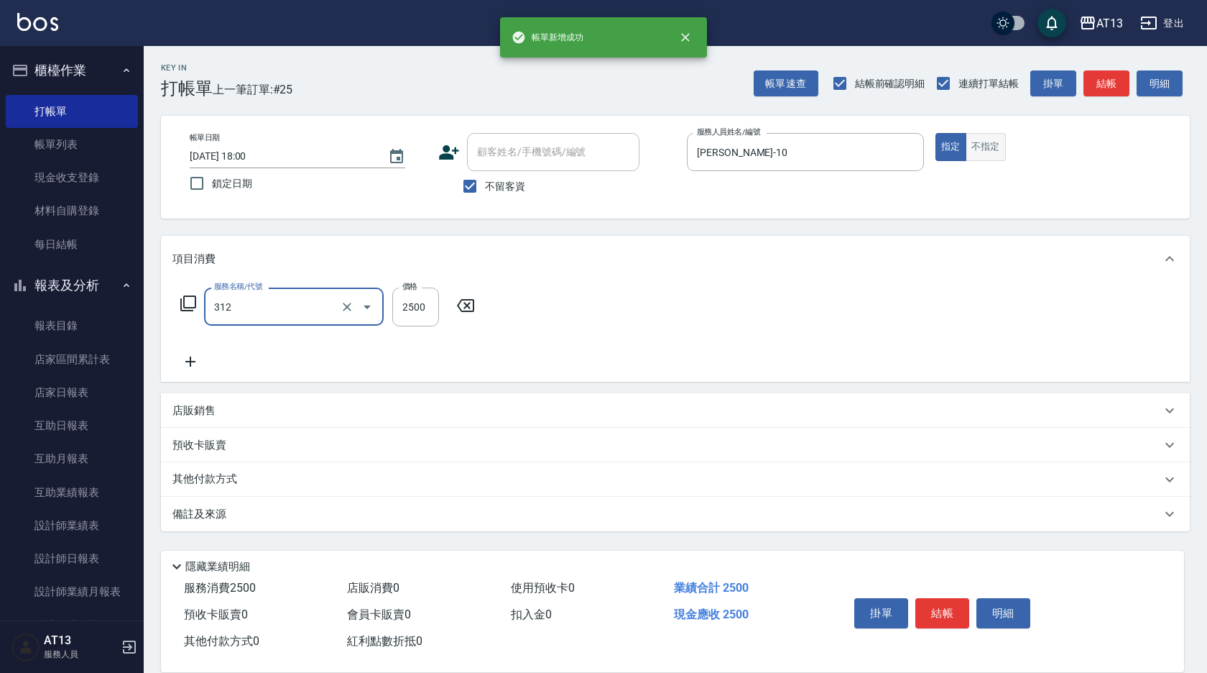
type input "有氧水離子燙2500(312)"
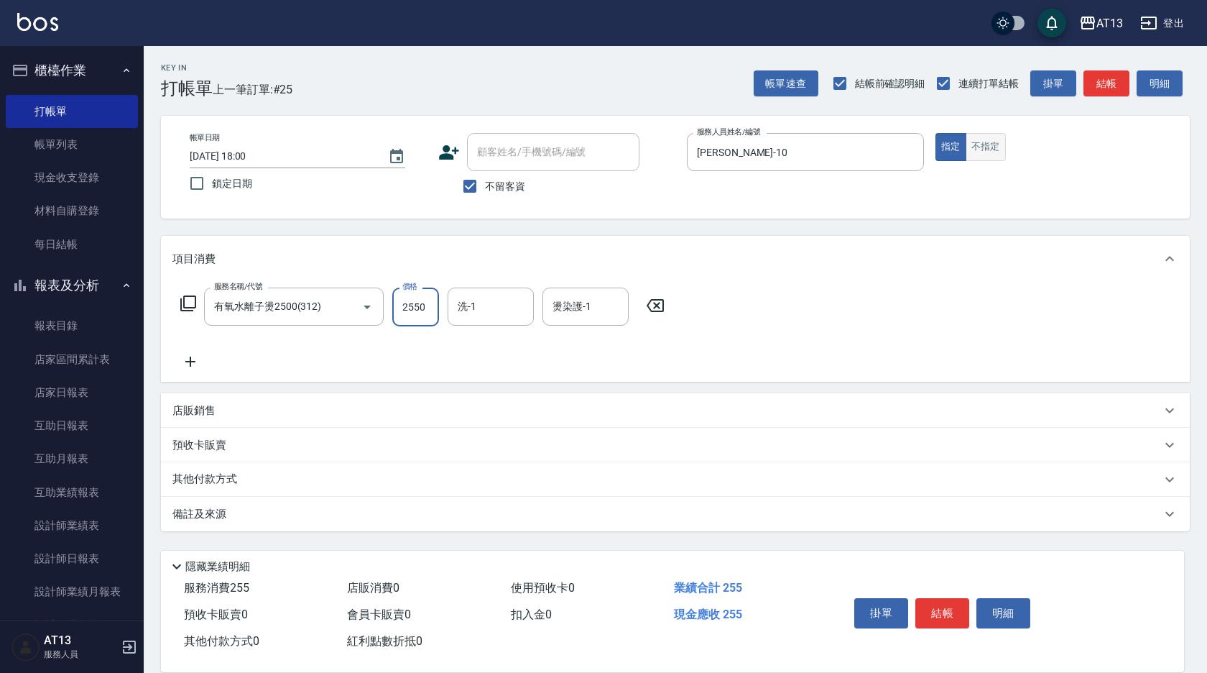
type input "2550"
type input "[PERSON_NAME]-11"
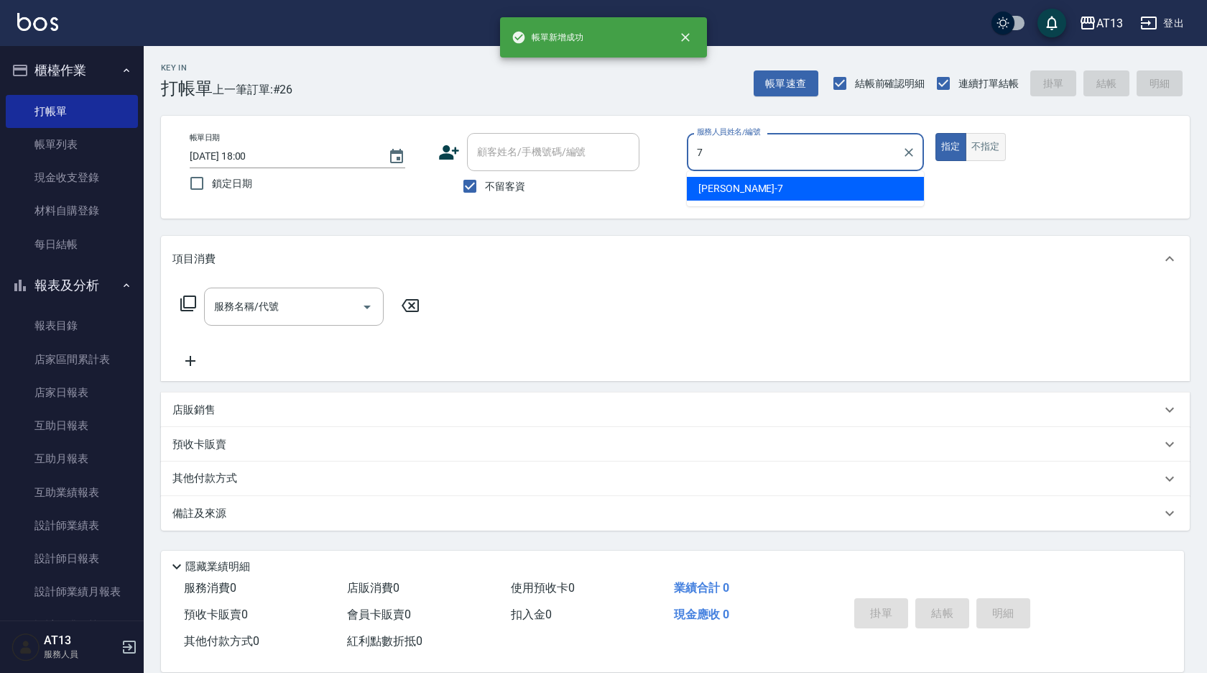
type input "[PERSON_NAME]-7"
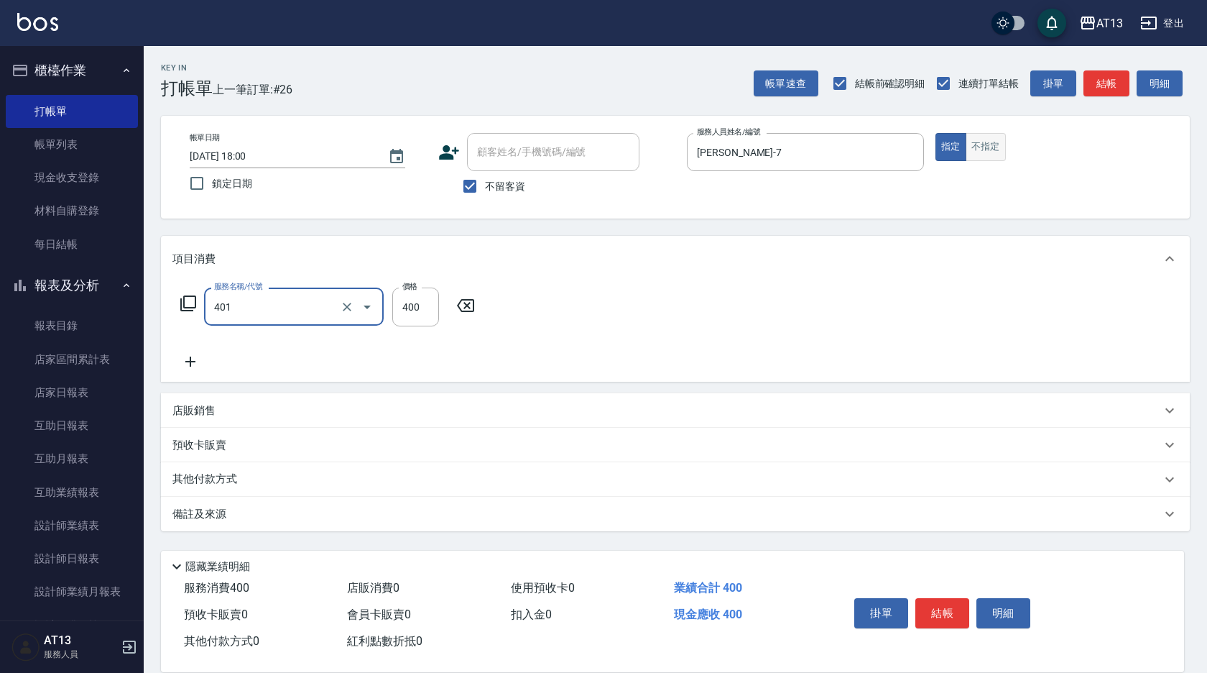
type input "剪髮(401)"
type input "300"
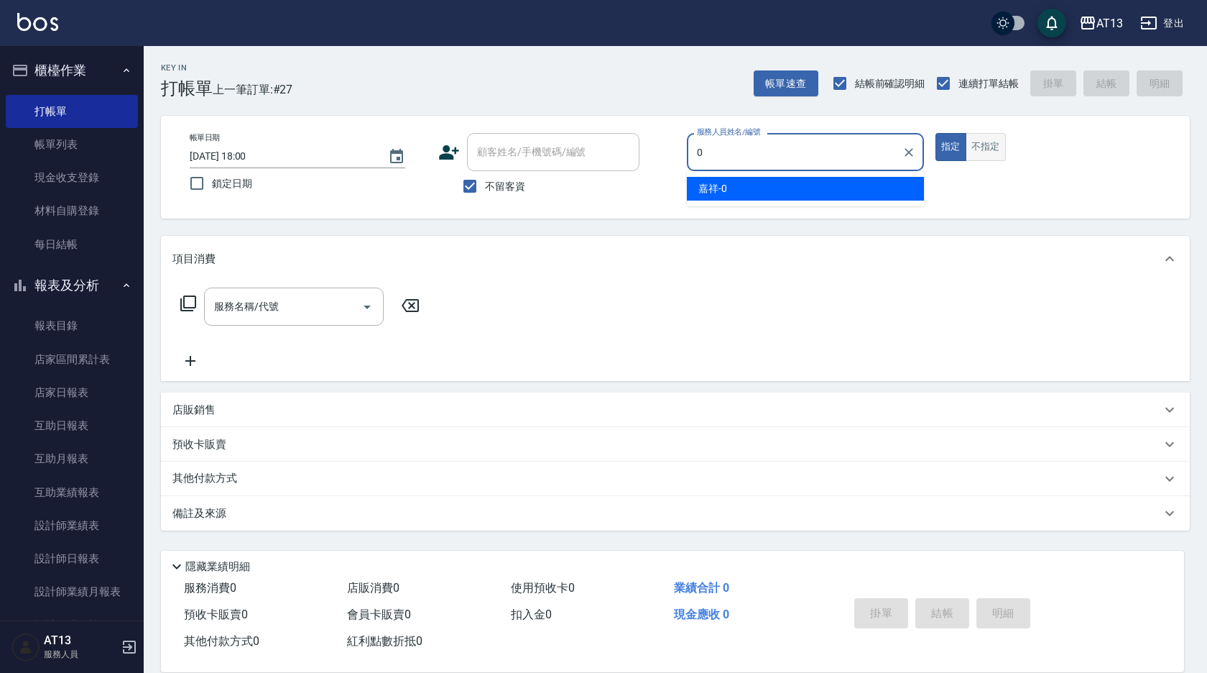
type input "嘉祥-0"
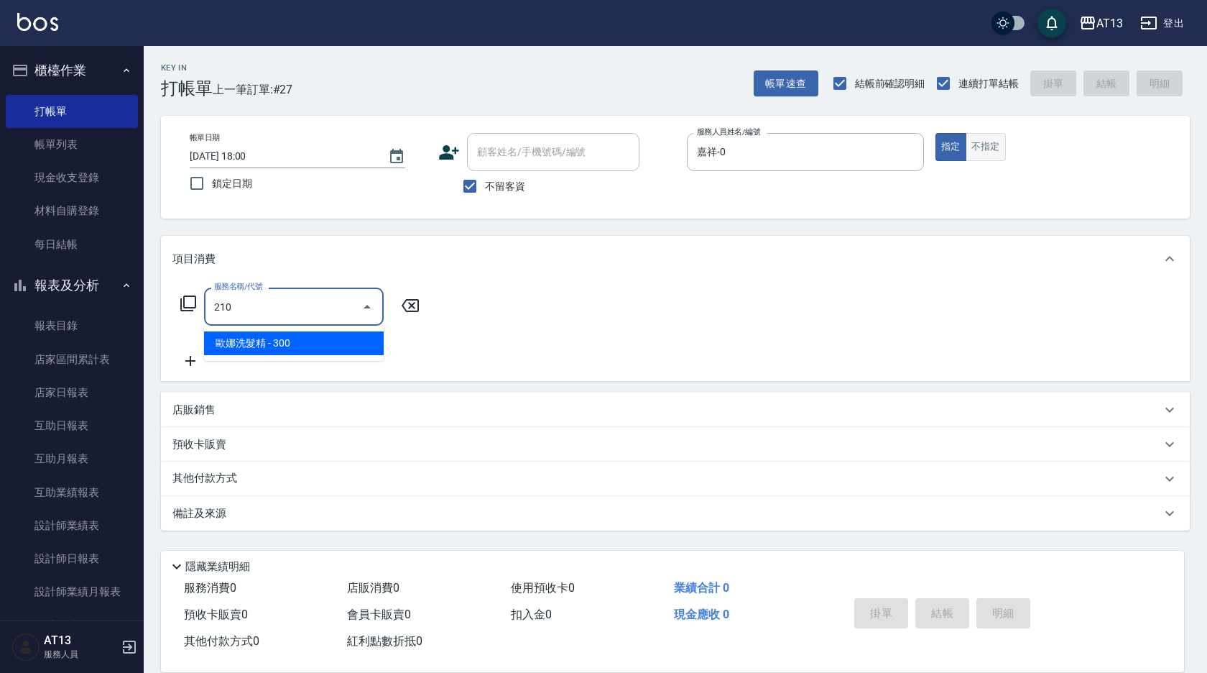
type input "[PERSON_NAME]洗髮精(210)"
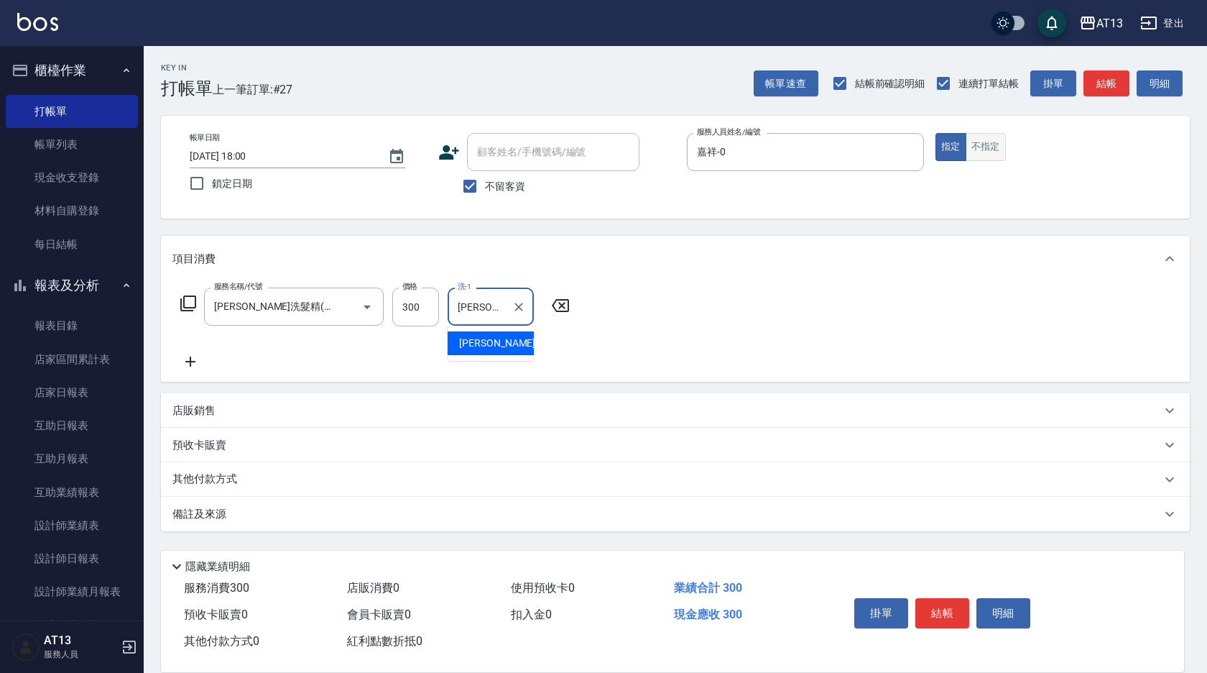
type input "[PERSON_NAME]-24"
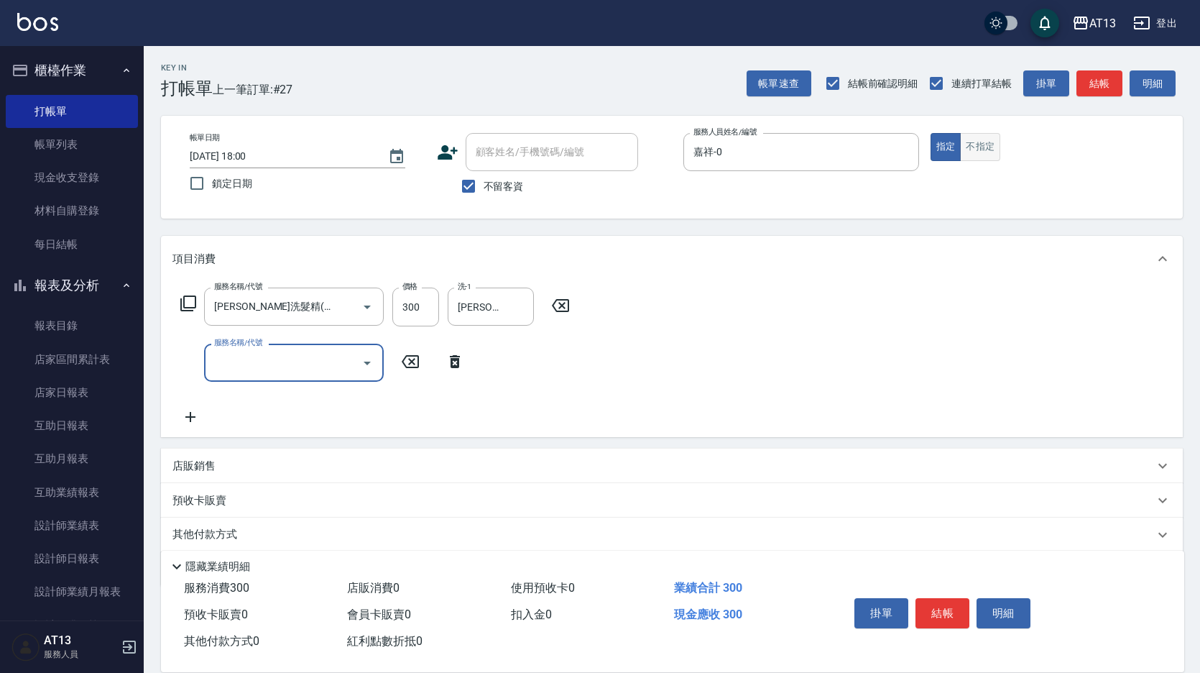
type input "4"
type input "自備護髮(701)"
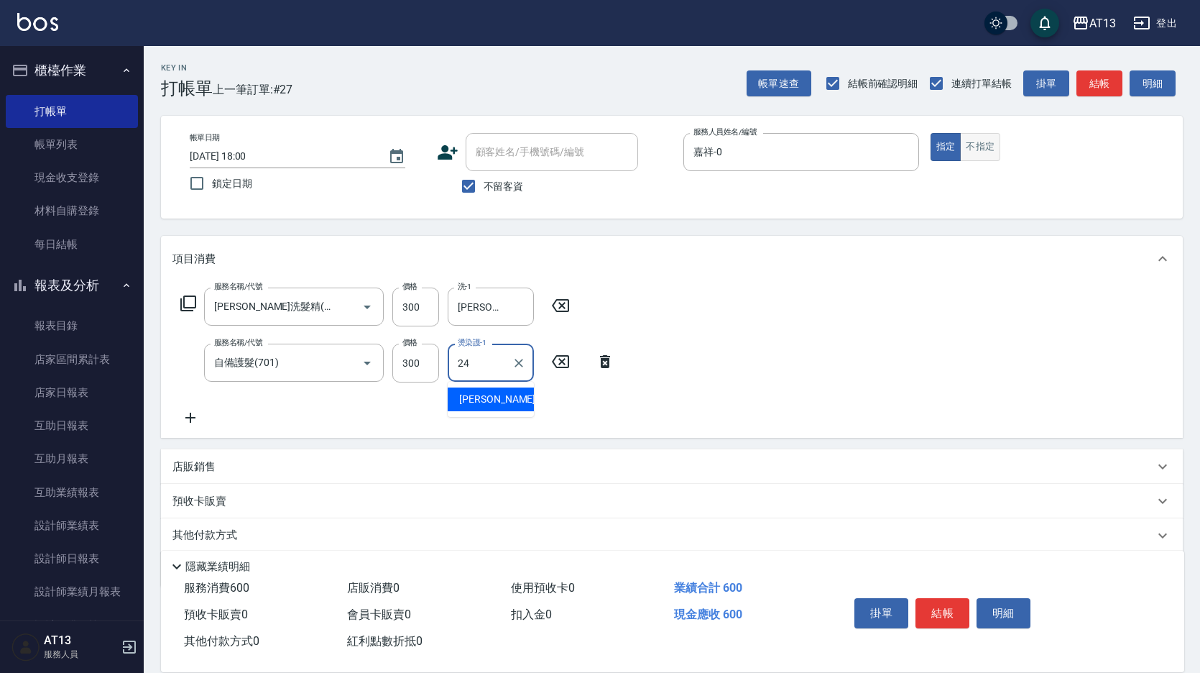
type input "[PERSON_NAME]-24"
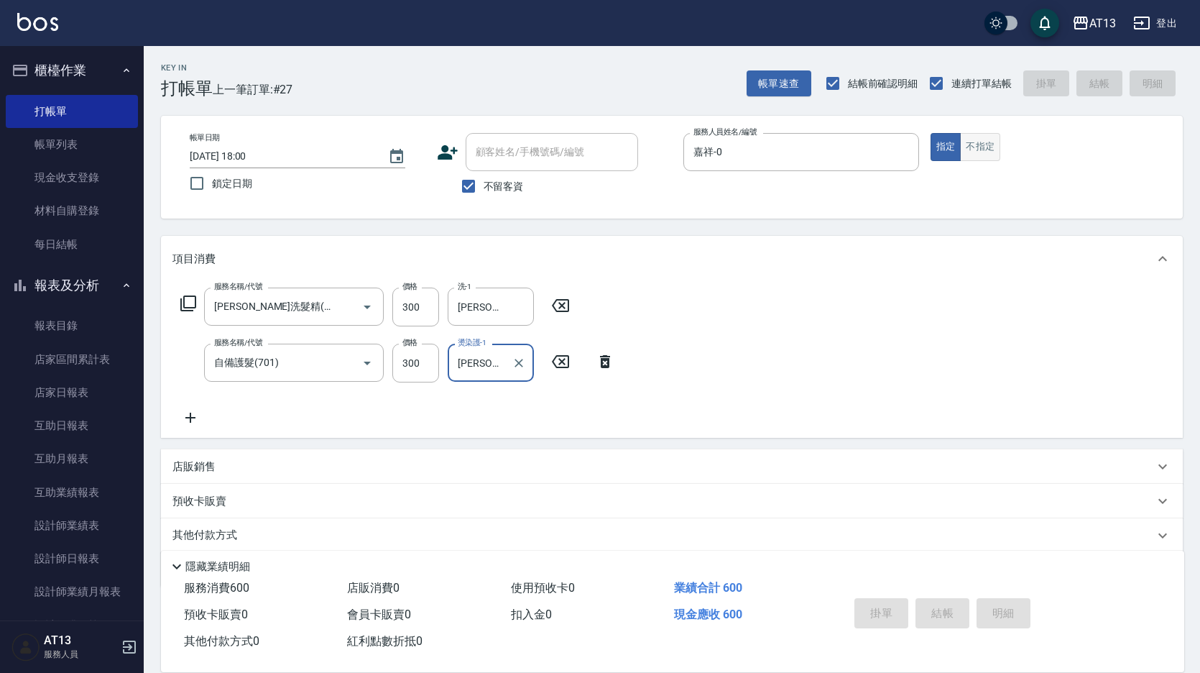
type input "[DATE] 18:01"
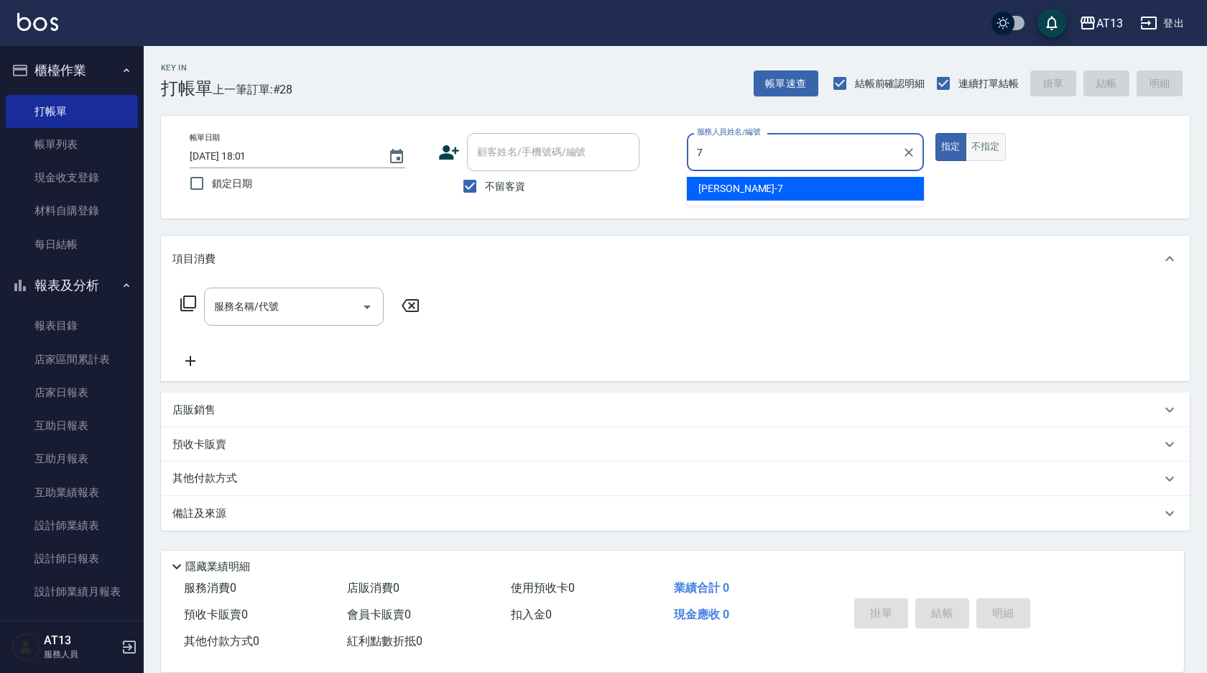
type input "[PERSON_NAME]-7"
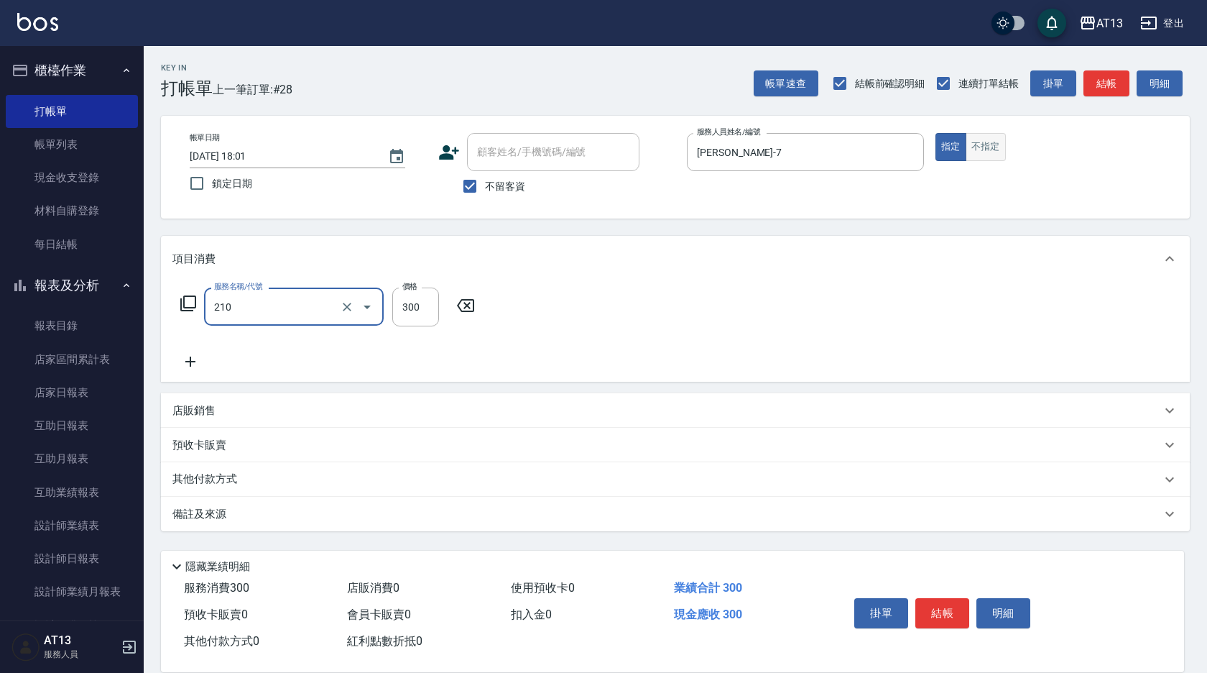
type input "[PERSON_NAME]洗髮精(210)"
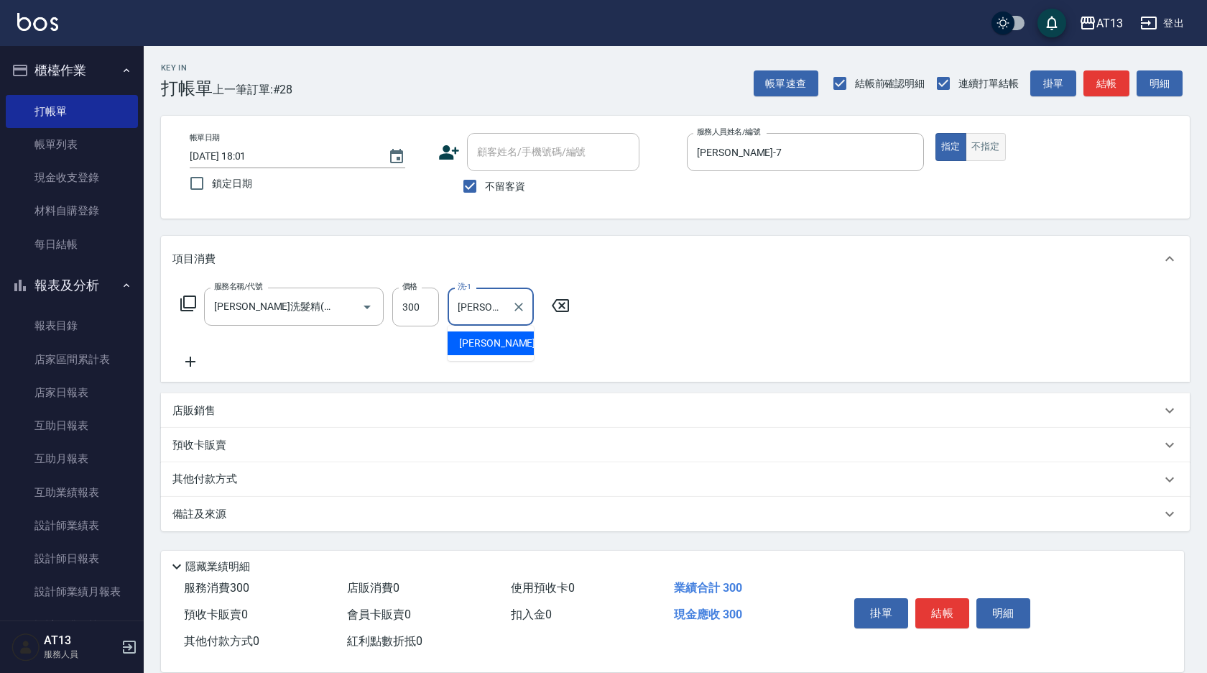
type input "[PERSON_NAME]-24"
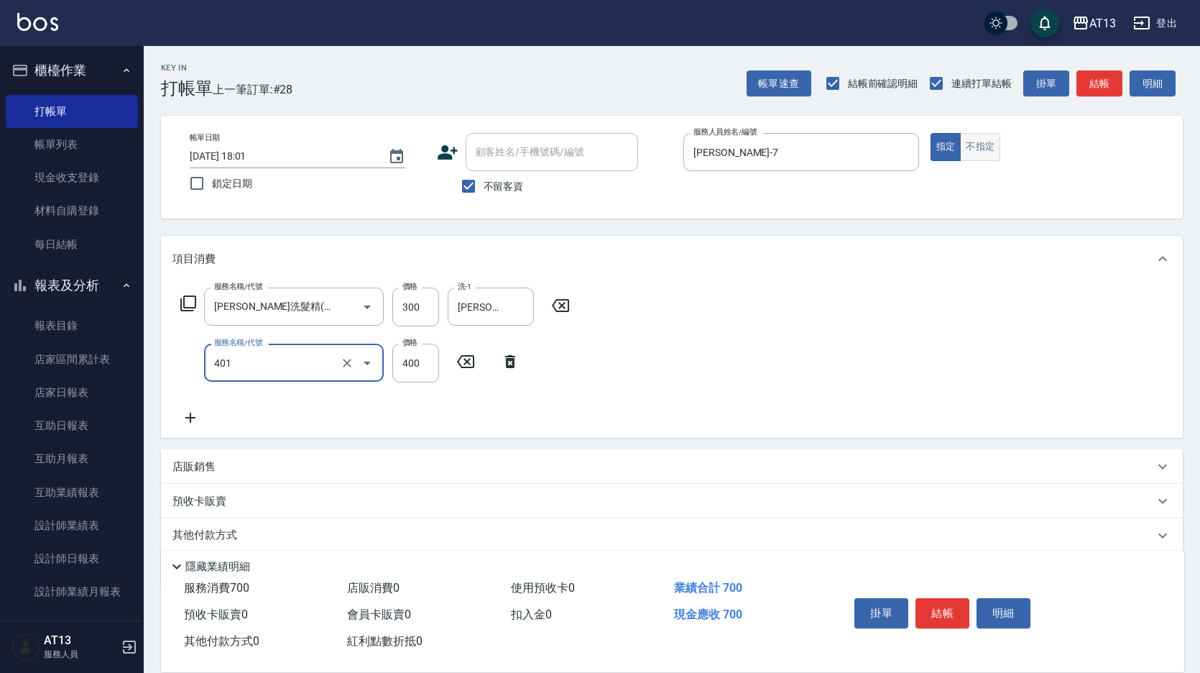
type input "剪髮(401)"
type input "200"
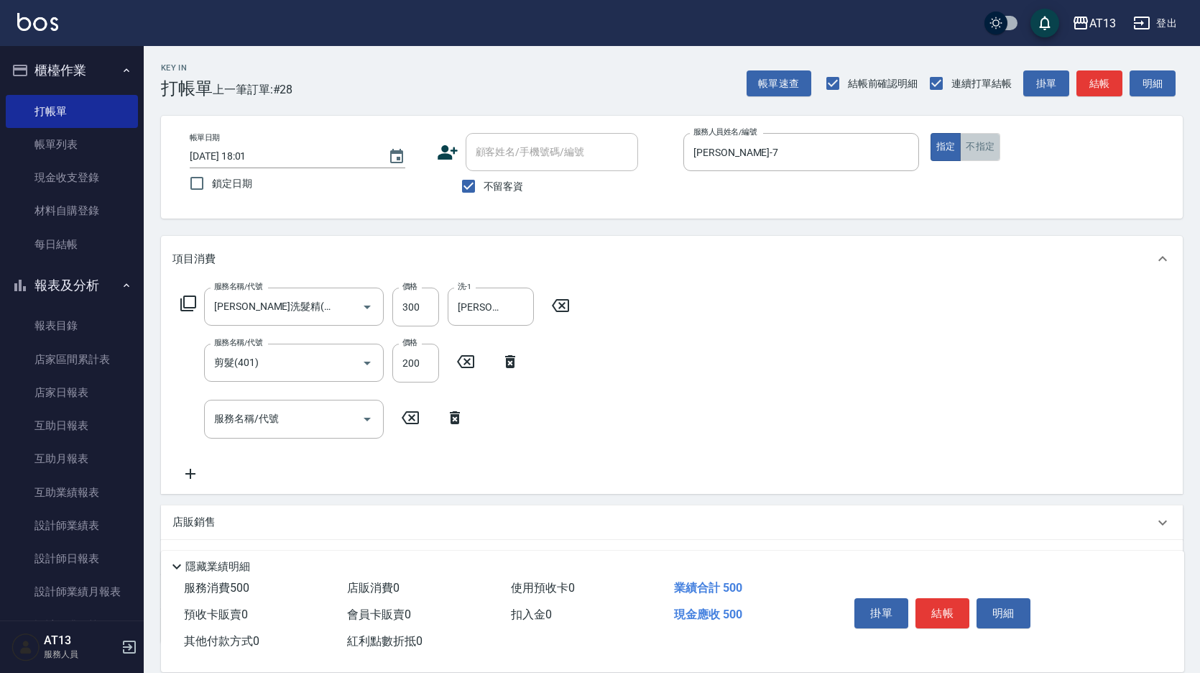
click at [993, 137] on button "不指定" at bounding box center [980, 147] width 40 height 28
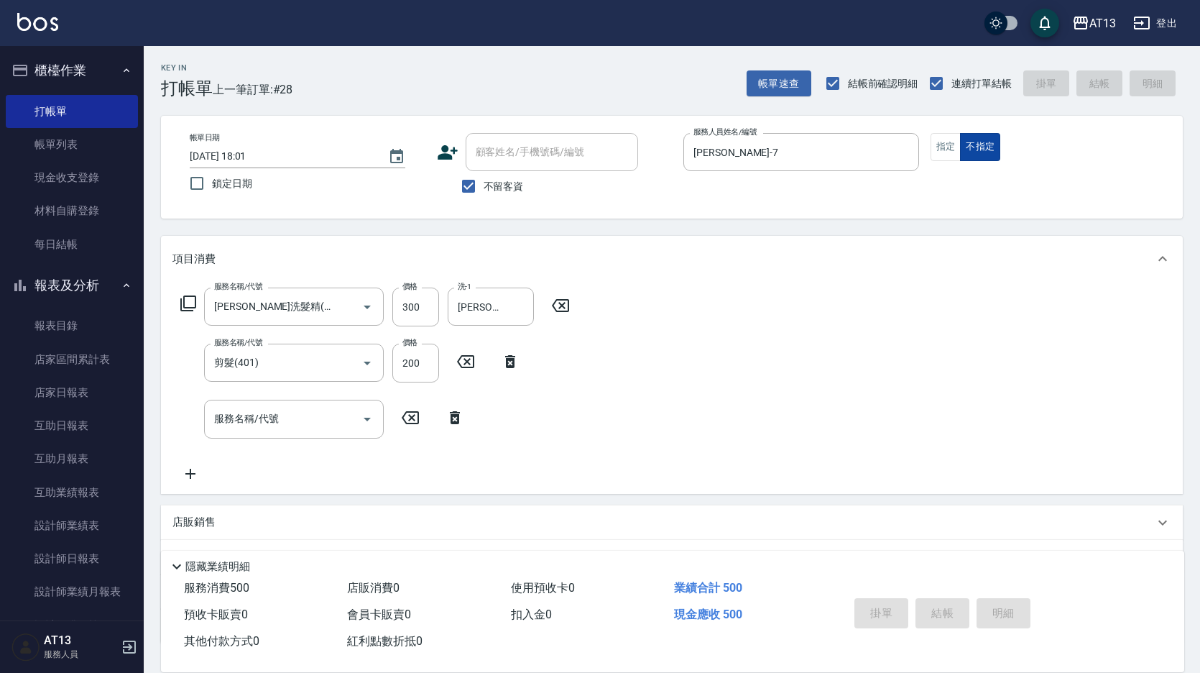
type input "[DATE] 18:03"
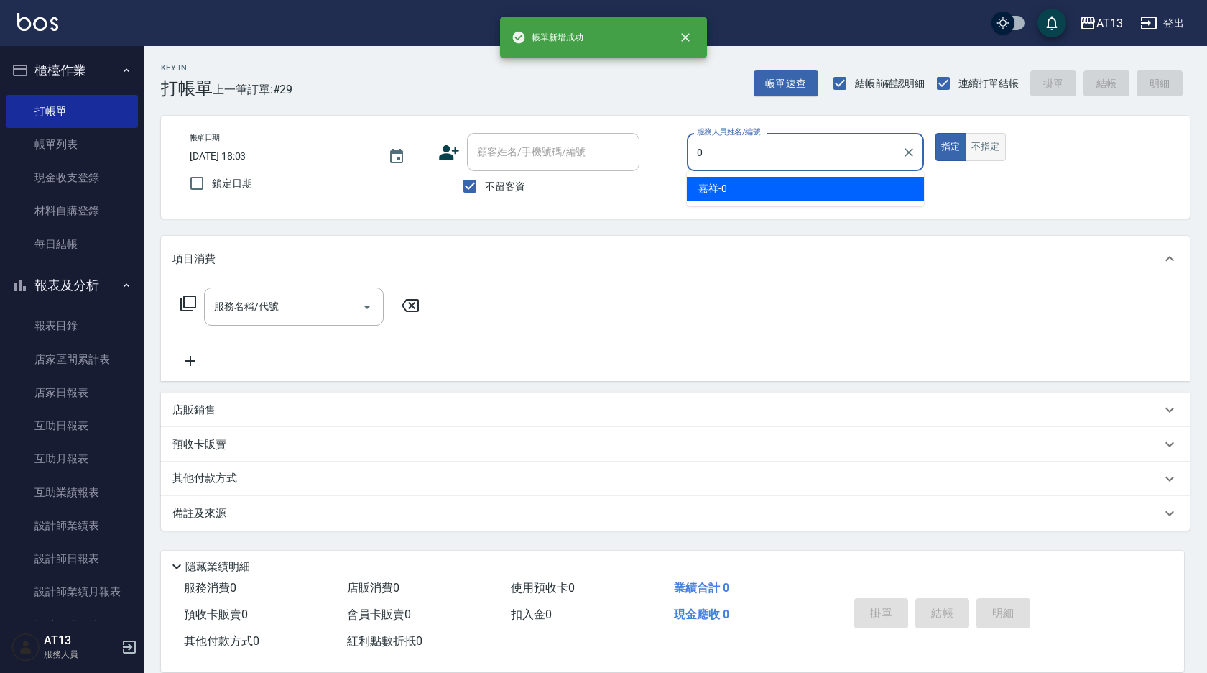
type input "嘉祥-0"
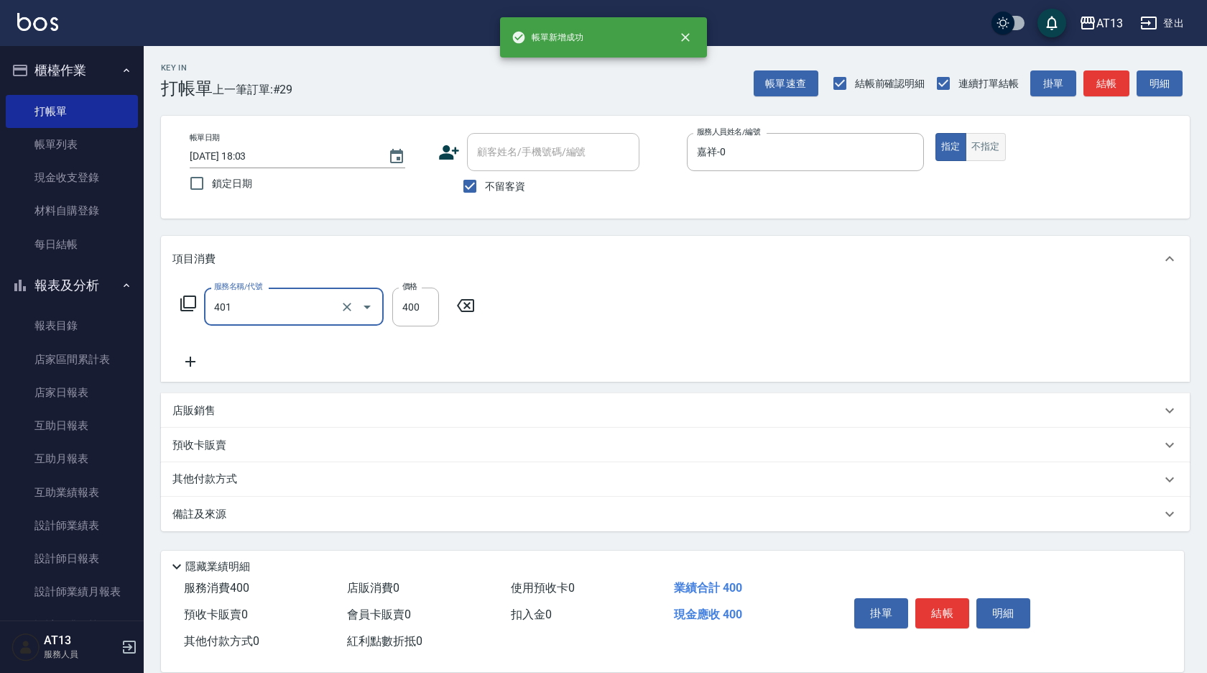
type input "剪髮(401)"
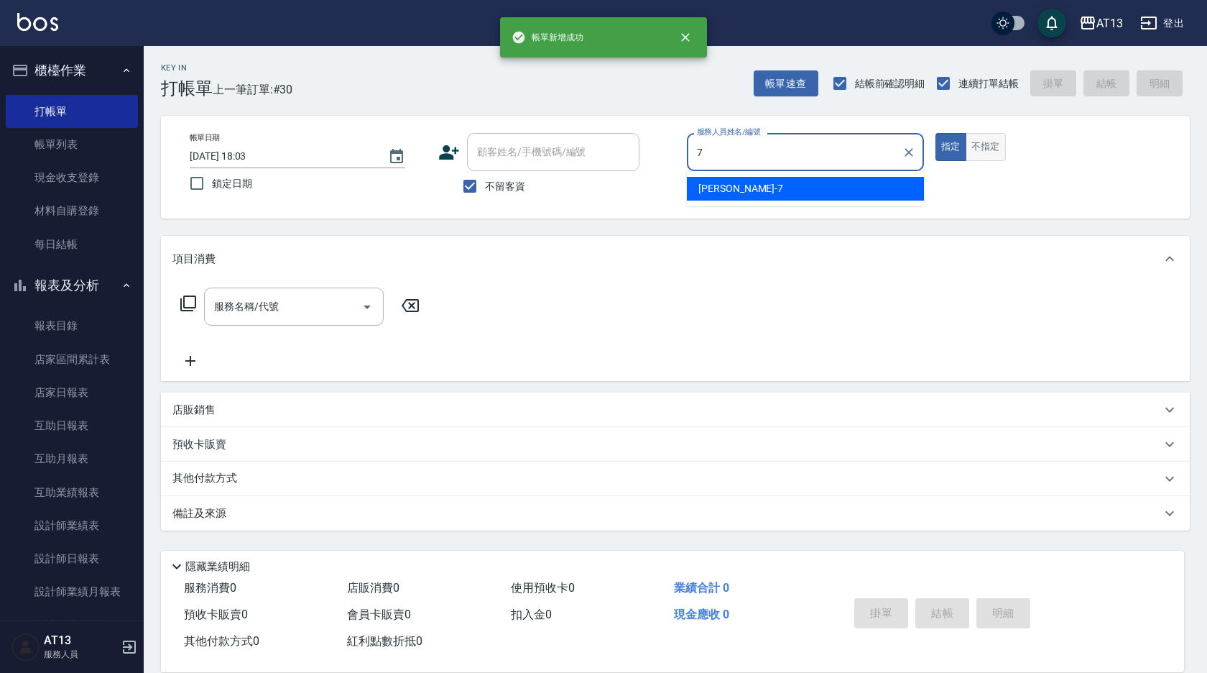
type input "[PERSON_NAME]-7"
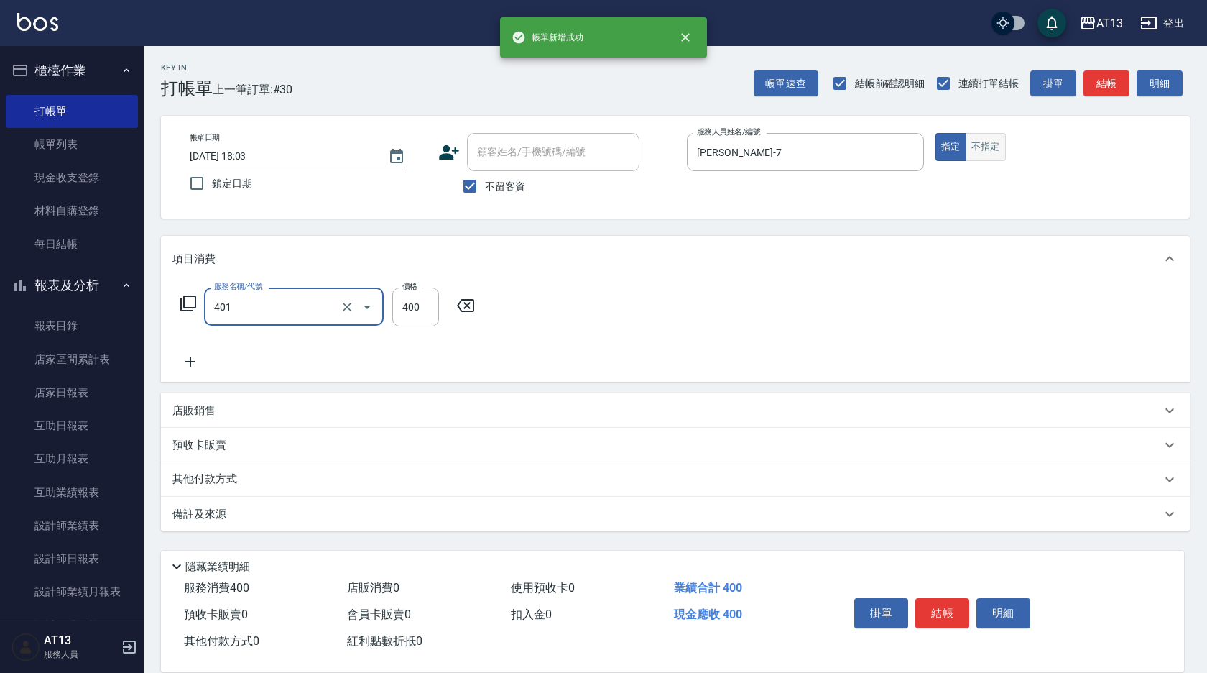
type input "剪髮(401)"
type input "50"
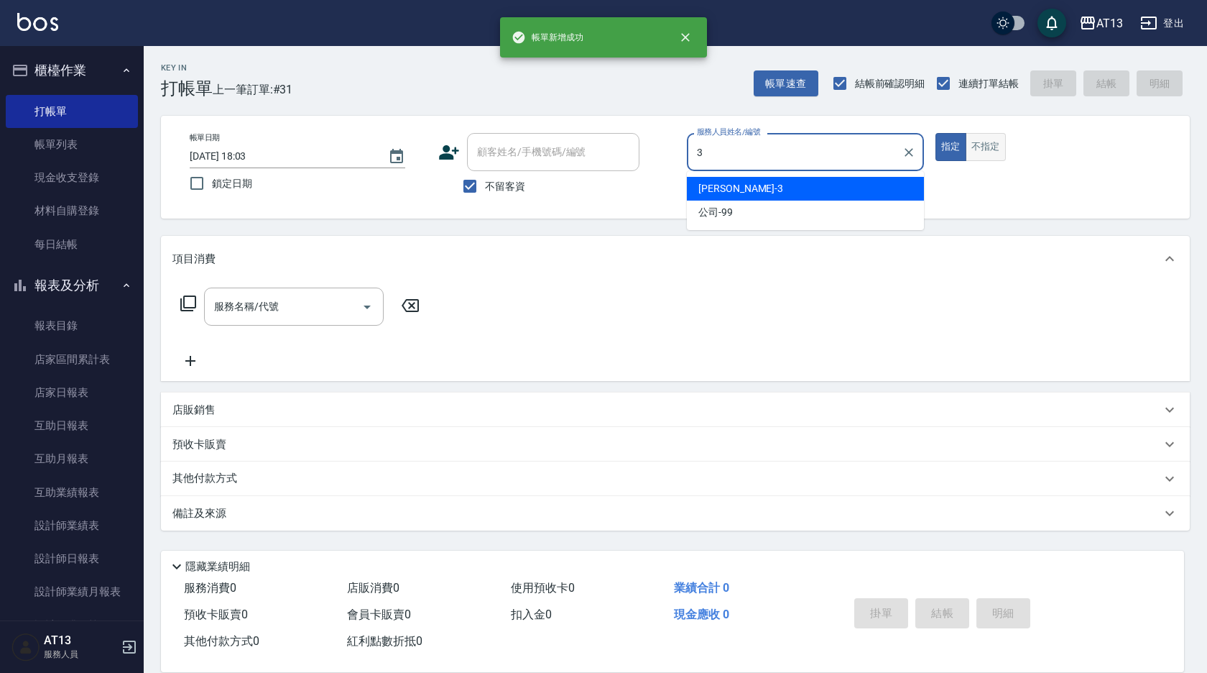
type input "[PERSON_NAME]-3"
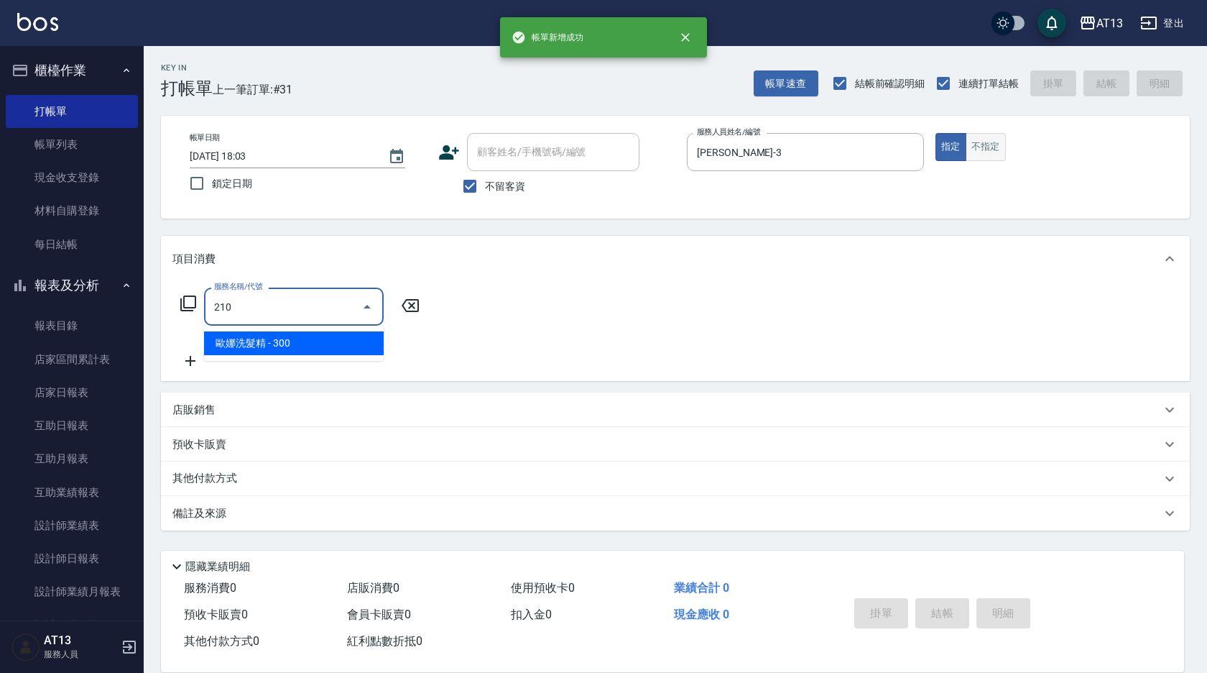
type input "[PERSON_NAME]洗髮精(210)"
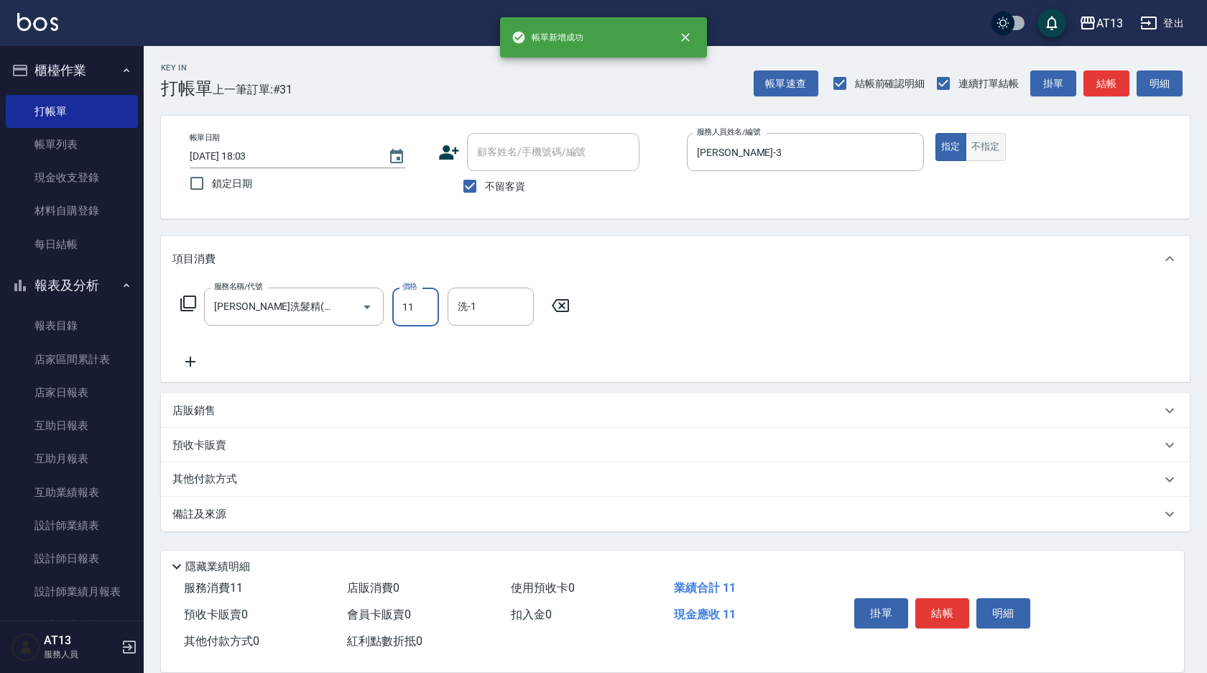
type input "11"
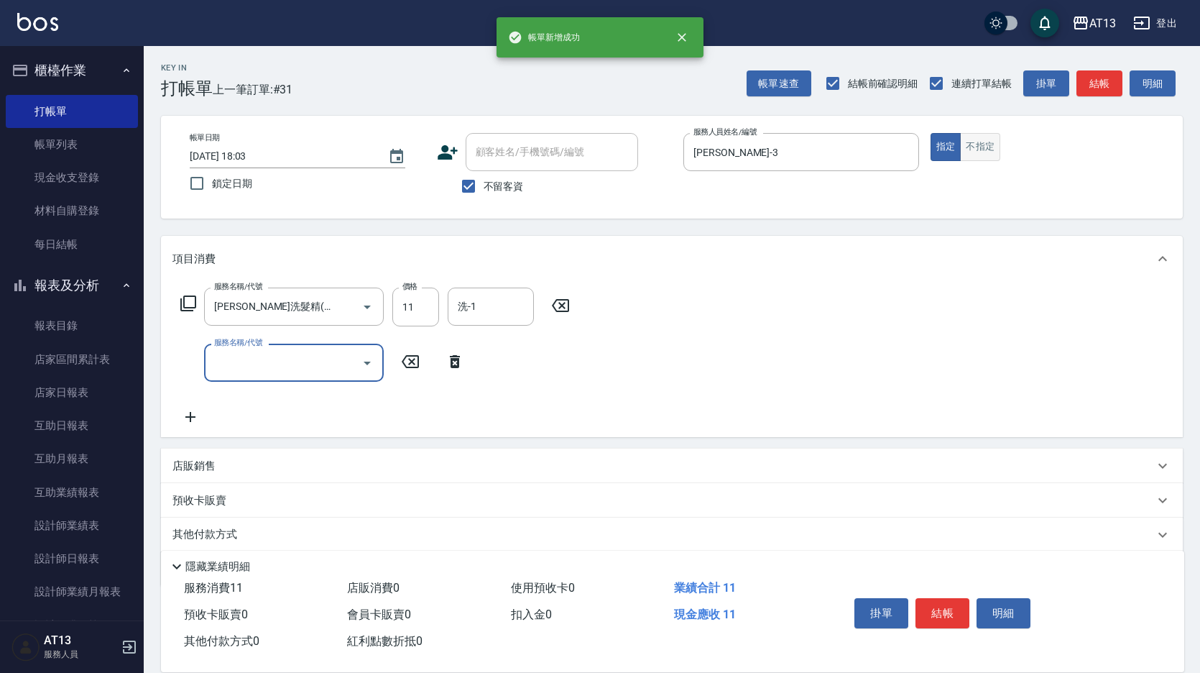
type input "7"
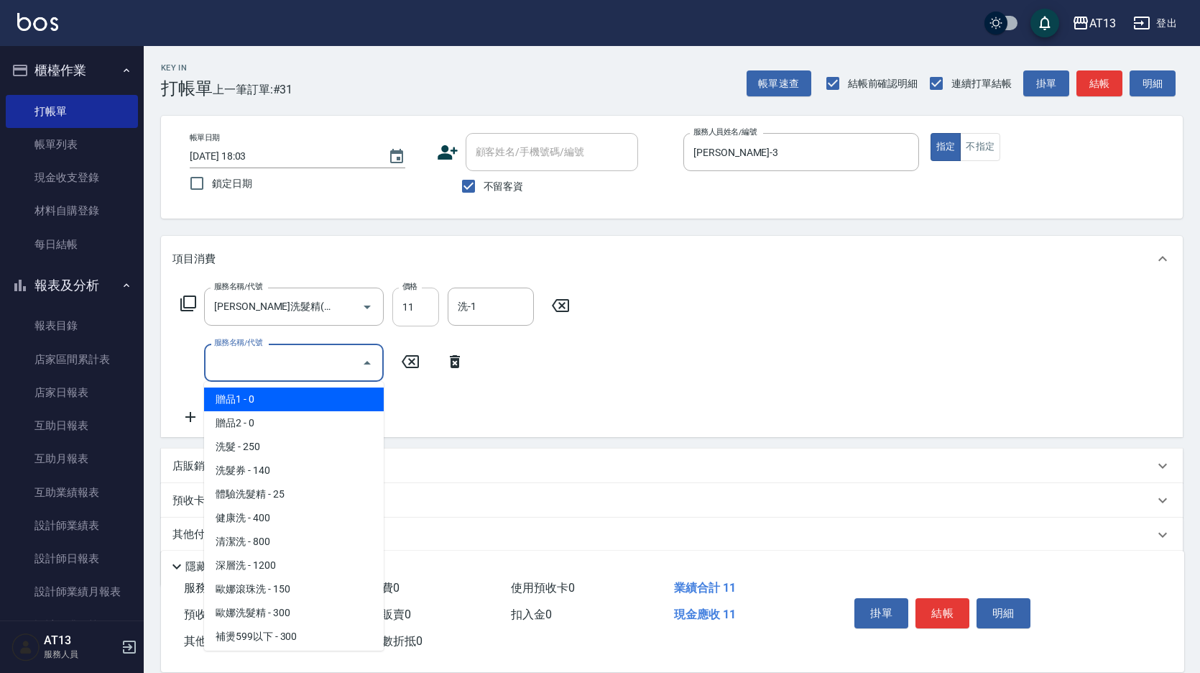
click at [423, 305] on input "11" at bounding box center [415, 306] width 47 height 39
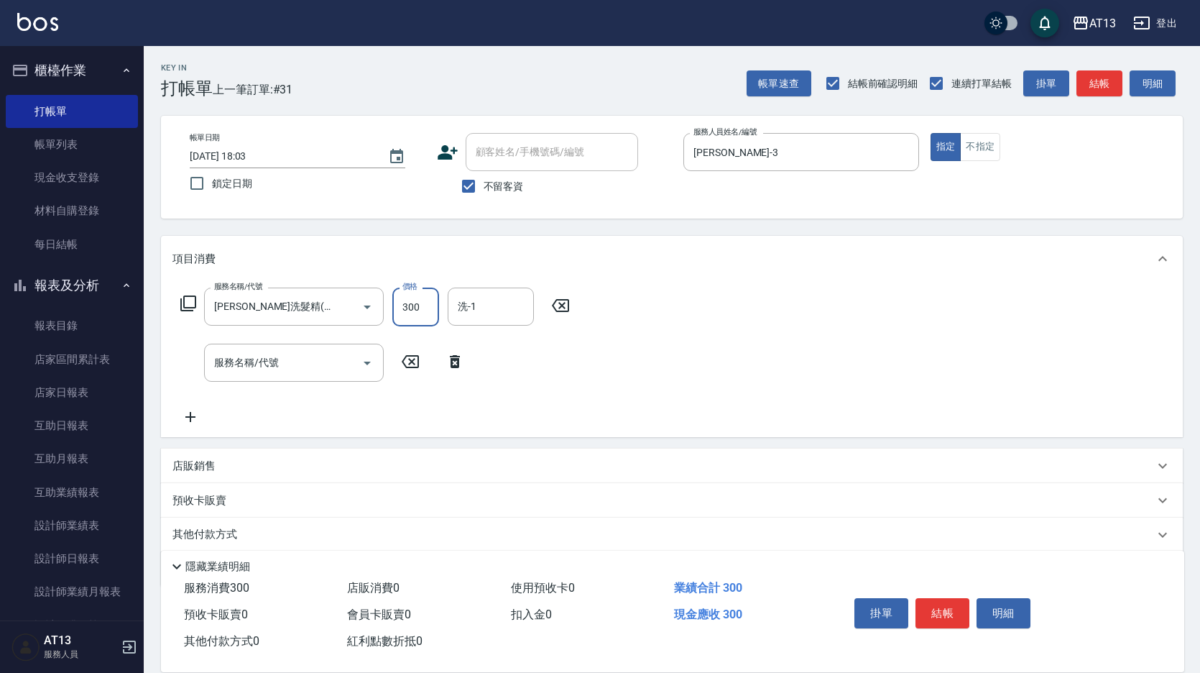
type input "300"
type input "[PERSON_NAME]-11"
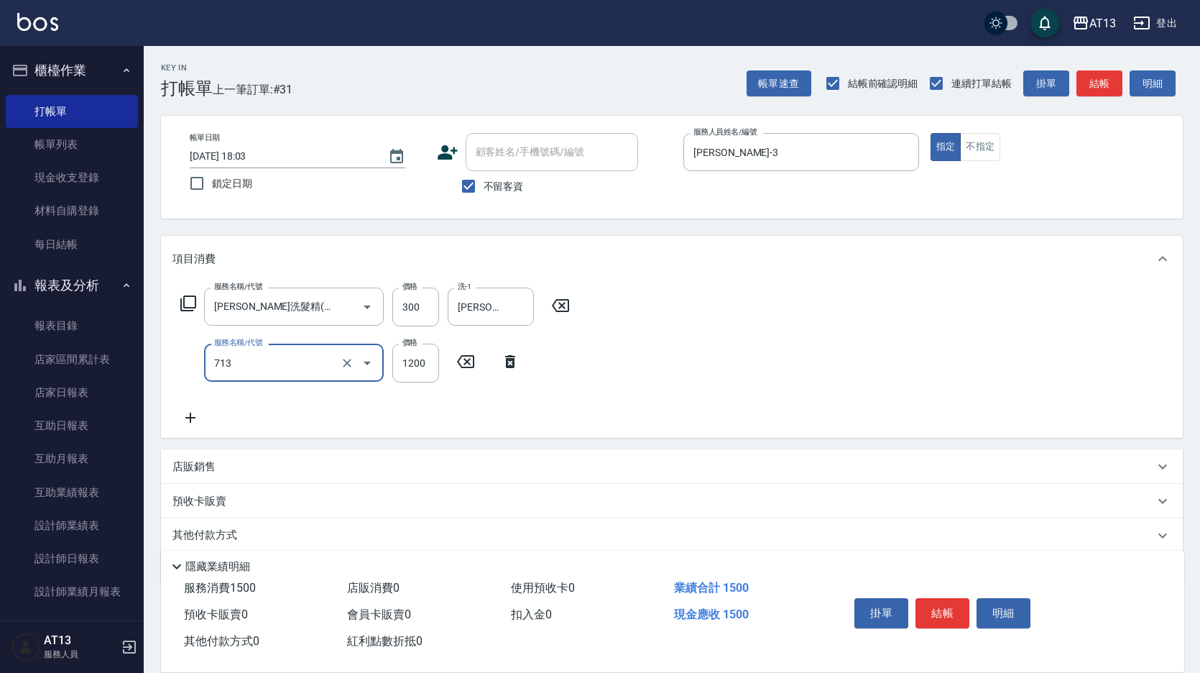
type input "水樣結構式1200(713)"
type input "840"
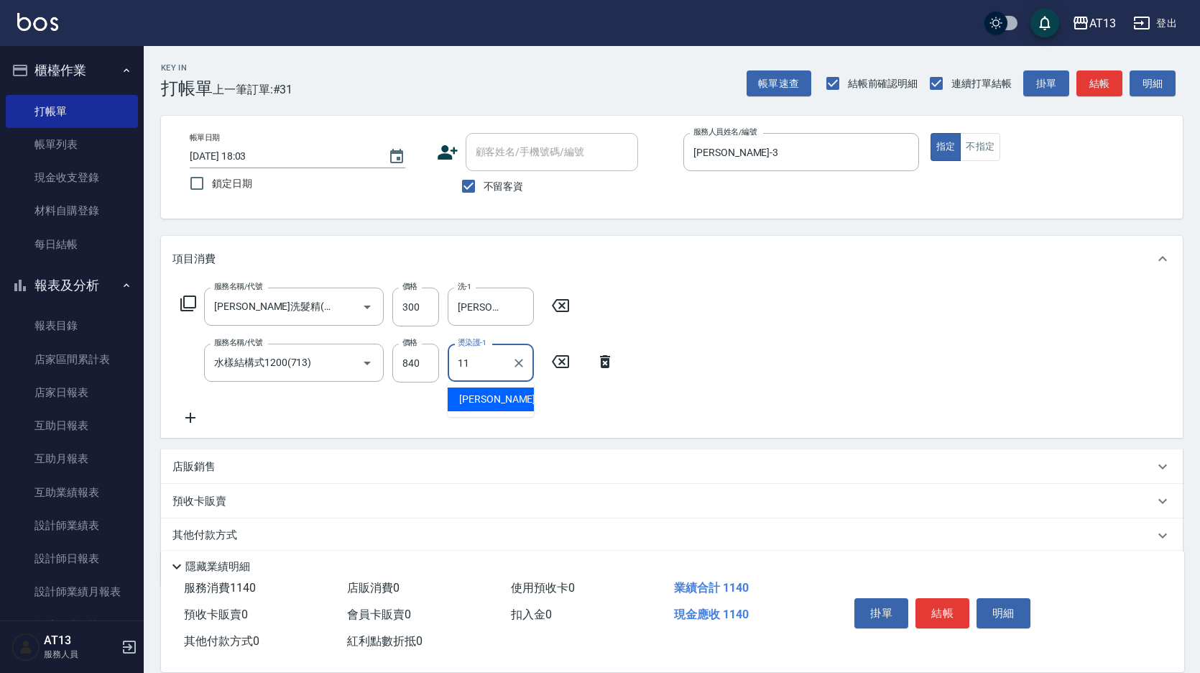
type input "[PERSON_NAME]-11"
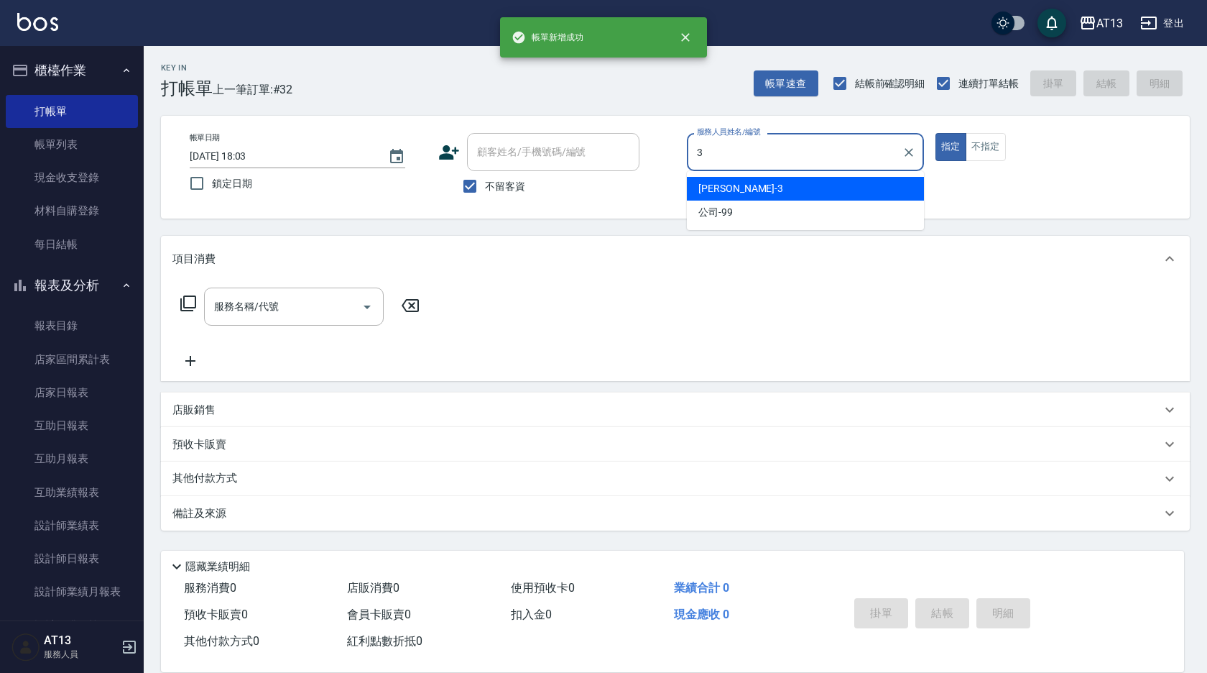
type input "[PERSON_NAME]-3"
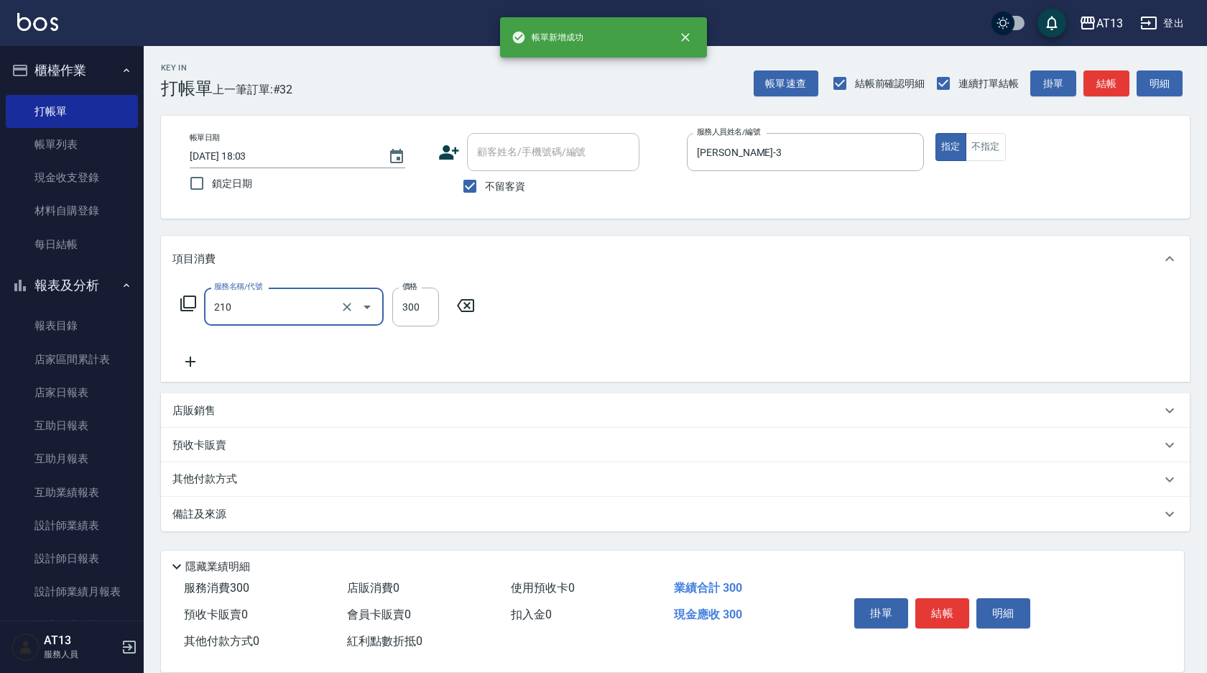
type input "[PERSON_NAME]洗髮精(210)"
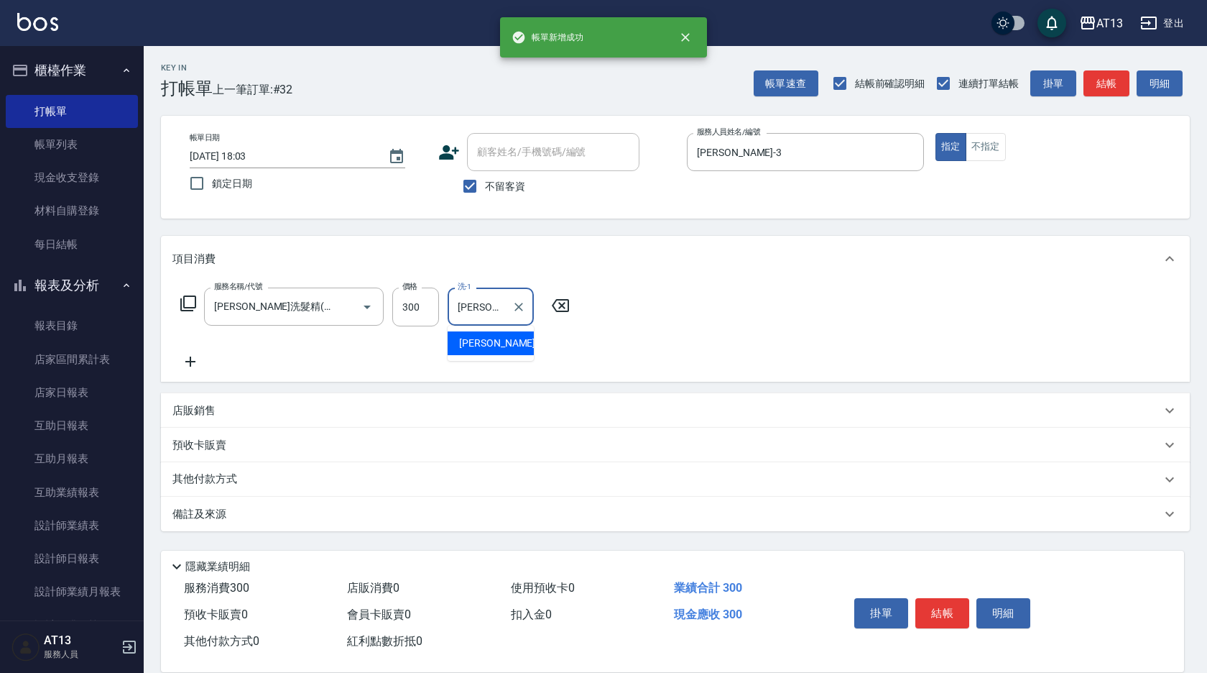
type input "[PERSON_NAME]-11"
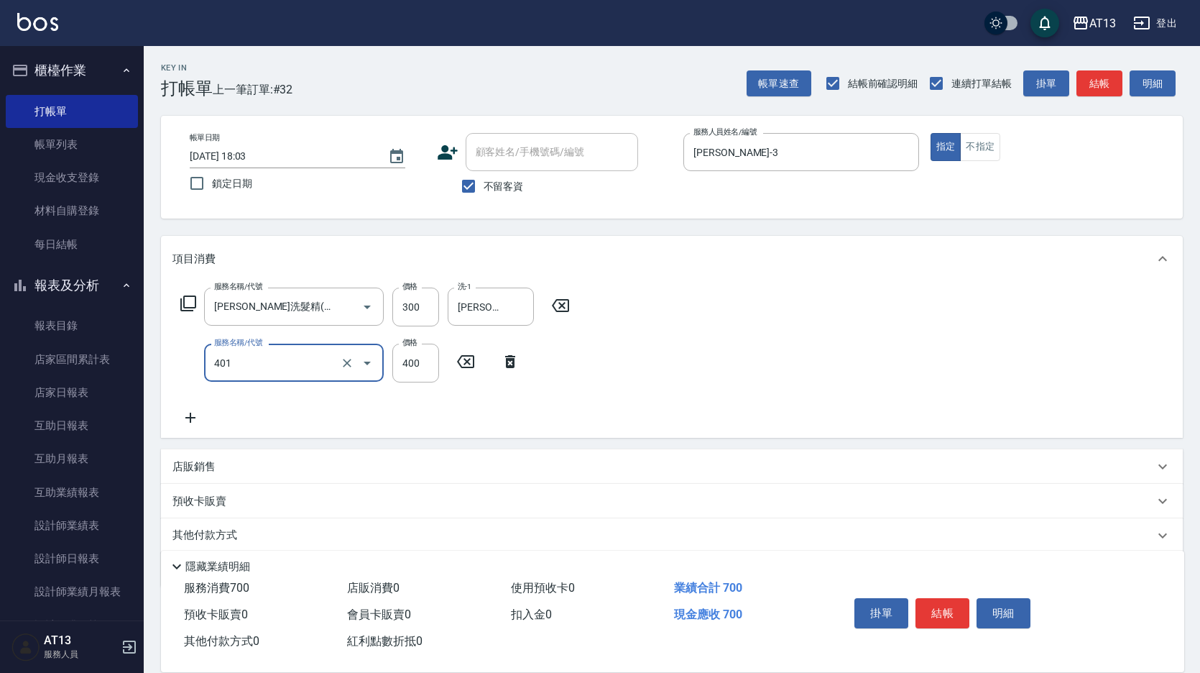
type input "剪髮(401)"
type input "250"
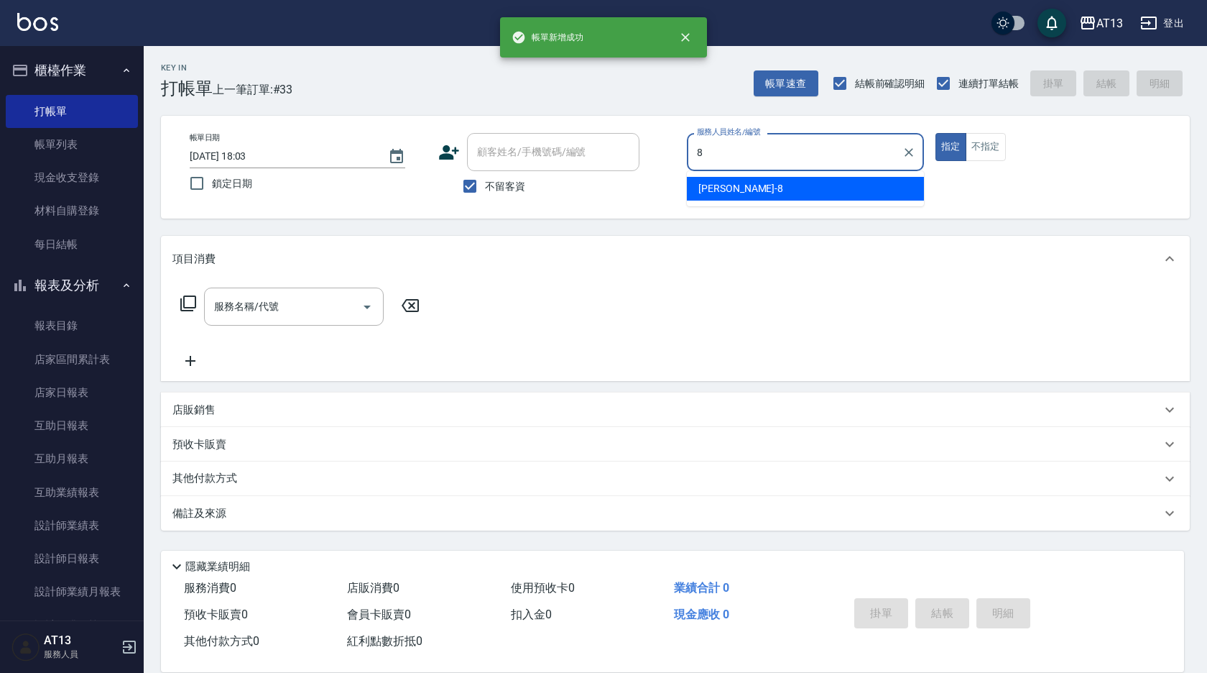
type input "[PERSON_NAME]-8"
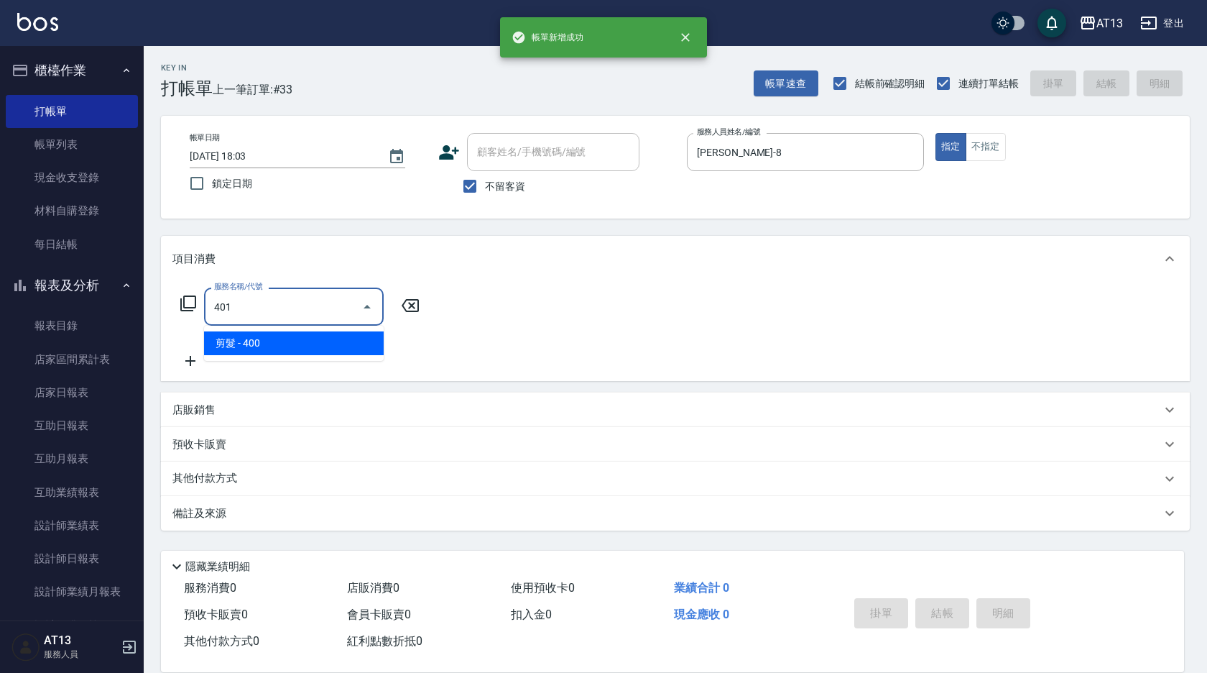
type input "剪髮(401)"
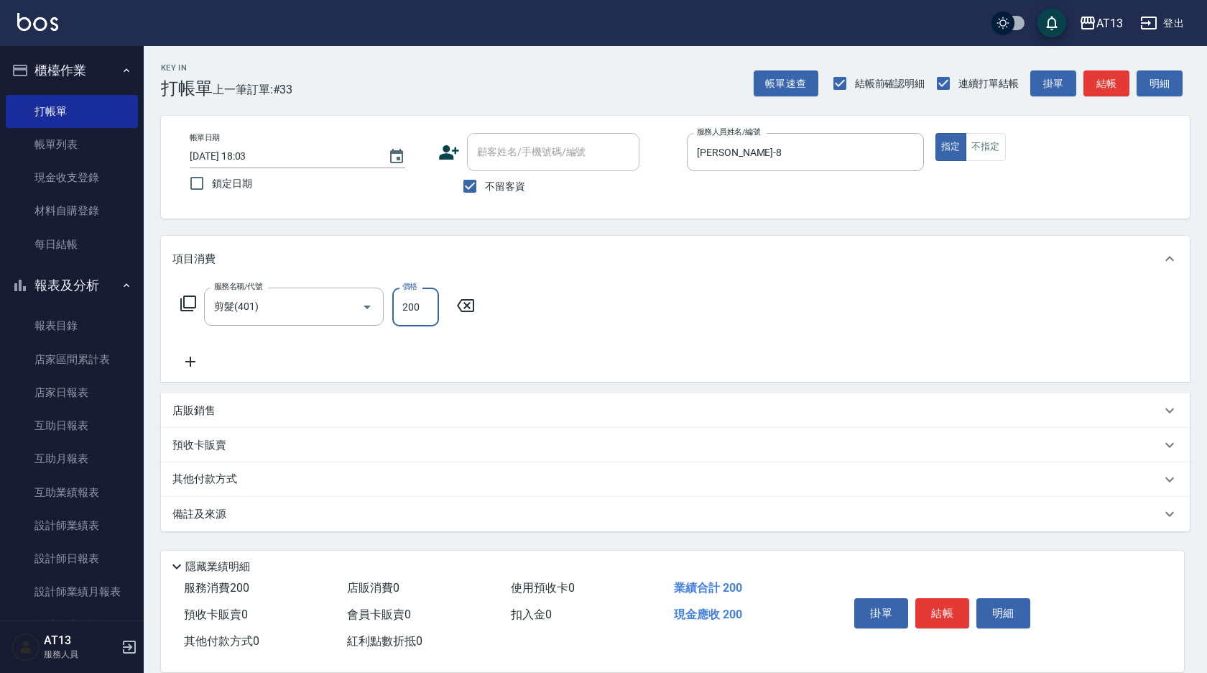
type input "200"
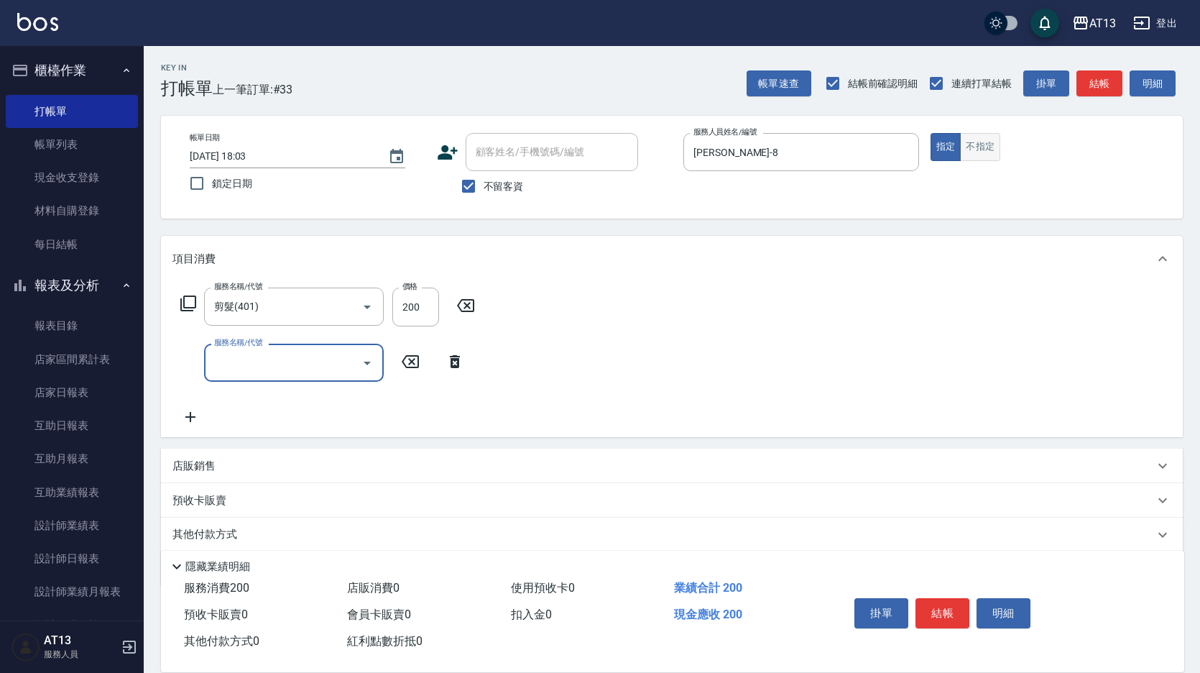
click at [992, 158] on button "不指定" at bounding box center [980, 147] width 40 height 28
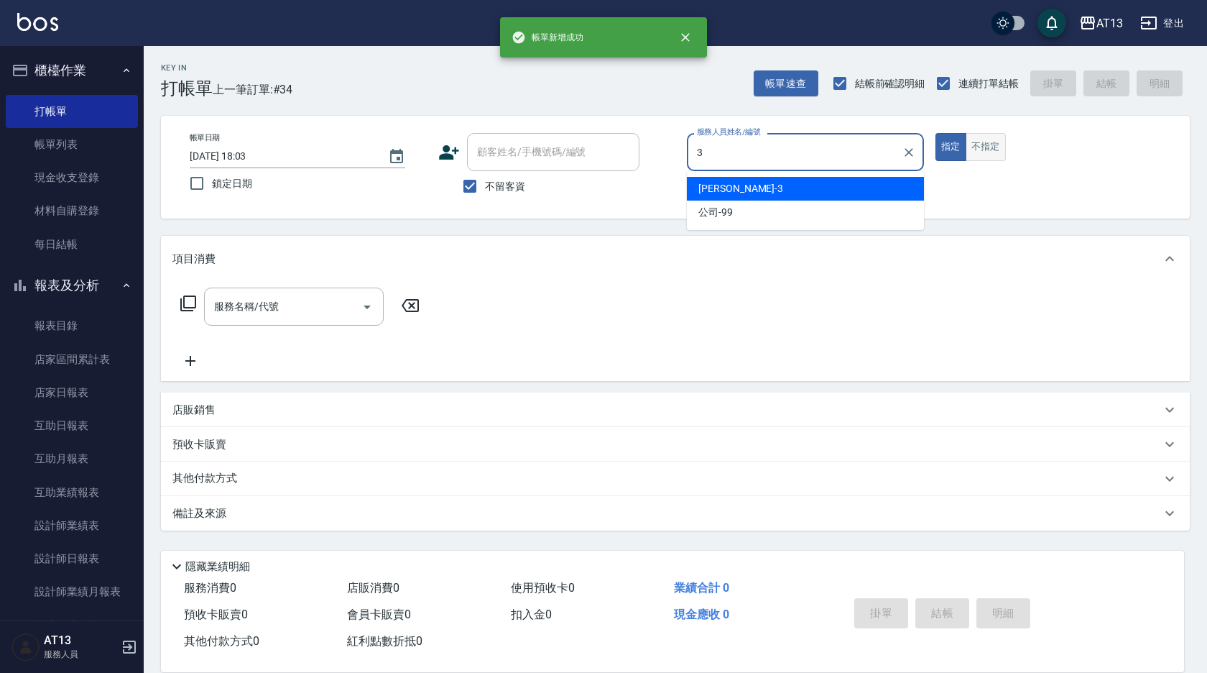
type input "[PERSON_NAME]-3"
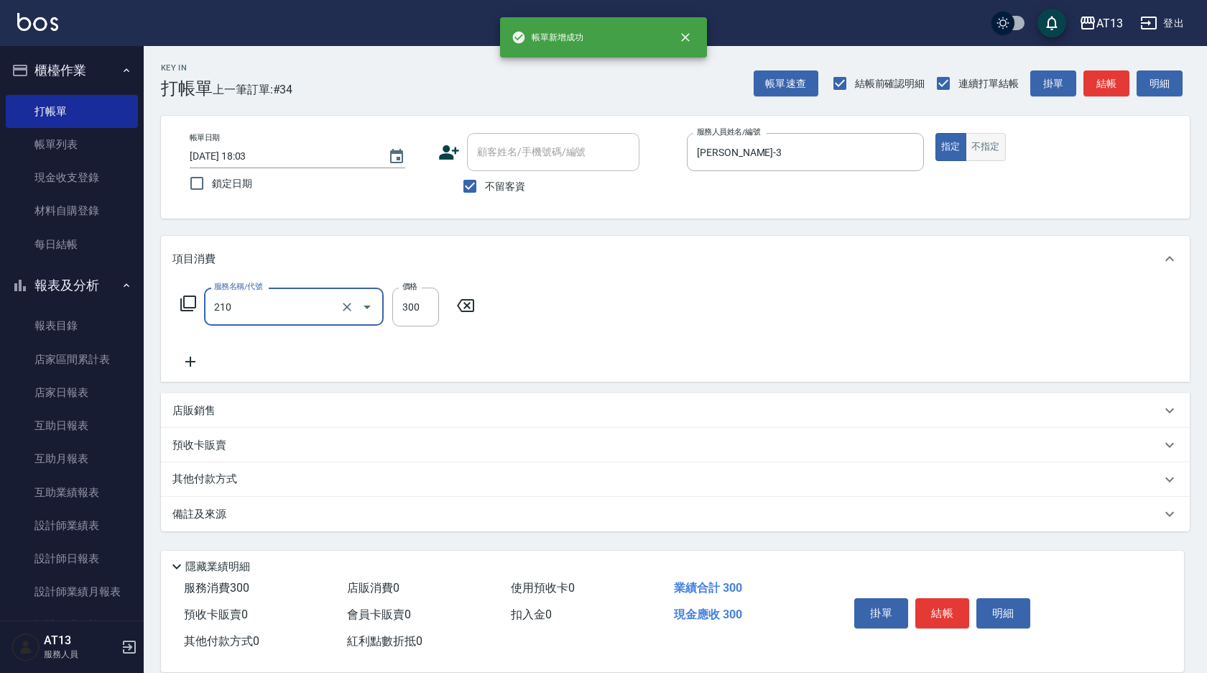
type input "[PERSON_NAME]洗髮精(210)"
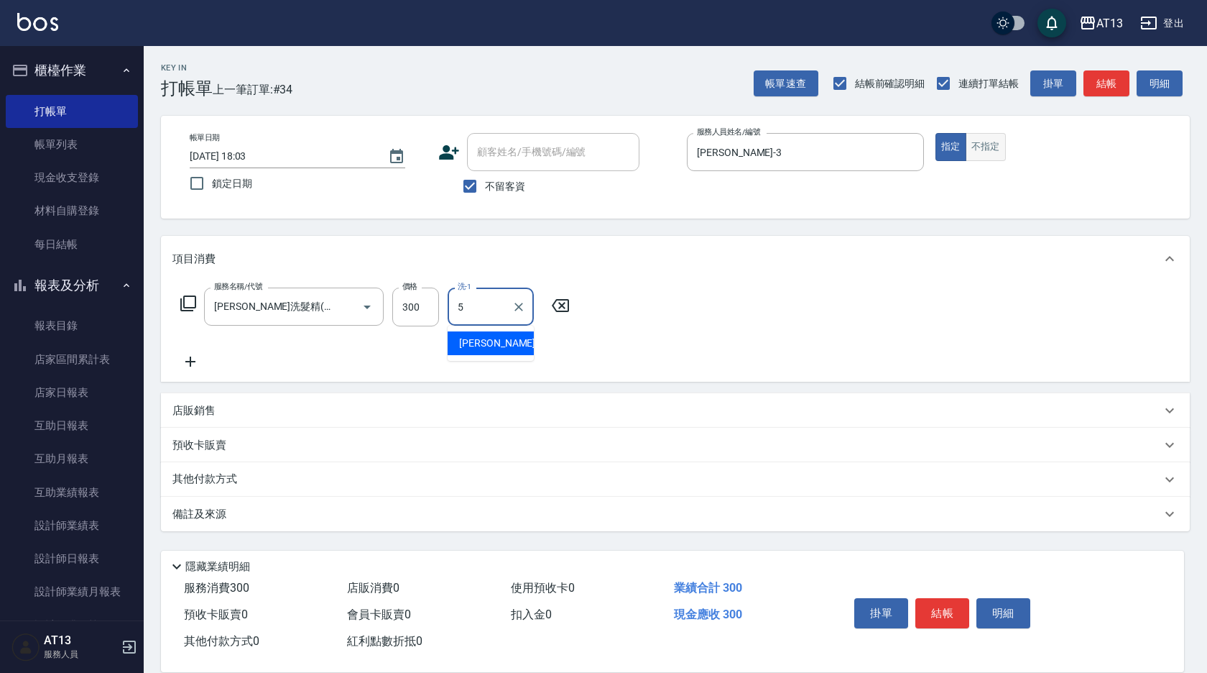
type input "[PERSON_NAME]-5"
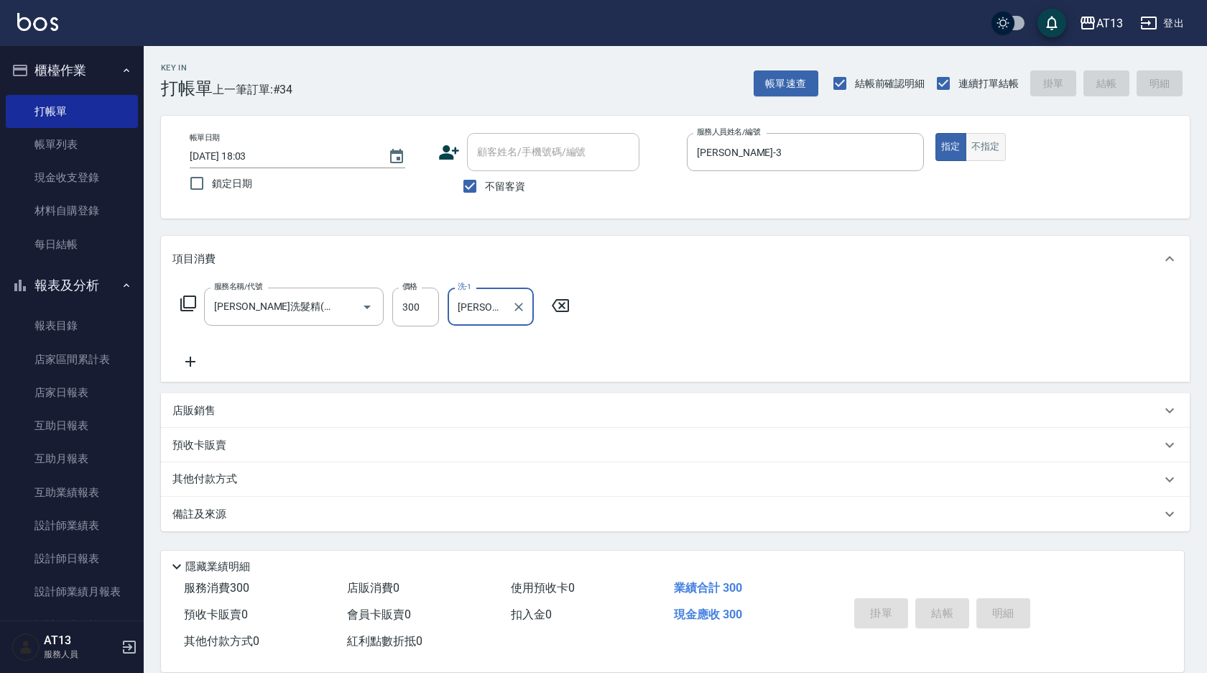
type input "[DATE] 18:04"
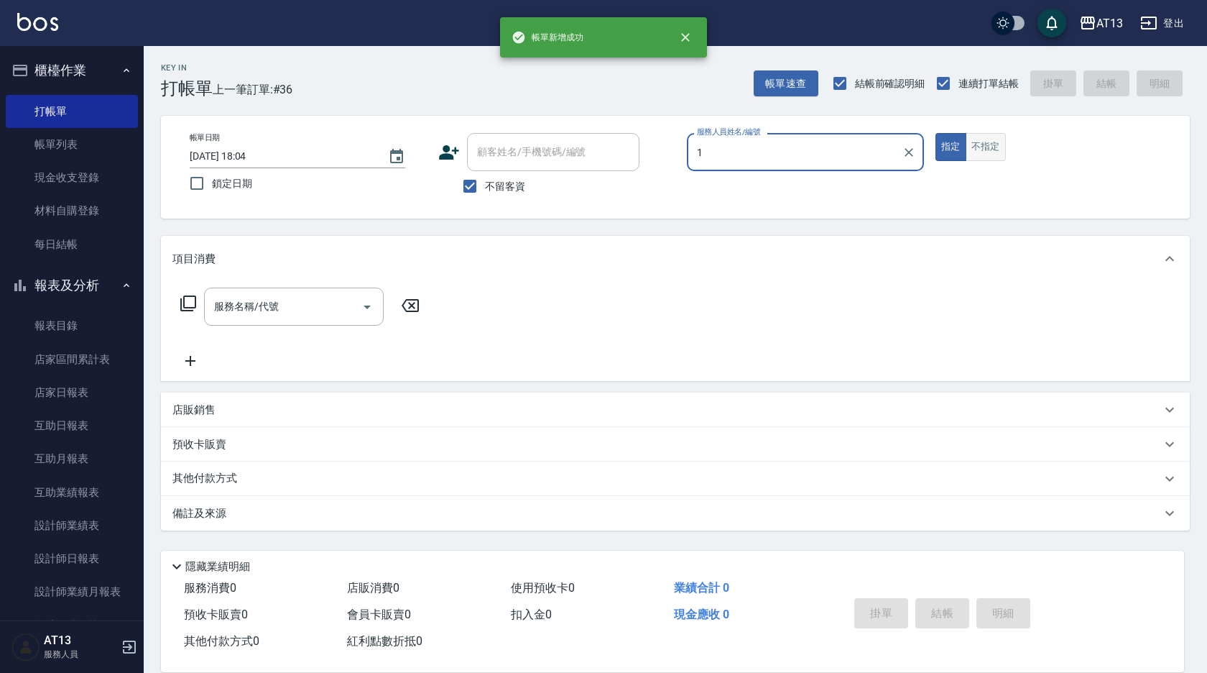
click at [936, 133] on button "指定" at bounding box center [951, 147] width 31 height 28
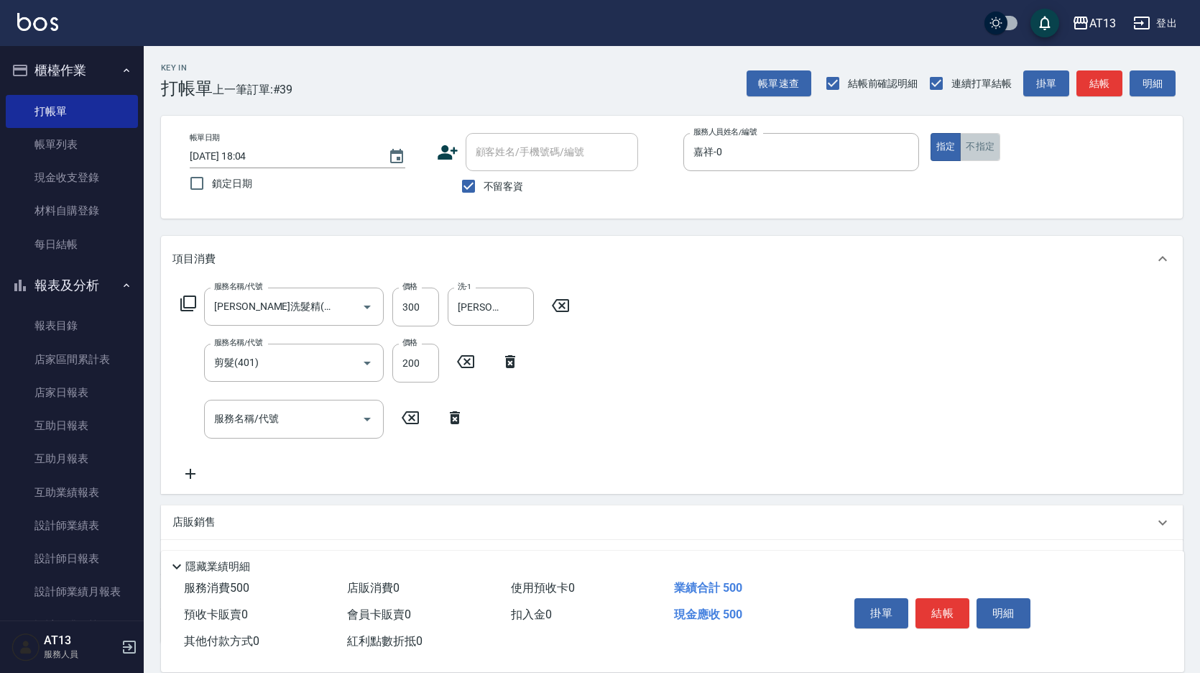
click at [990, 158] on button "不指定" at bounding box center [980, 147] width 40 height 28
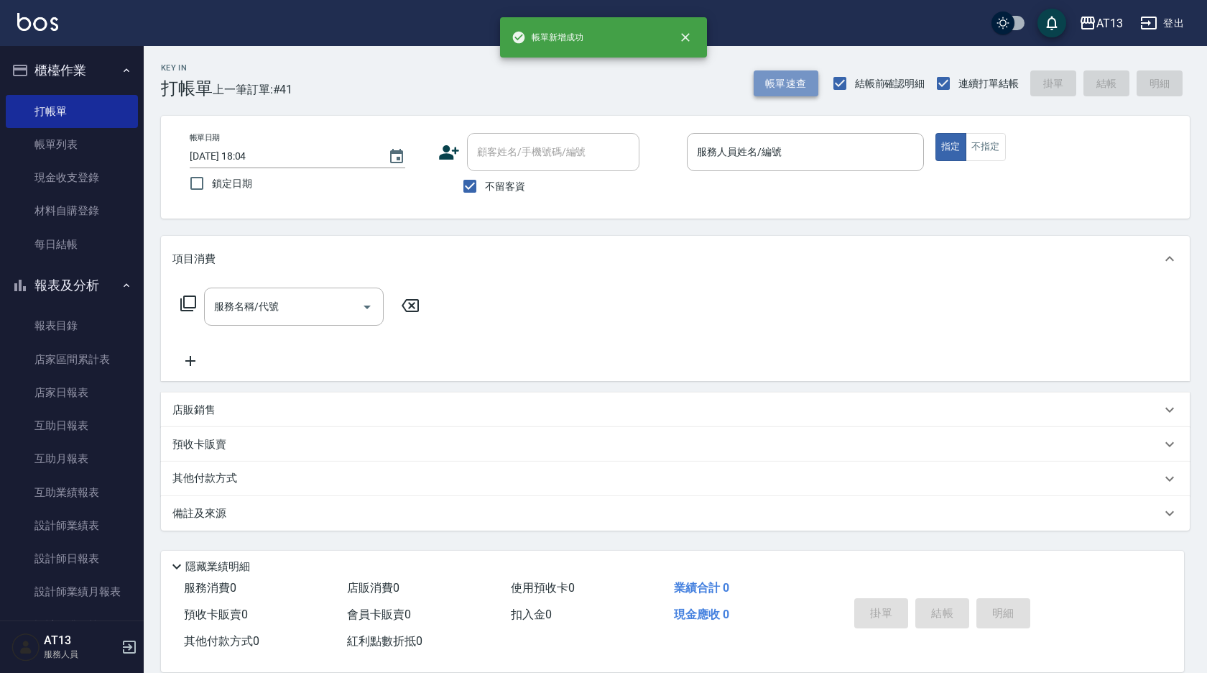
click at [808, 76] on button "帳單速查" at bounding box center [786, 83] width 65 height 27
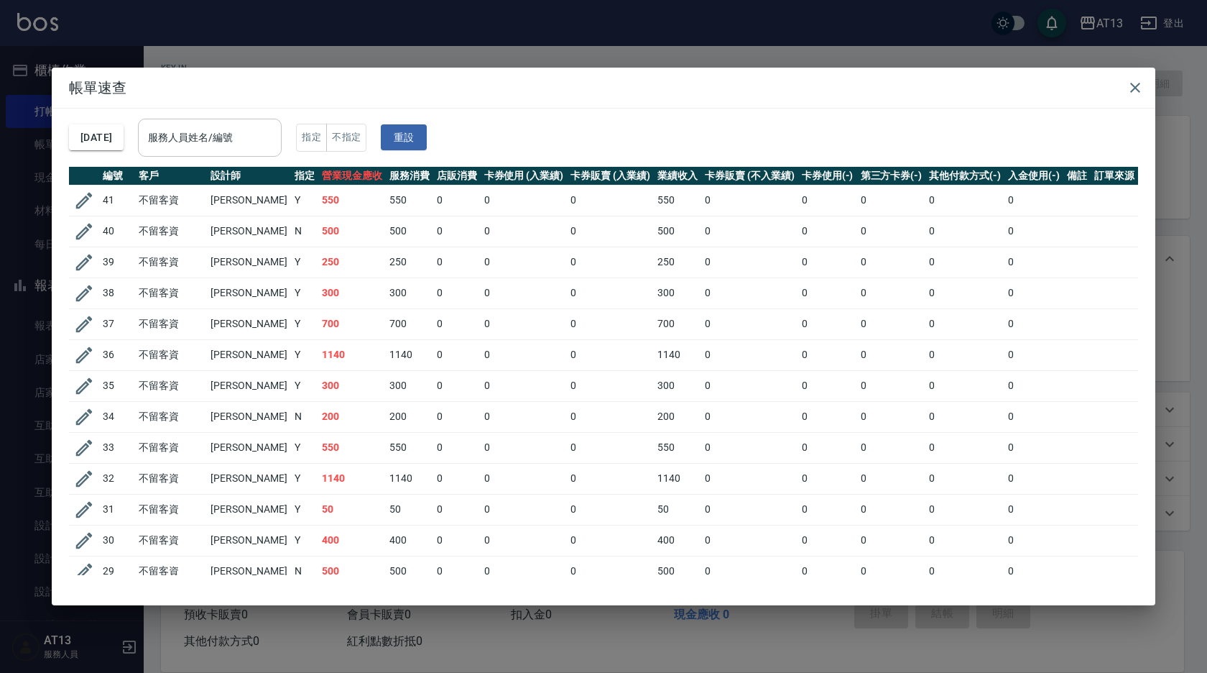
click at [282, 124] on div "服務人員姓名/編號" at bounding box center [210, 138] width 144 height 38
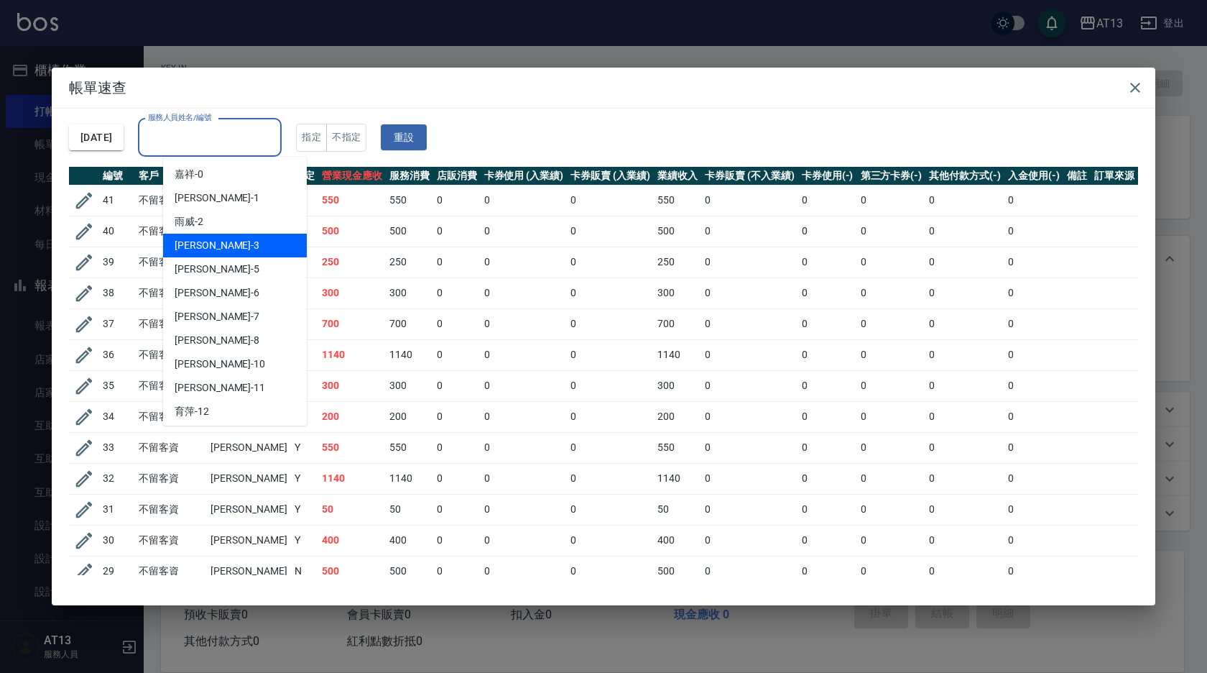
click at [252, 238] on div "[PERSON_NAME] -3" at bounding box center [235, 246] width 144 height 24
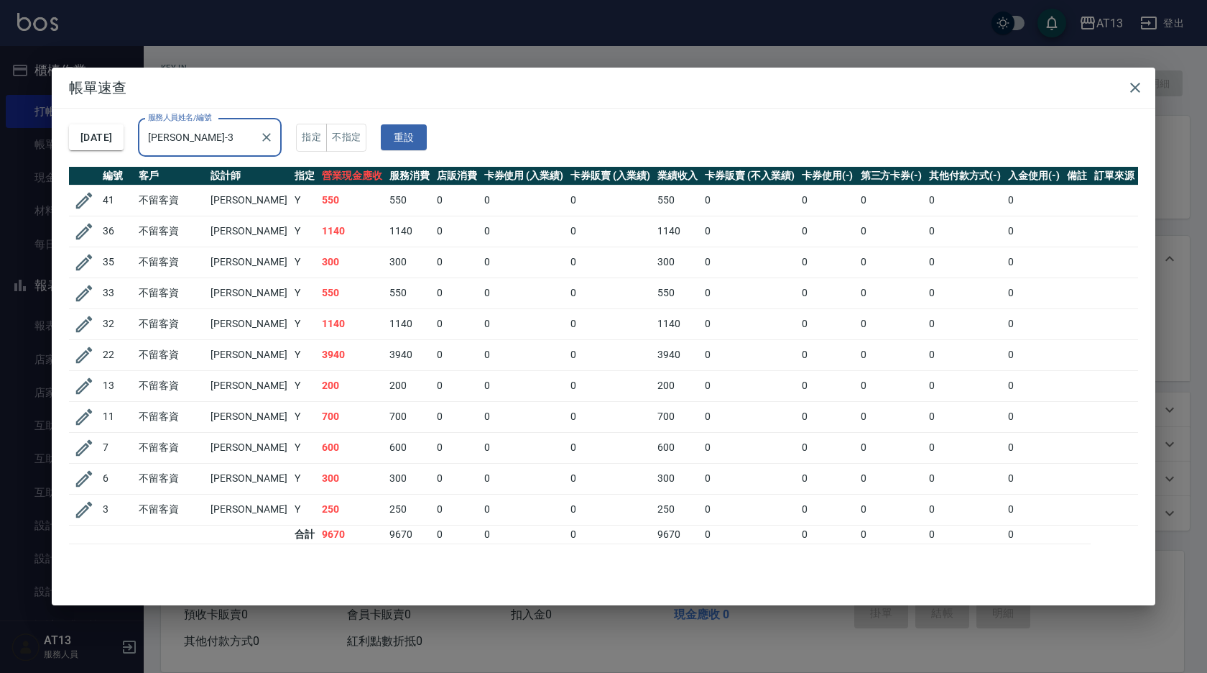
click at [274, 140] on icon "Clear" at bounding box center [266, 137] width 14 height 14
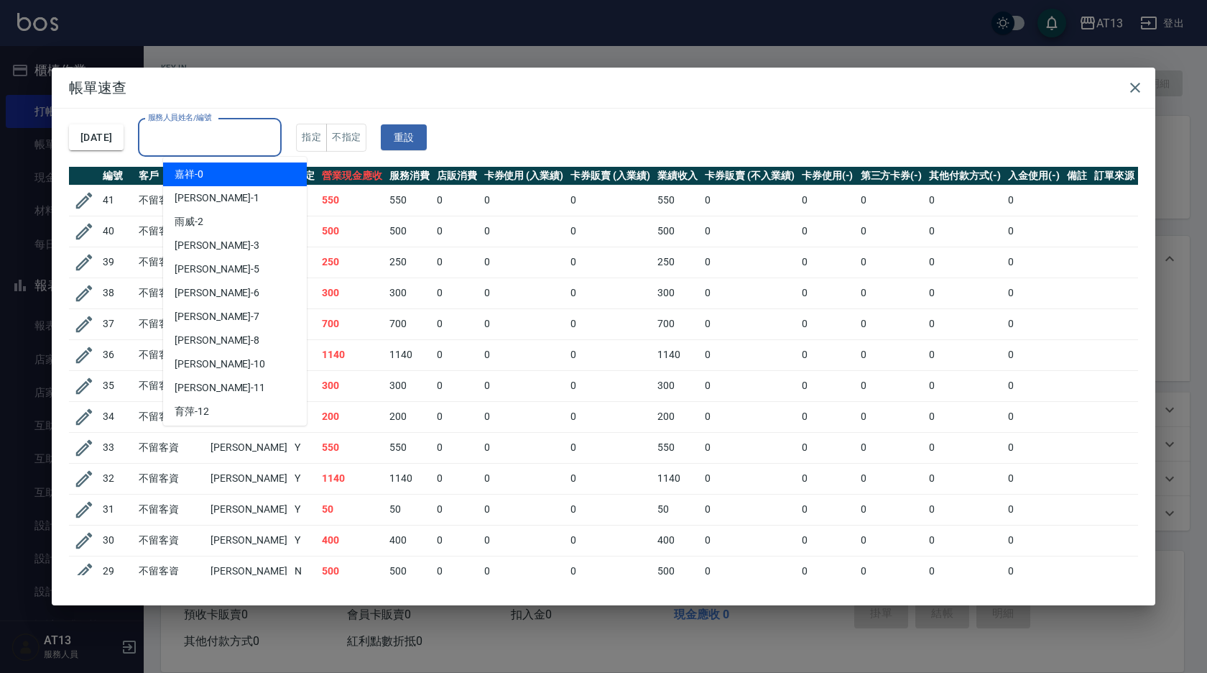
click at [198, 125] on input "服務人員姓名/編號" at bounding box center [209, 137] width 131 height 25
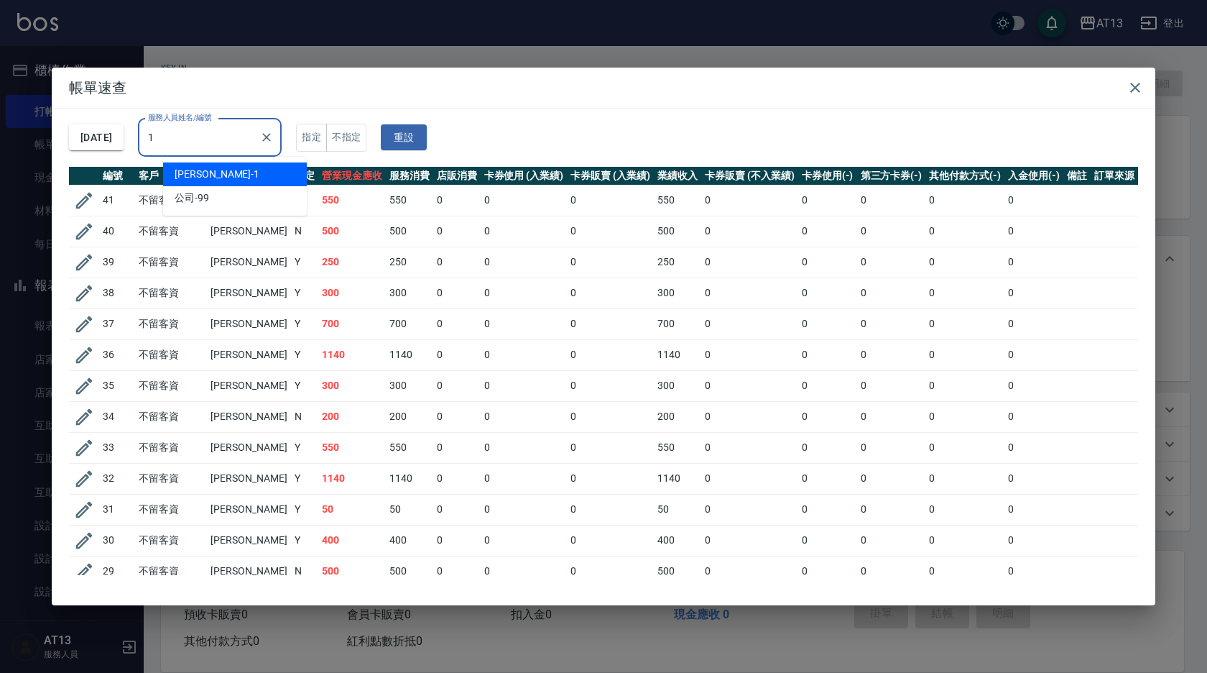
click at [206, 170] on div "[PERSON_NAME] -1" at bounding box center [235, 174] width 144 height 24
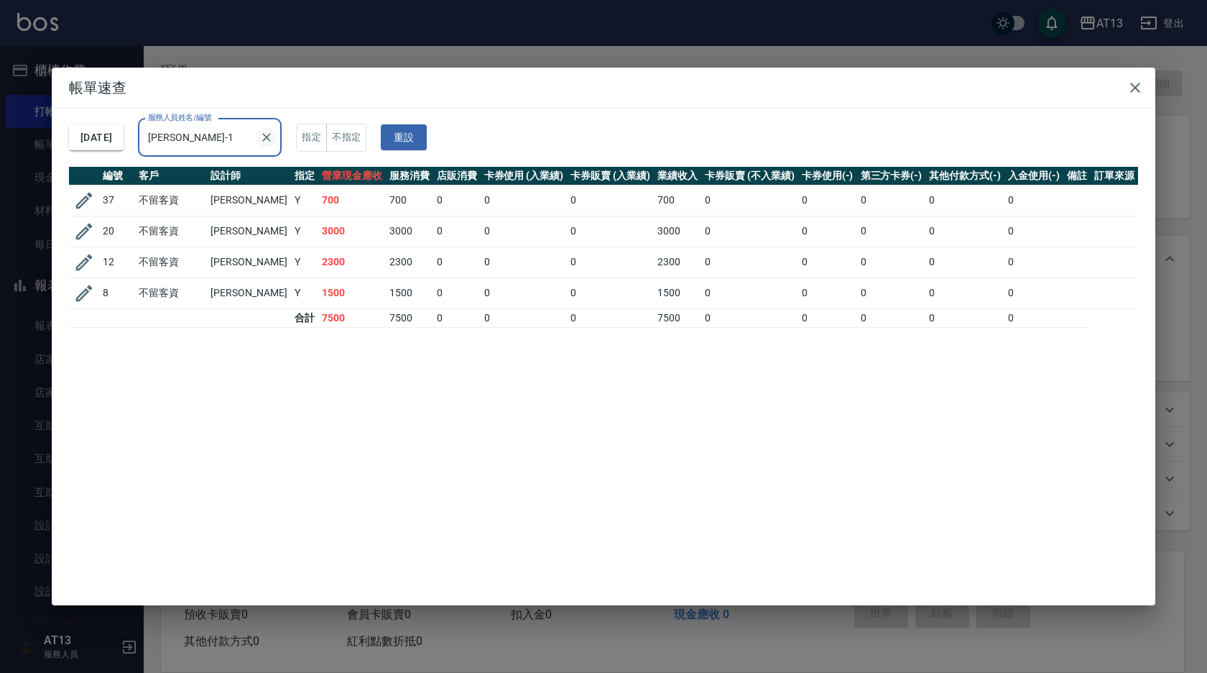
click at [274, 132] on icon "Clear" at bounding box center [266, 137] width 14 height 14
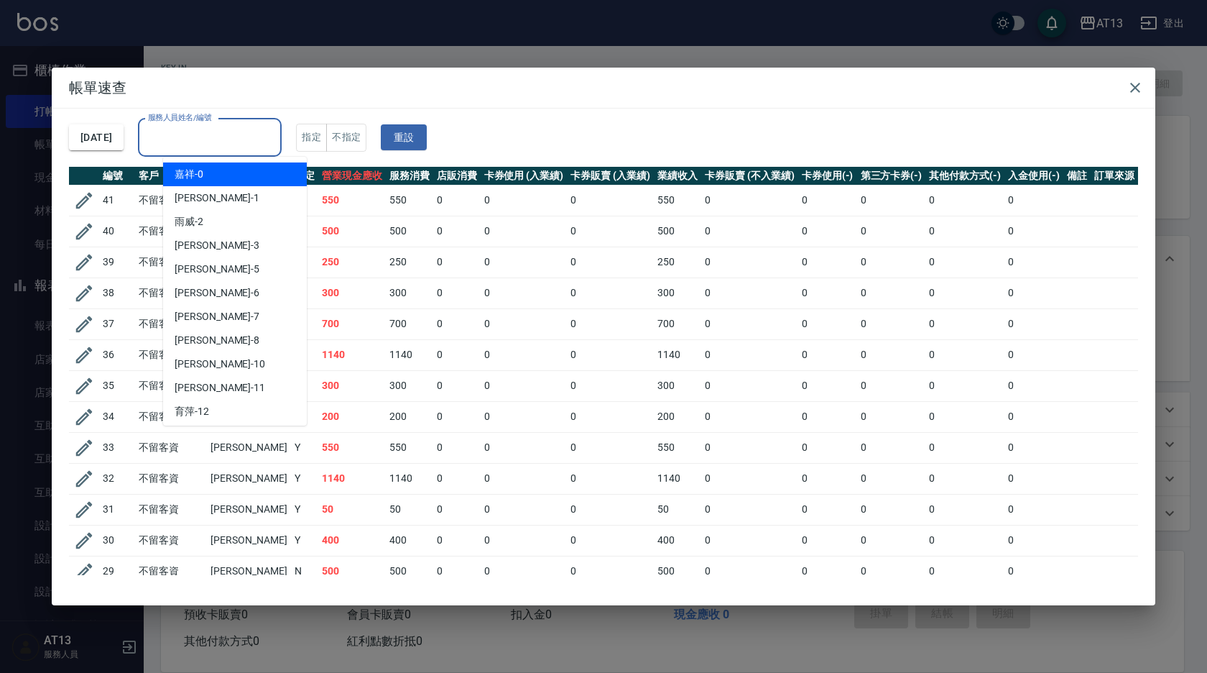
click at [257, 132] on input "服務人員姓名/編號" at bounding box center [209, 137] width 131 height 25
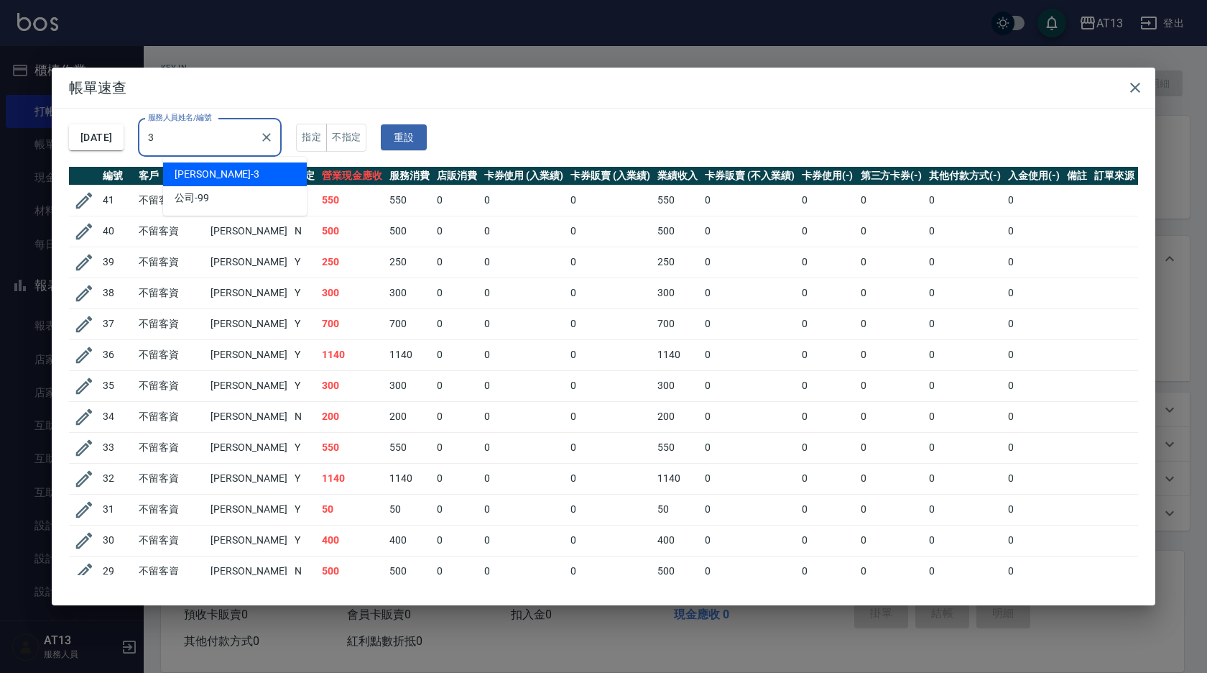
click at [239, 177] on div "[PERSON_NAME] -3" at bounding box center [235, 174] width 144 height 24
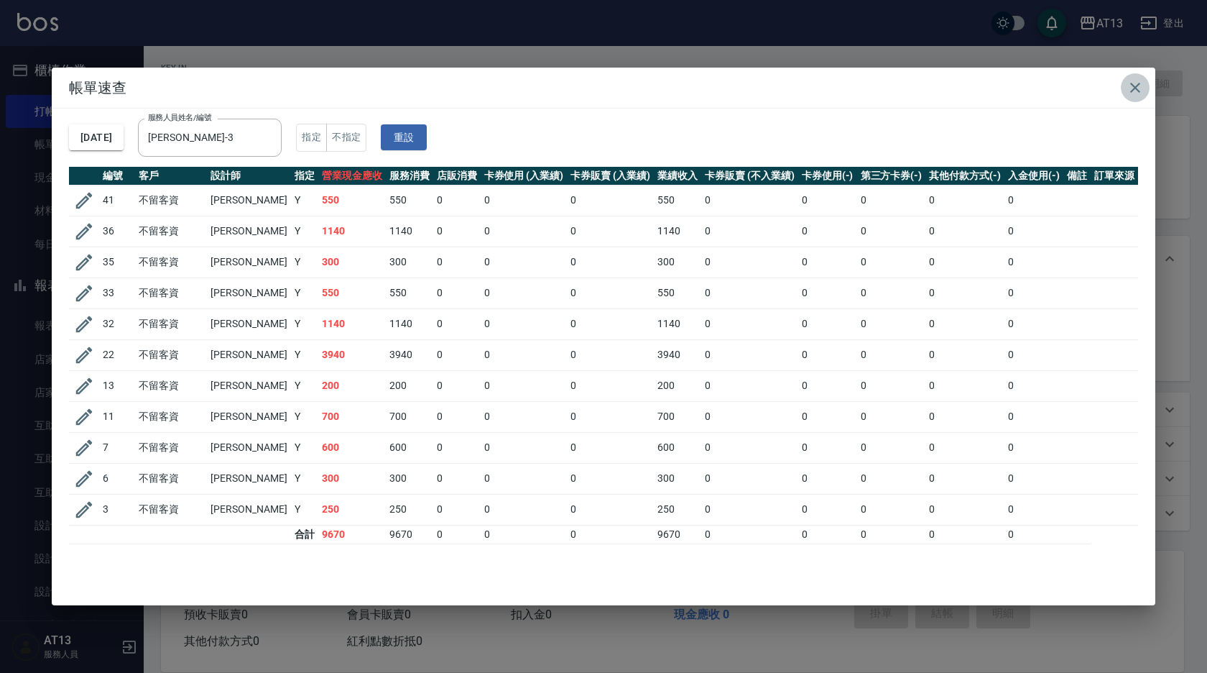
click at [1140, 88] on icon "button" at bounding box center [1135, 87] width 17 height 17
